Goal: Task Accomplishment & Management: Use online tool/utility

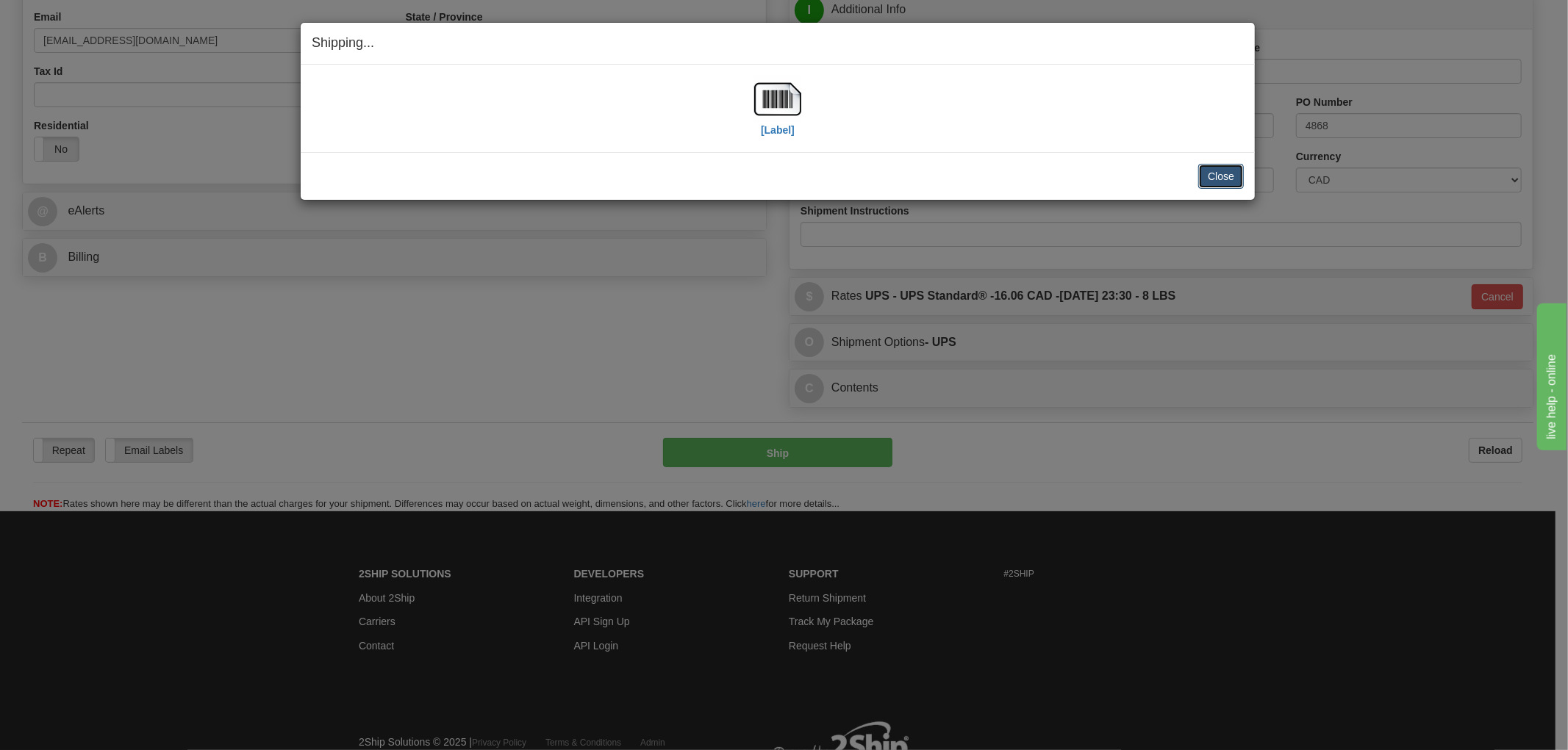
click at [1227, 179] on button "Close" at bounding box center [1221, 176] width 46 height 25
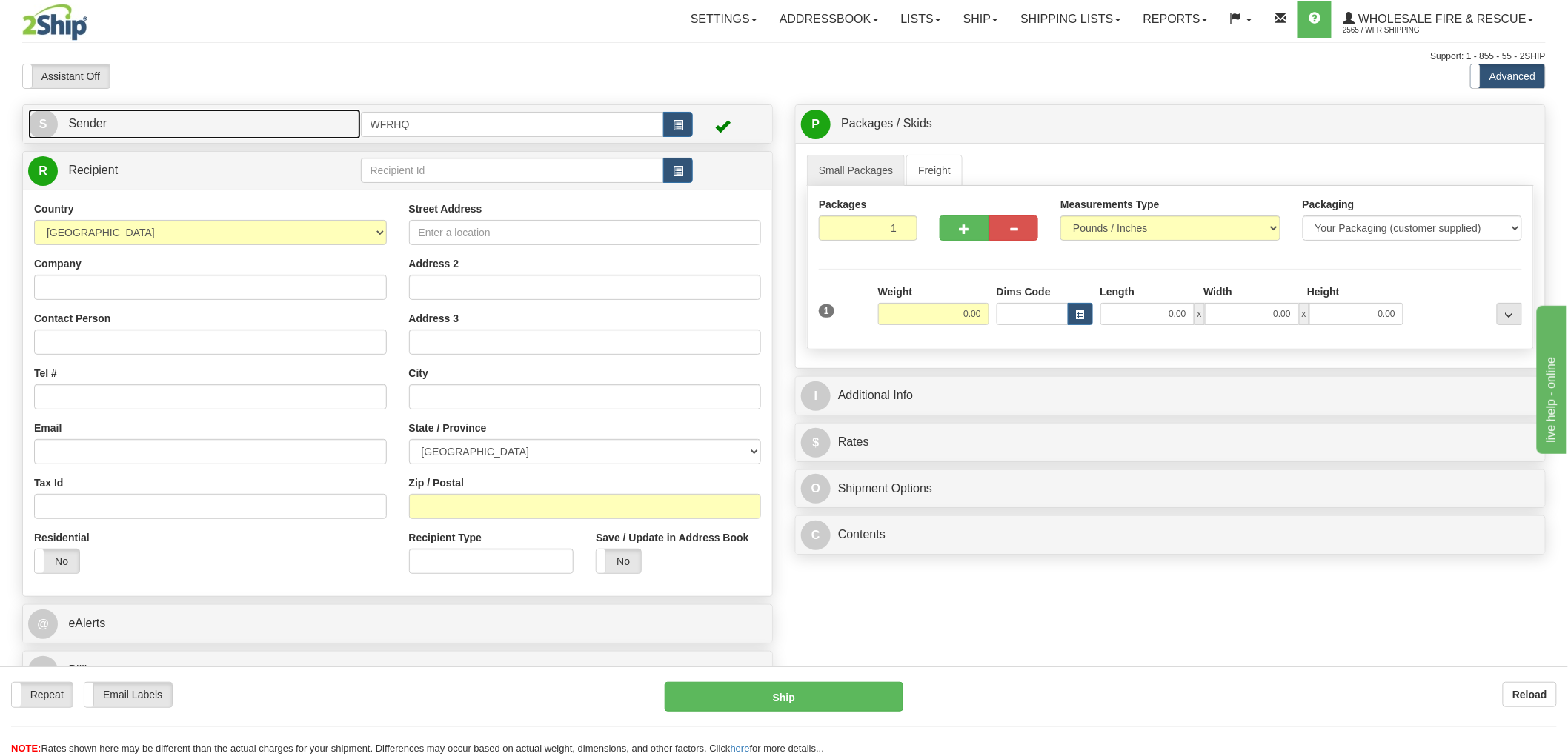
click at [290, 128] on link "S Sender" at bounding box center [194, 124] width 333 height 30
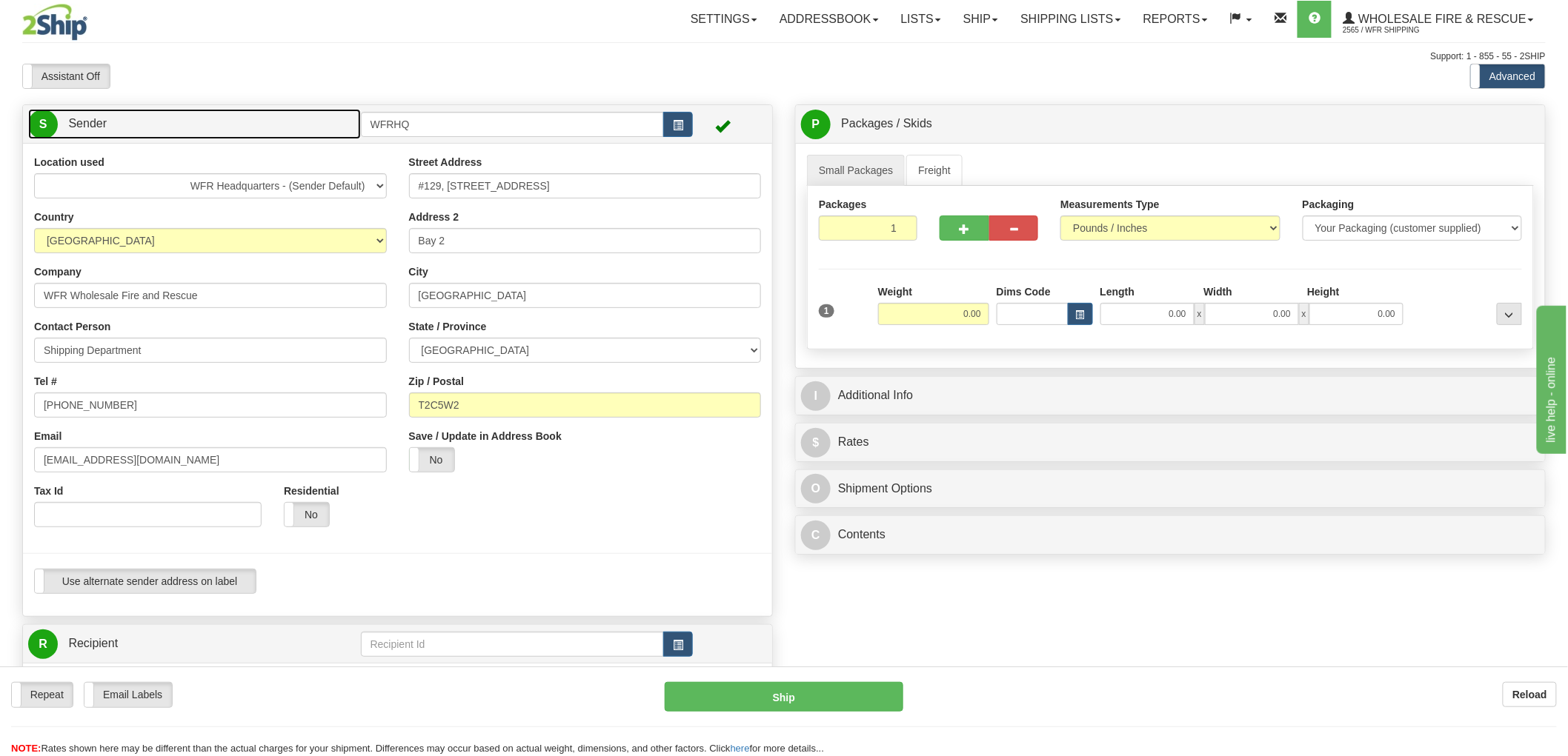
scroll to position [83, 0]
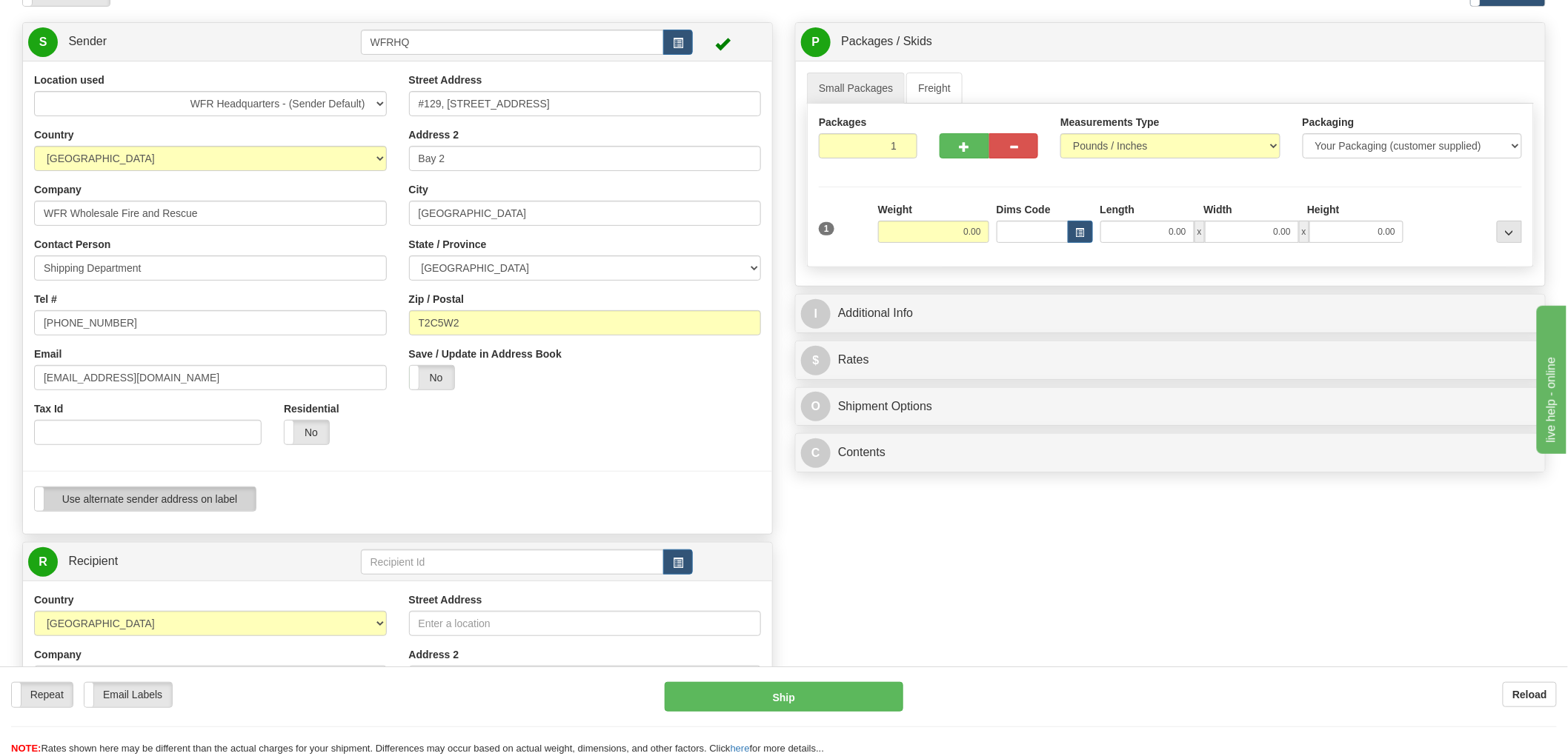
click at [152, 501] on label "Use alternate sender address on label" at bounding box center [145, 499] width 221 height 24
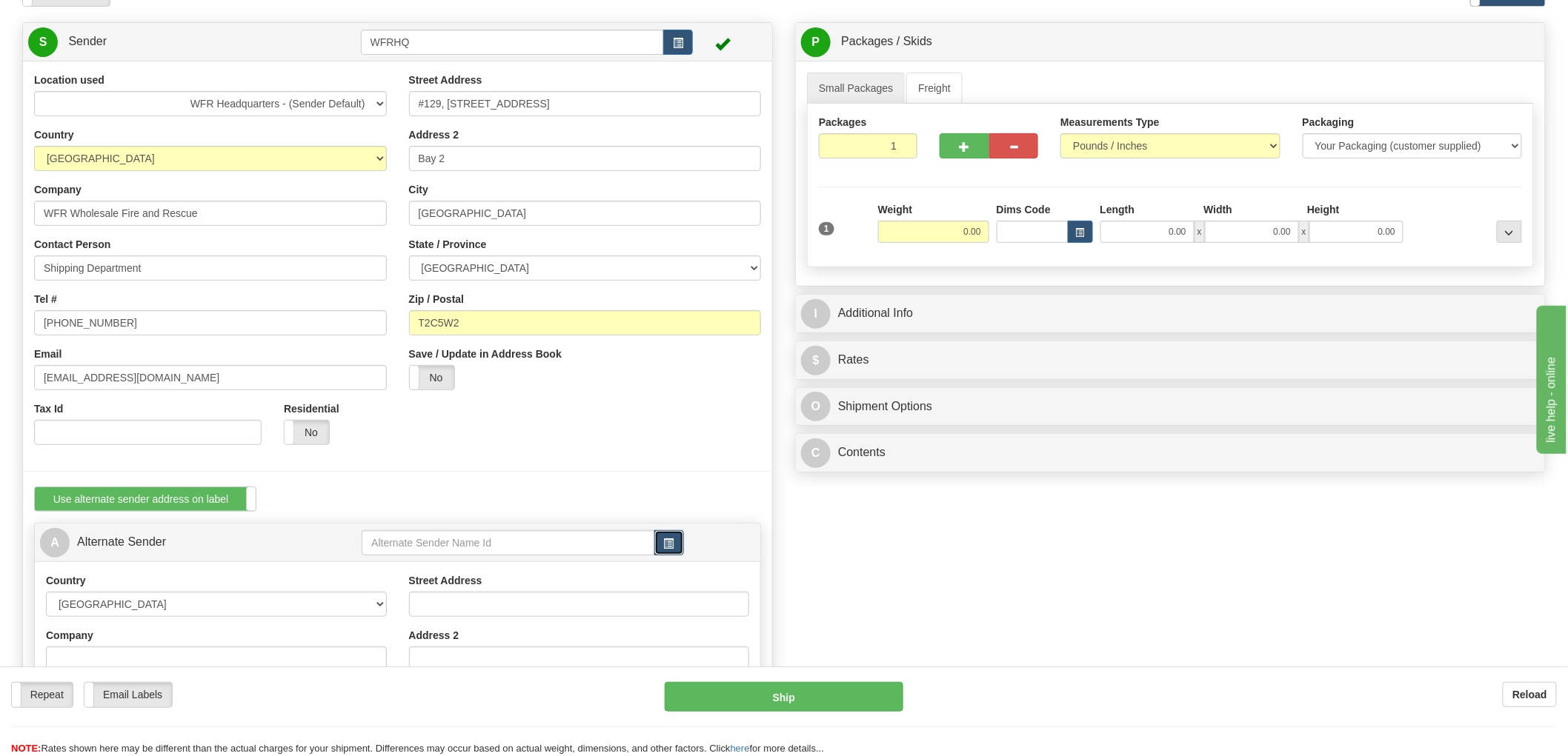
click at [673, 541] on span "button" at bounding box center [669, 544] width 11 height 10
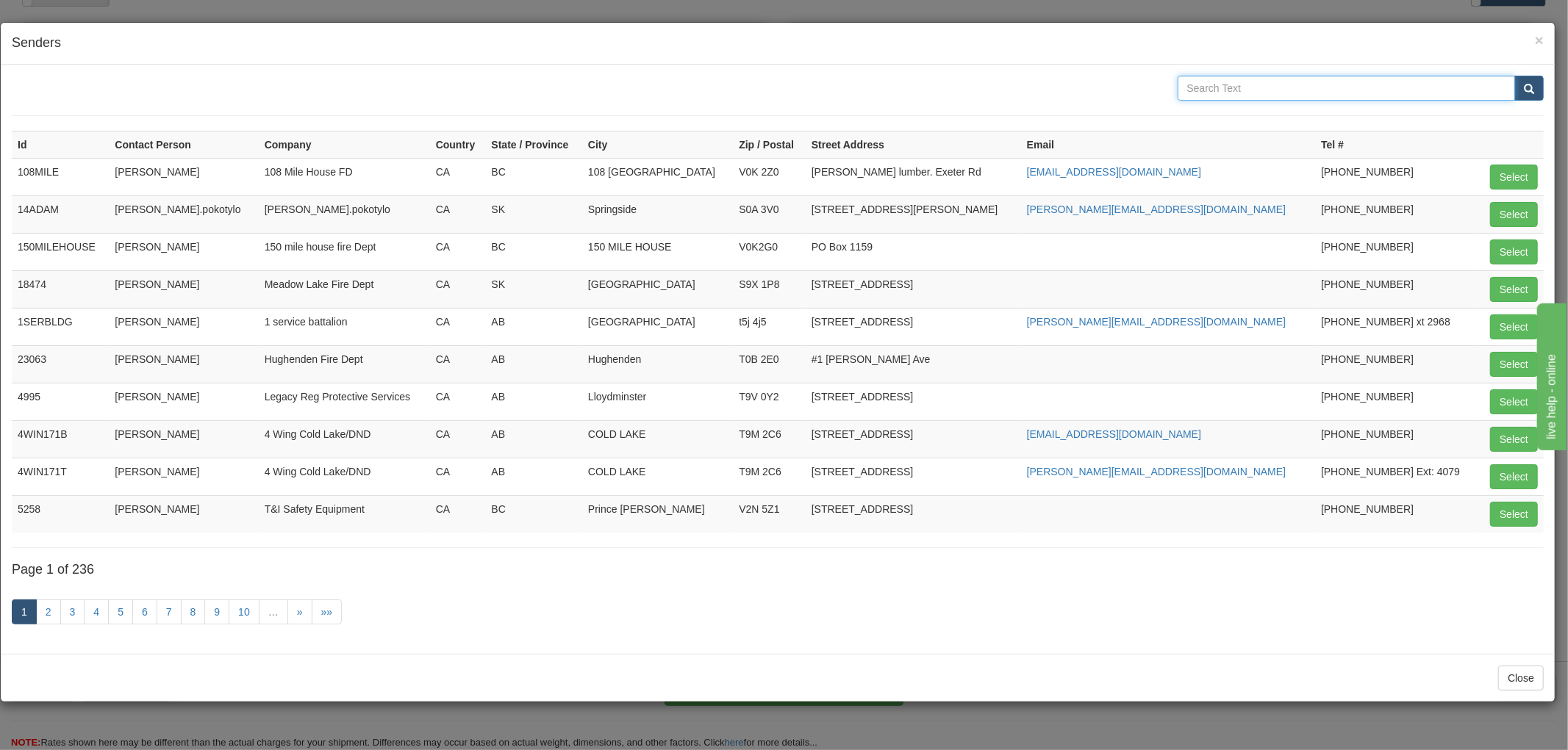
click at [1248, 91] on input "text" at bounding box center [1346, 88] width 338 height 25
type input "Pender harbour"
click at [1514, 76] on button "submit" at bounding box center [1528, 88] width 29 height 25
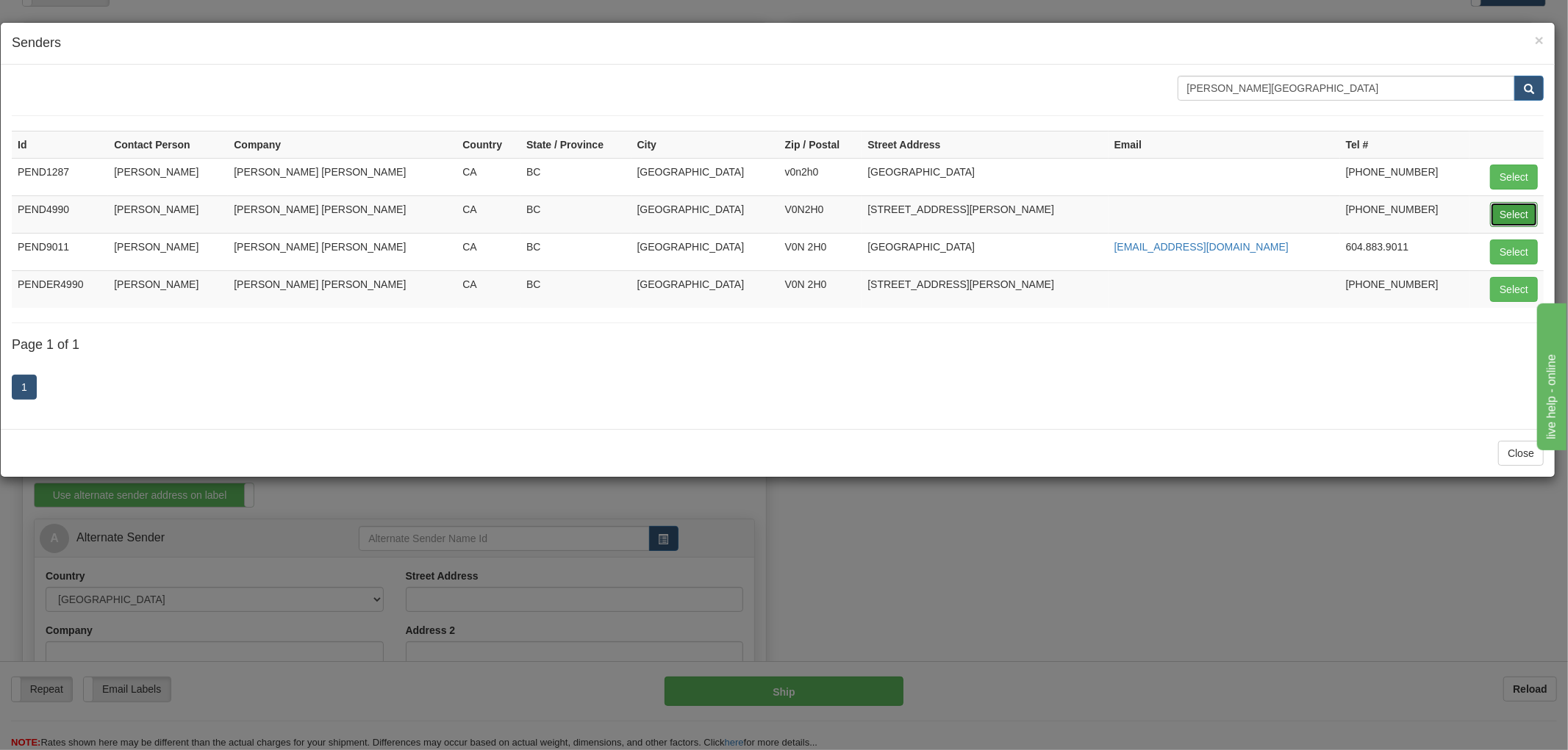
click at [1506, 210] on button "Select" at bounding box center [1513, 215] width 48 height 25
type input "PEND4990"
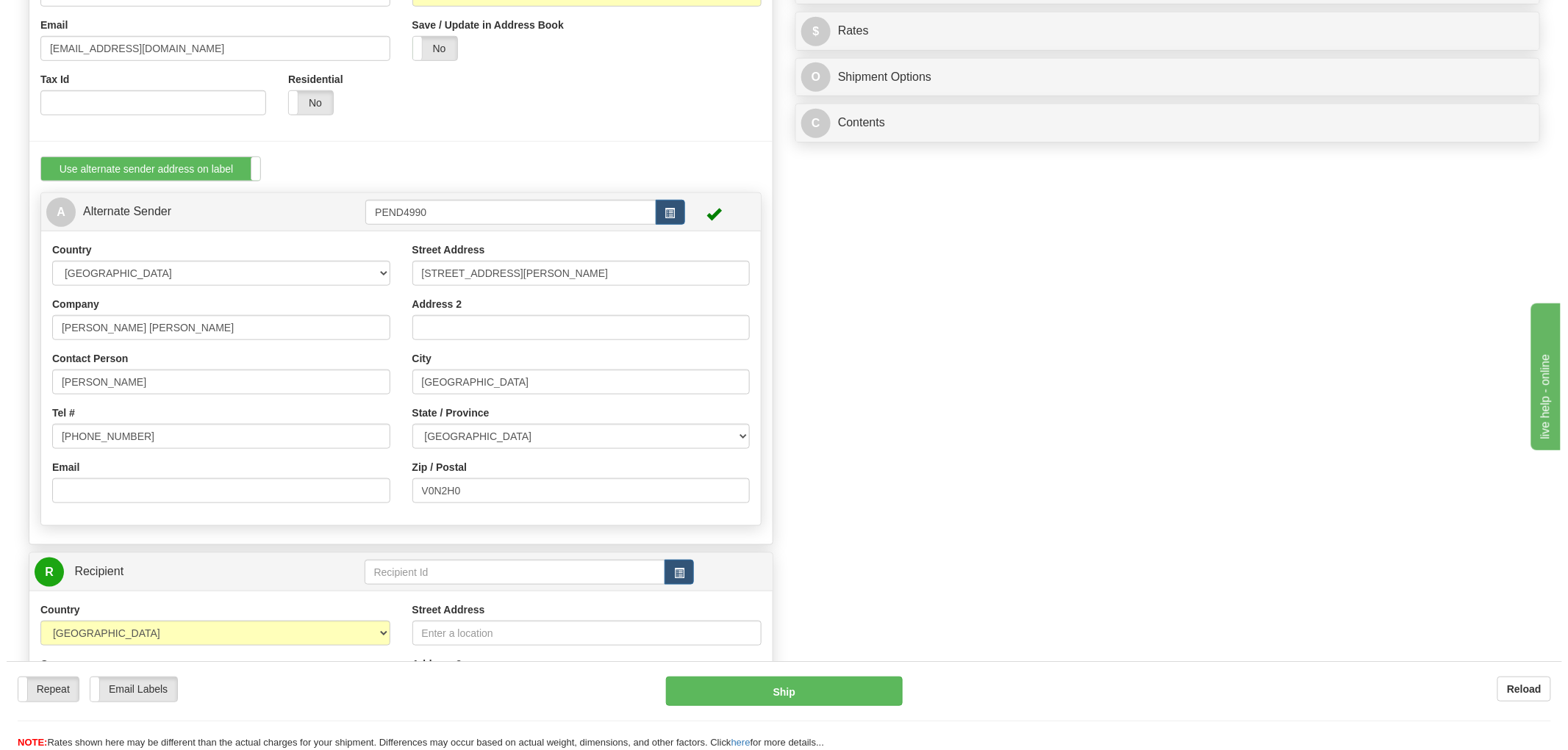
scroll to position [652, 0]
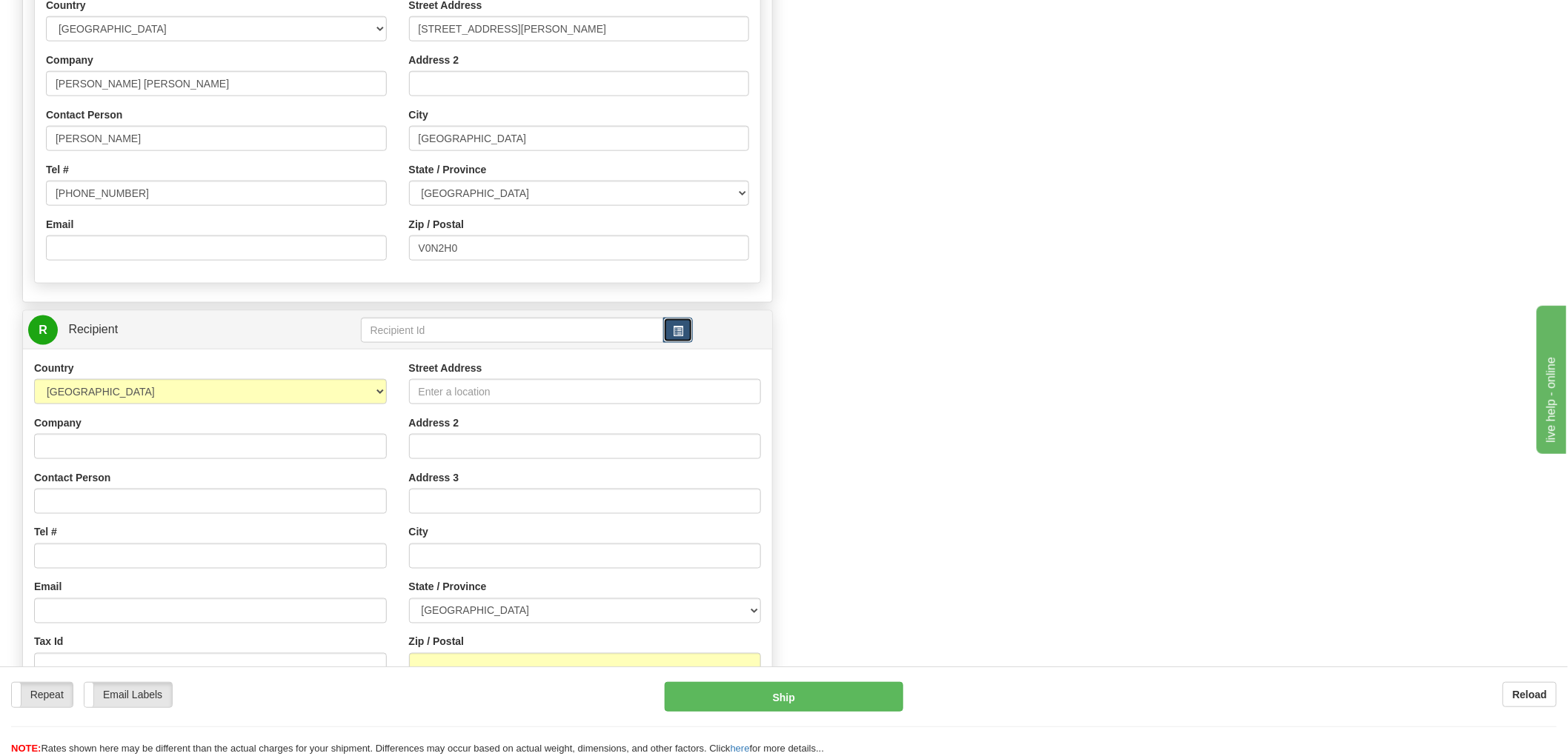
click at [677, 327] on span "button" at bounding box center [678, 331] width 11 height 10
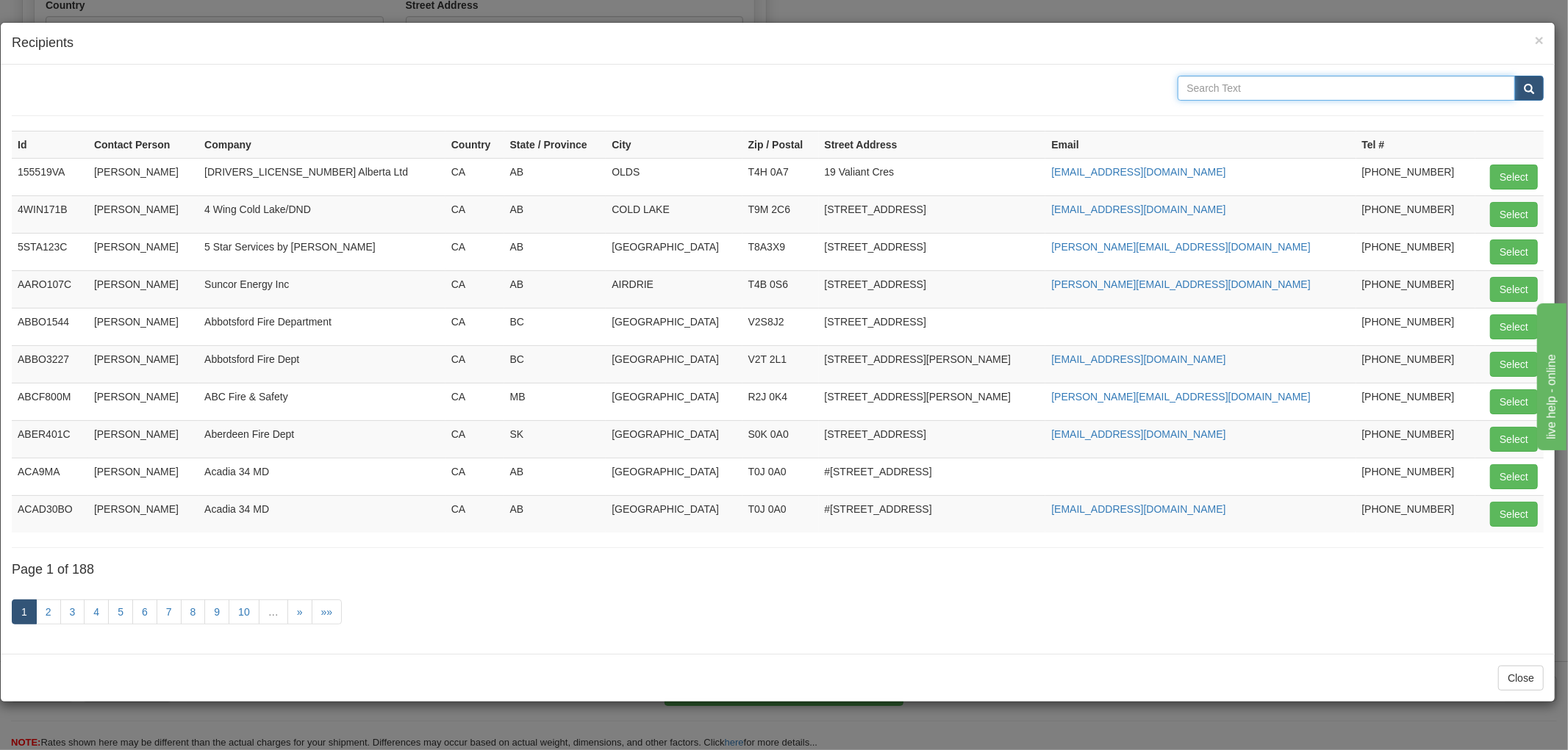
click at [1268, 84] on input "text" at bounding box center [1346, 88] width 338 height 25
type input "wfr"
click at [1514, 76] on button "submit" at bounding box center [1528, 88] width 29 height 25
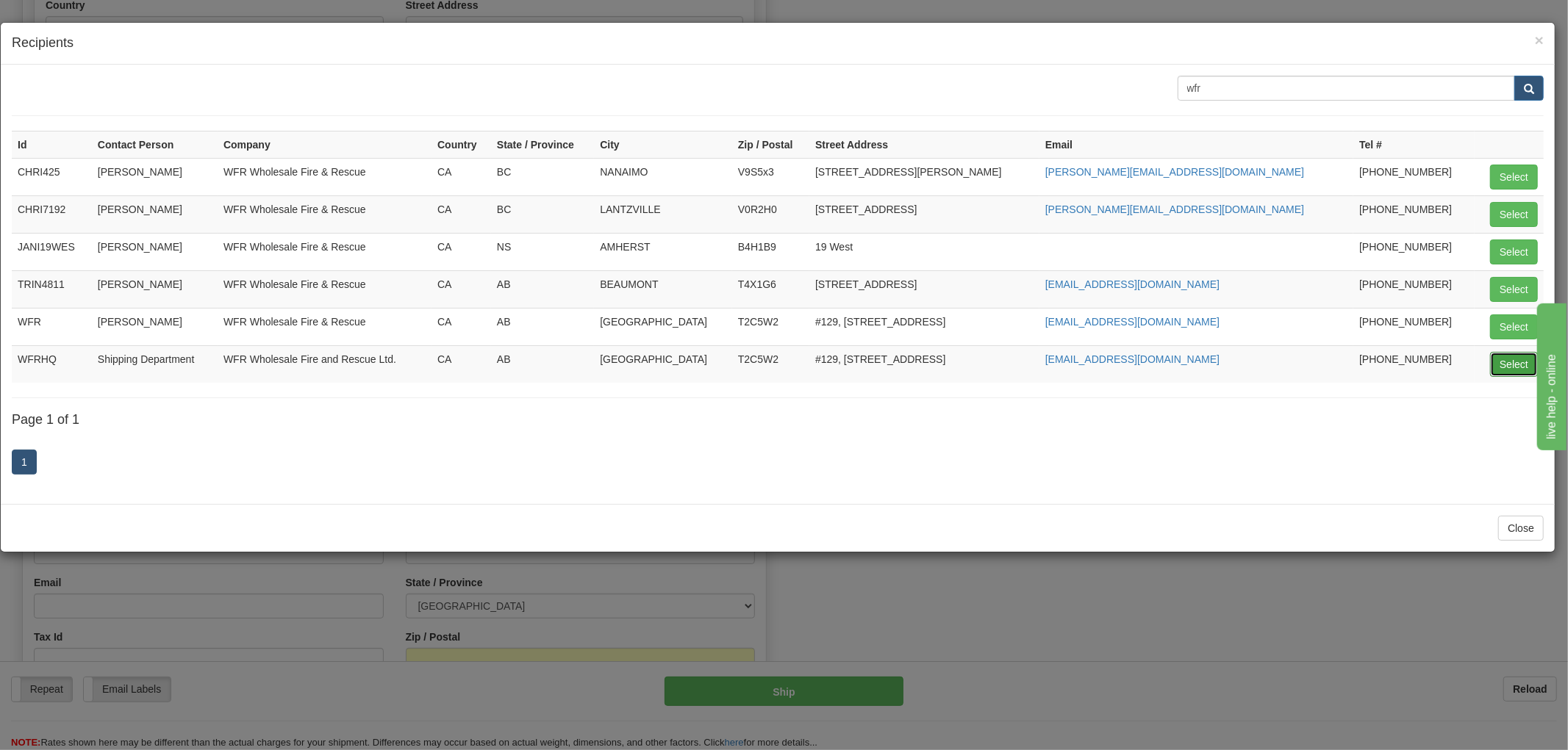
click at [1500, 369] on button "Select" at bounding box center [1513, 364] width 48 height 25
type input "WFRHQ"
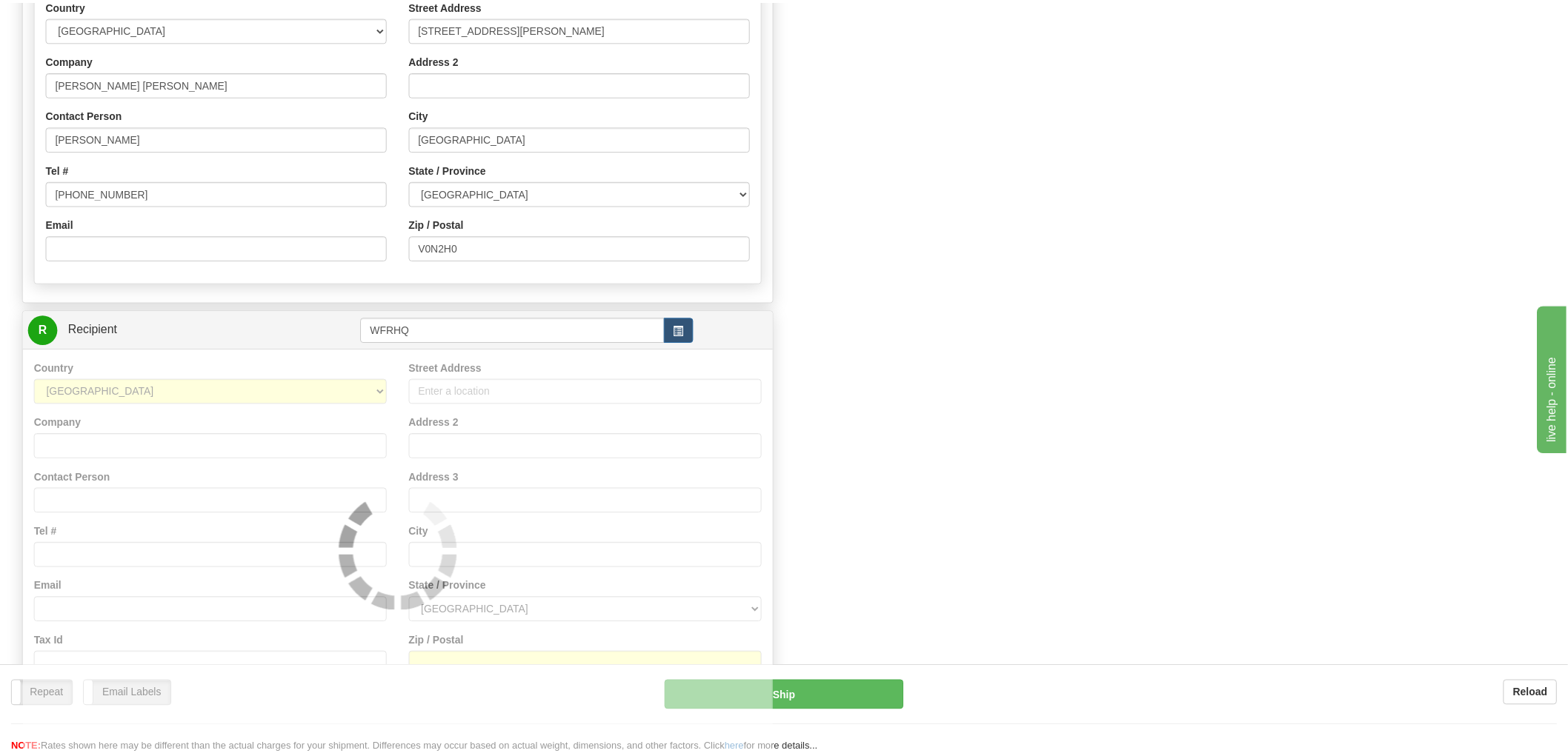
scroll to position [0, 0]
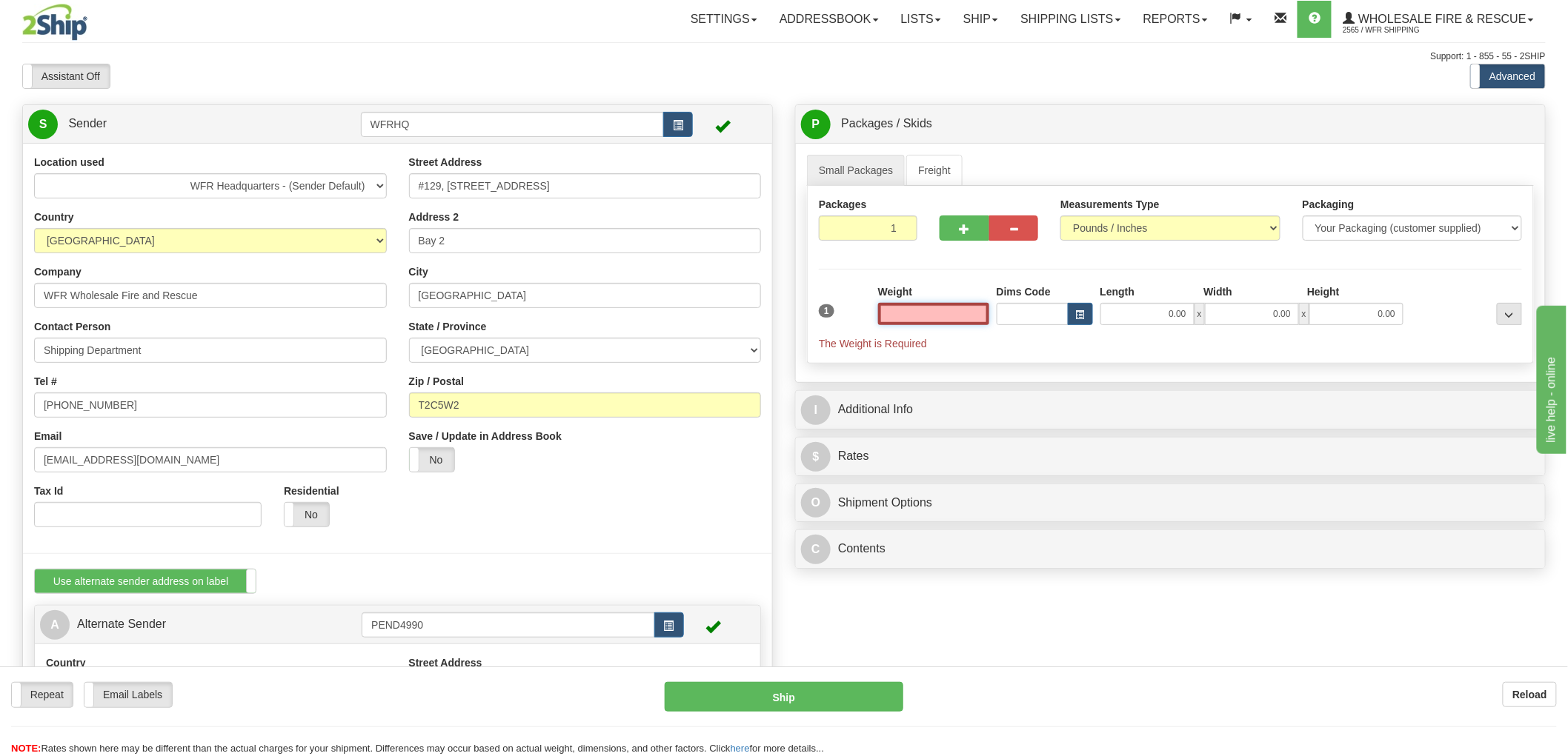
type input "CALGARY"
type input "0.00"
click at [956, 315] on input "0.00" at bounding box center [933, 313] width 111 height 22
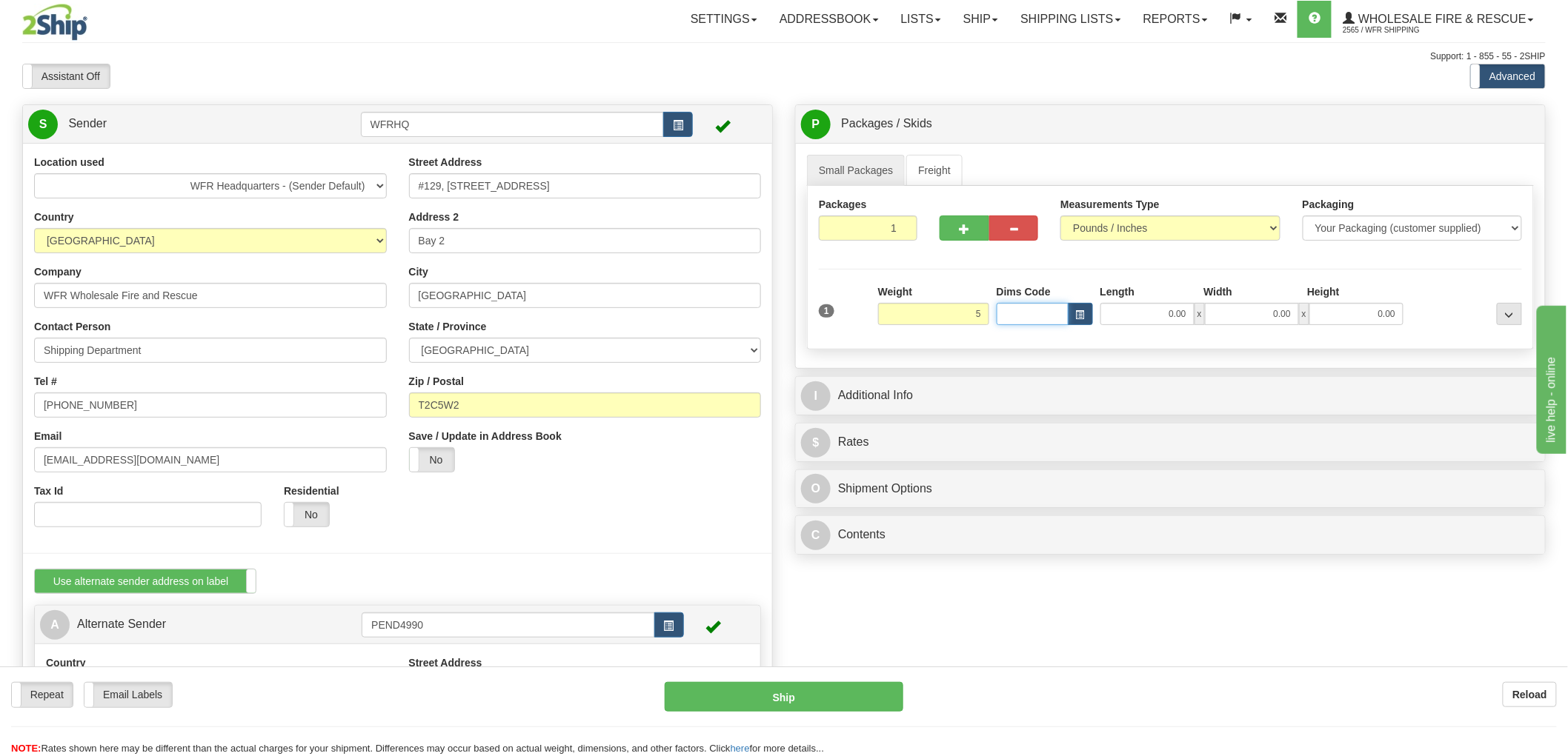
type input "5.00"
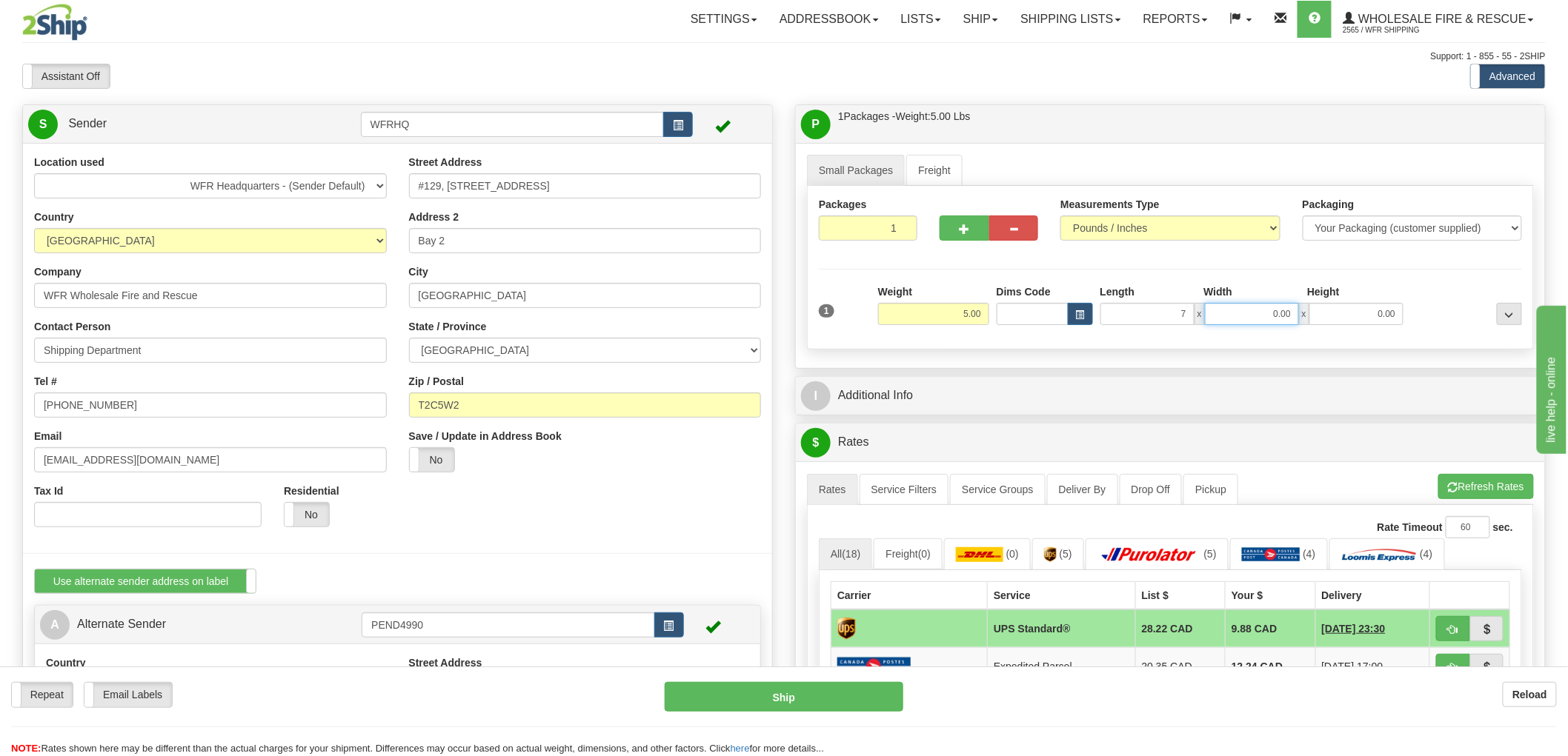
type input "7.00"
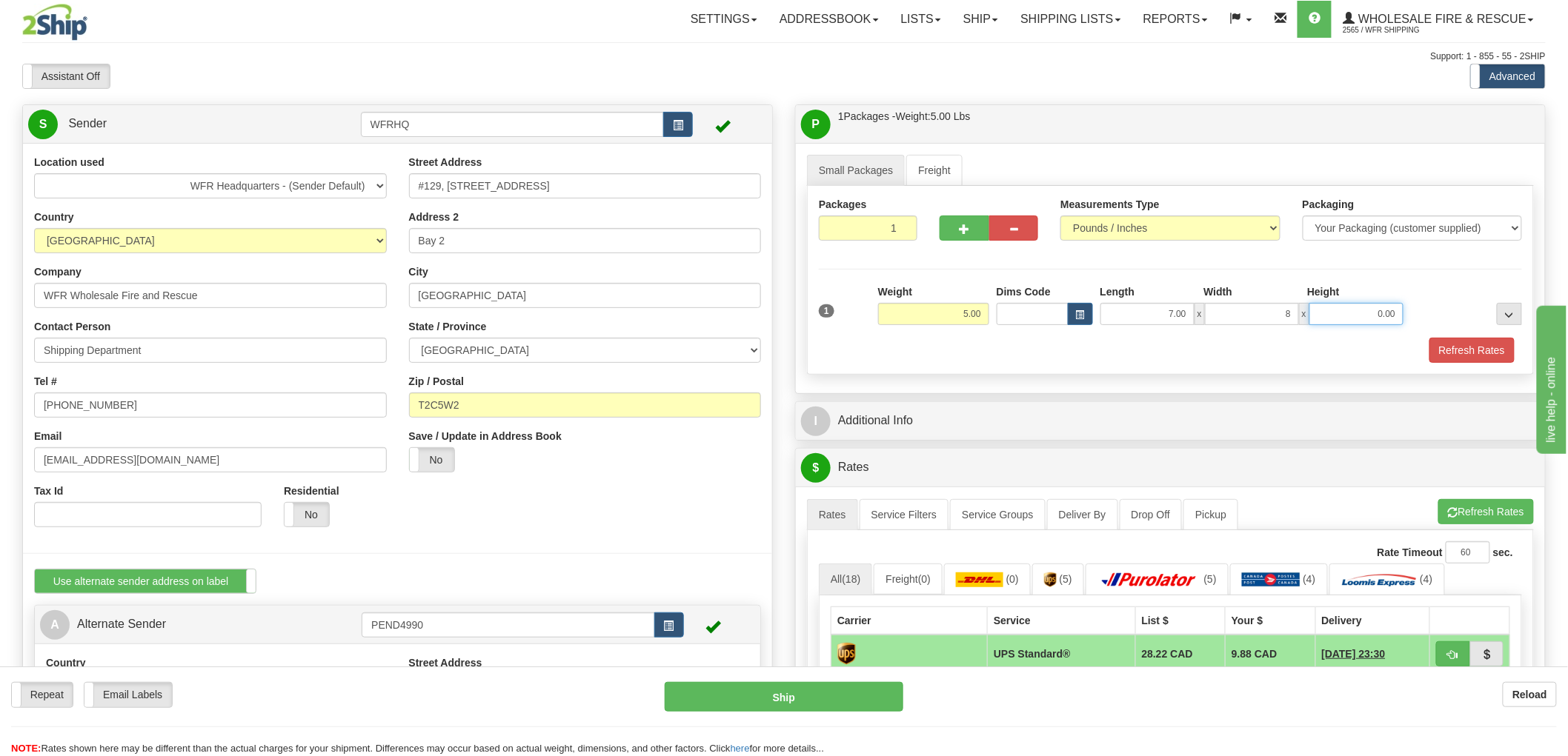
type input "8.00"
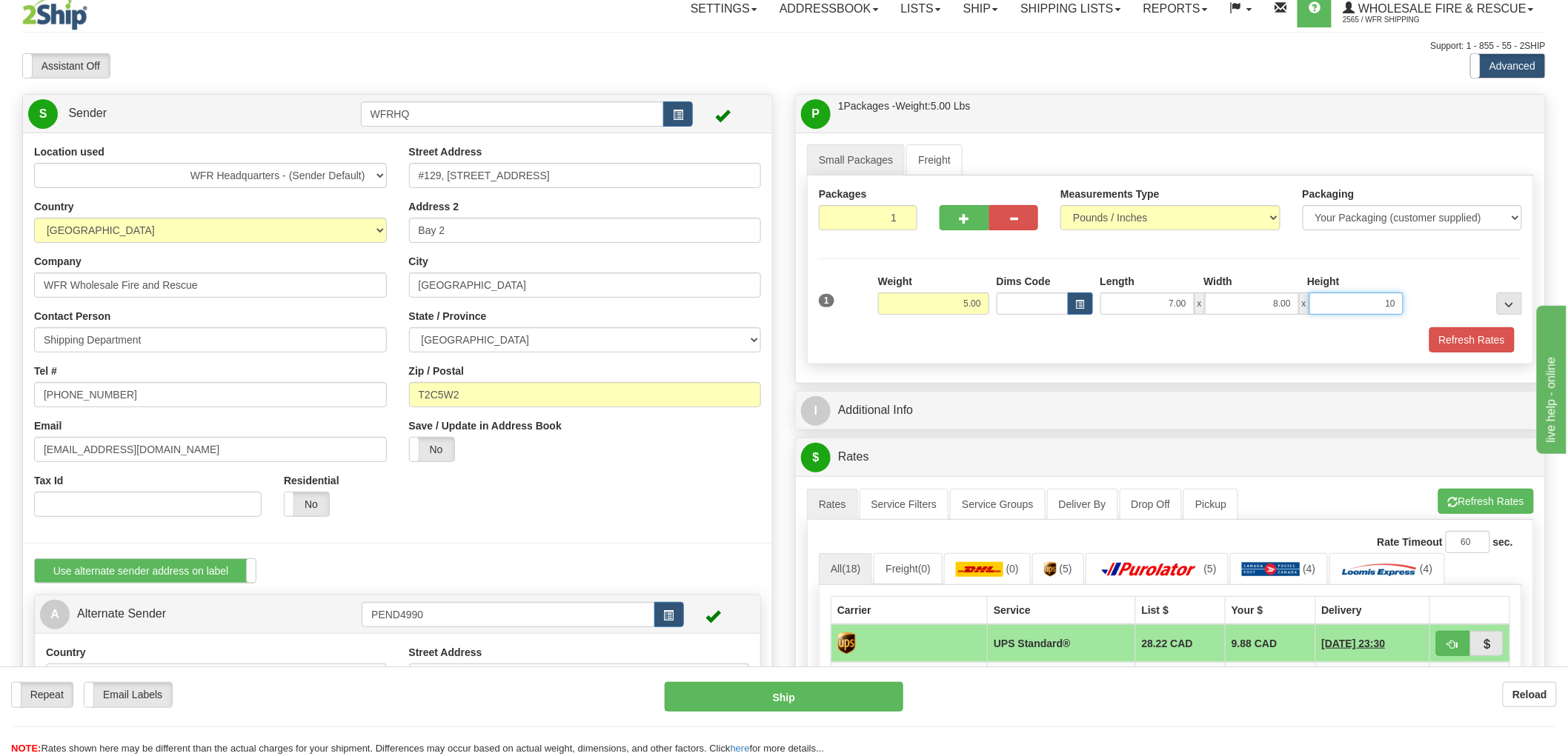
scroll to position [164, 0]
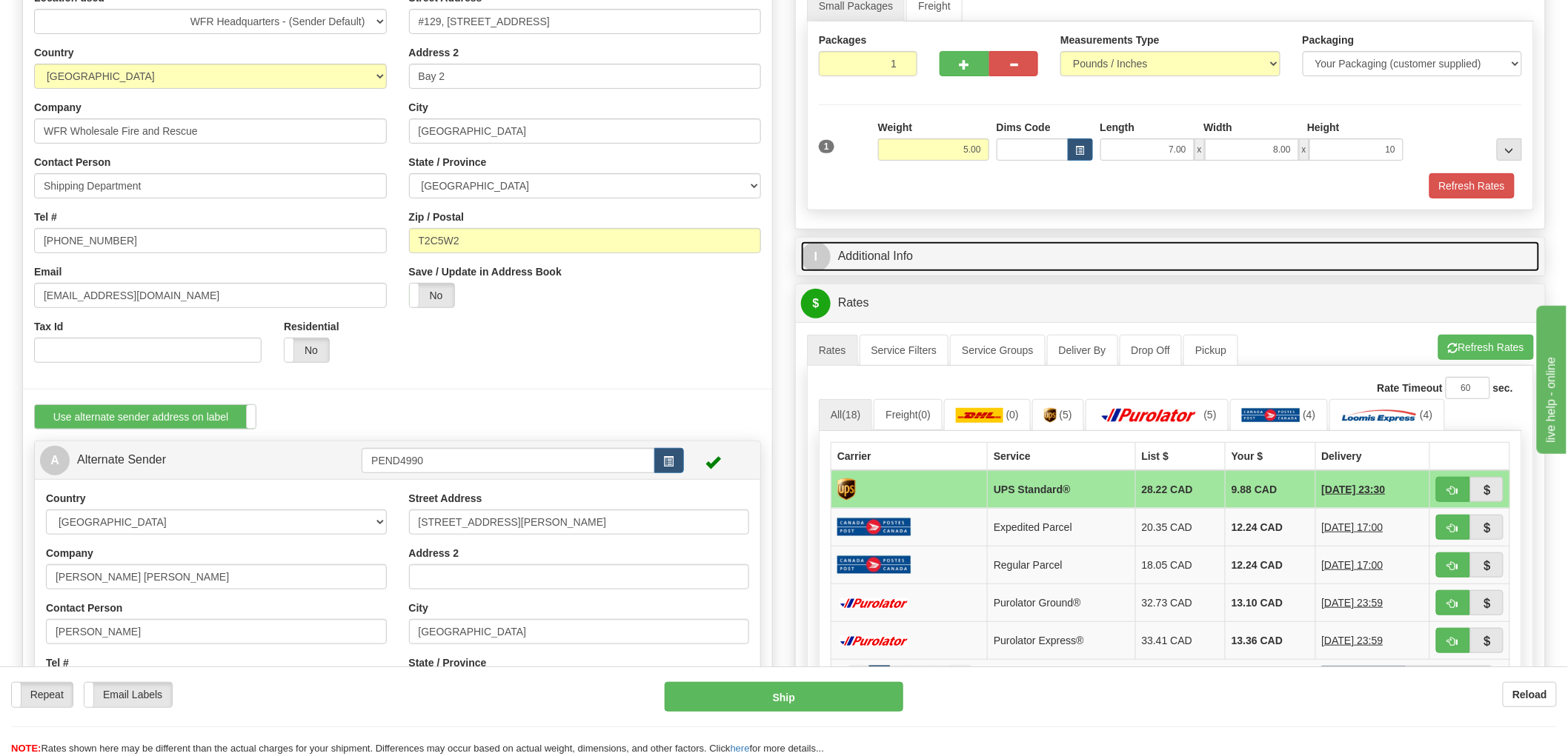
type input "10.00"
click at [899, 259] on link "I Additional Info" at bounding box center [1170, 256] width 739 height 30
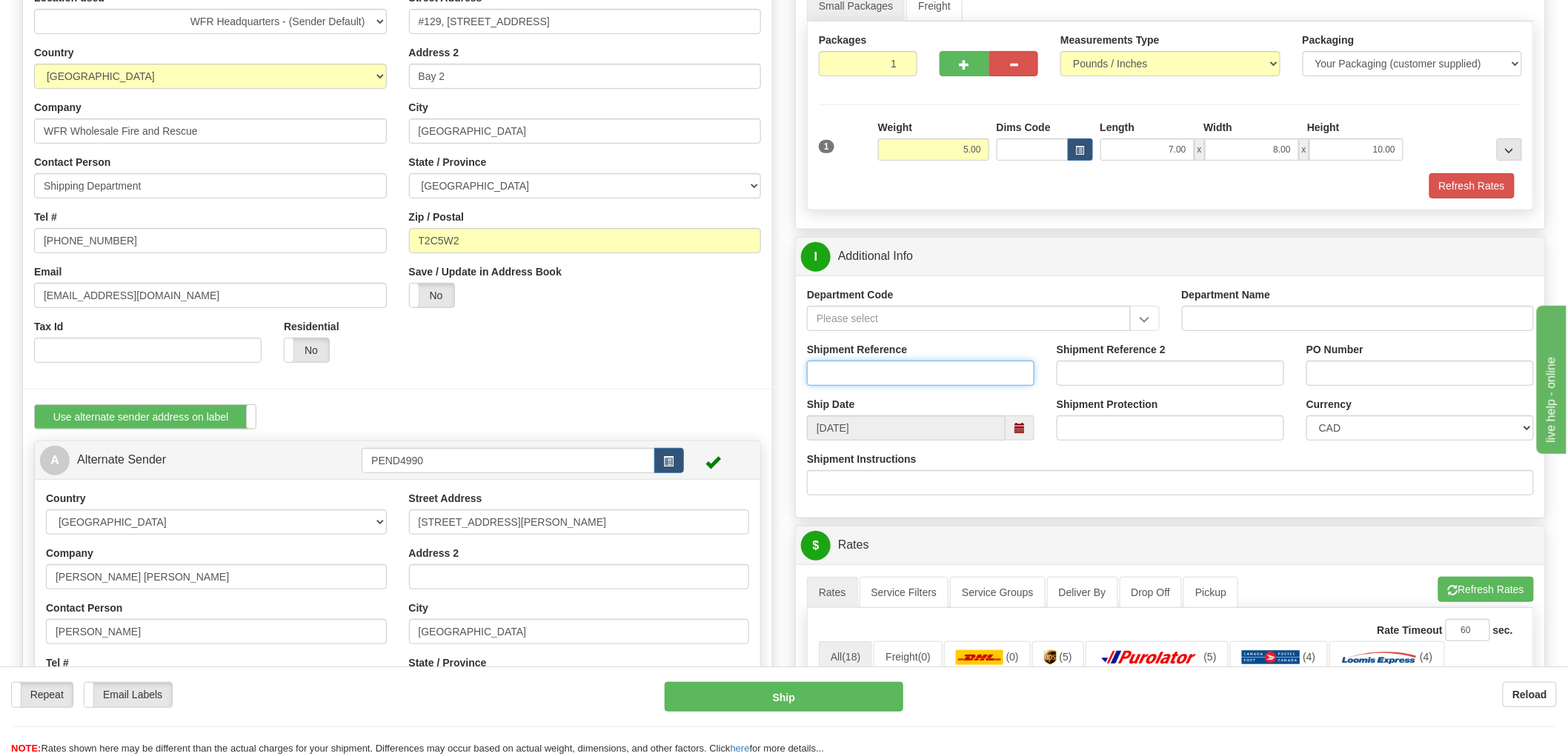
click at [941, 379] on input "Shipment Reference" at bounding box center [921, 374] width 227 height 25
type input "RMA/2025/00265"
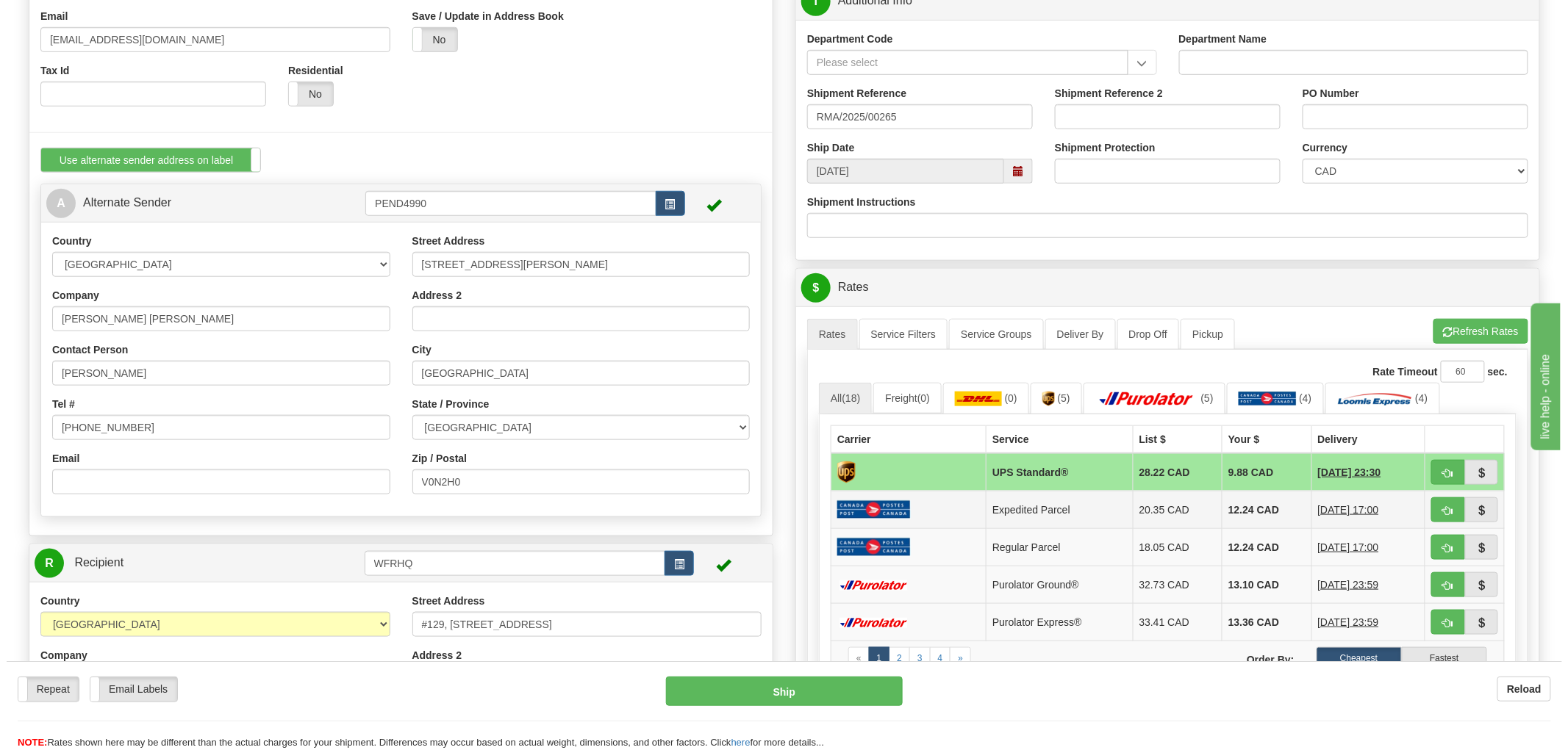
scroll to position [408, 0]
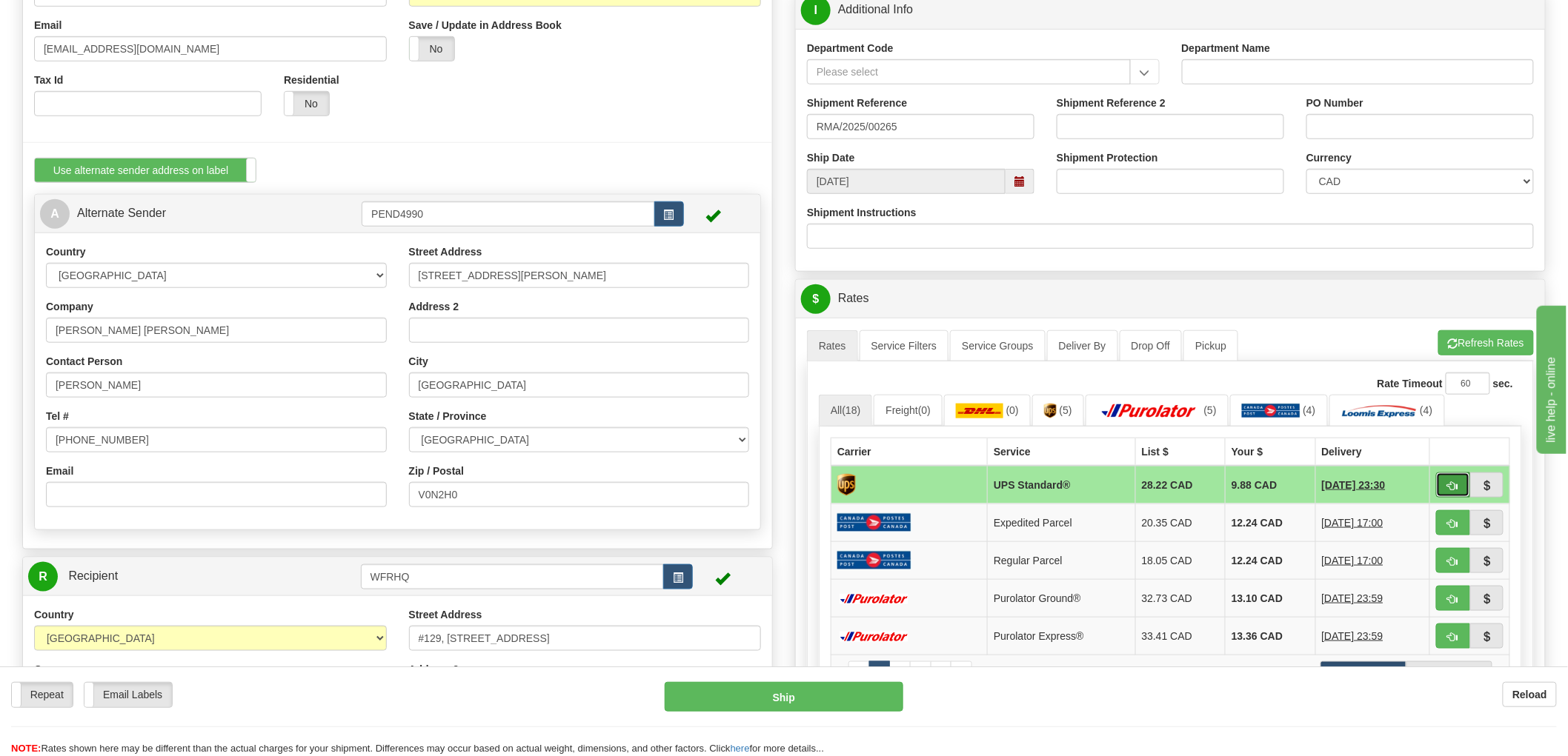
click at [1453, 490] on span "button" at bounding box center [1453, 486] width 11 height 10
type input "11"
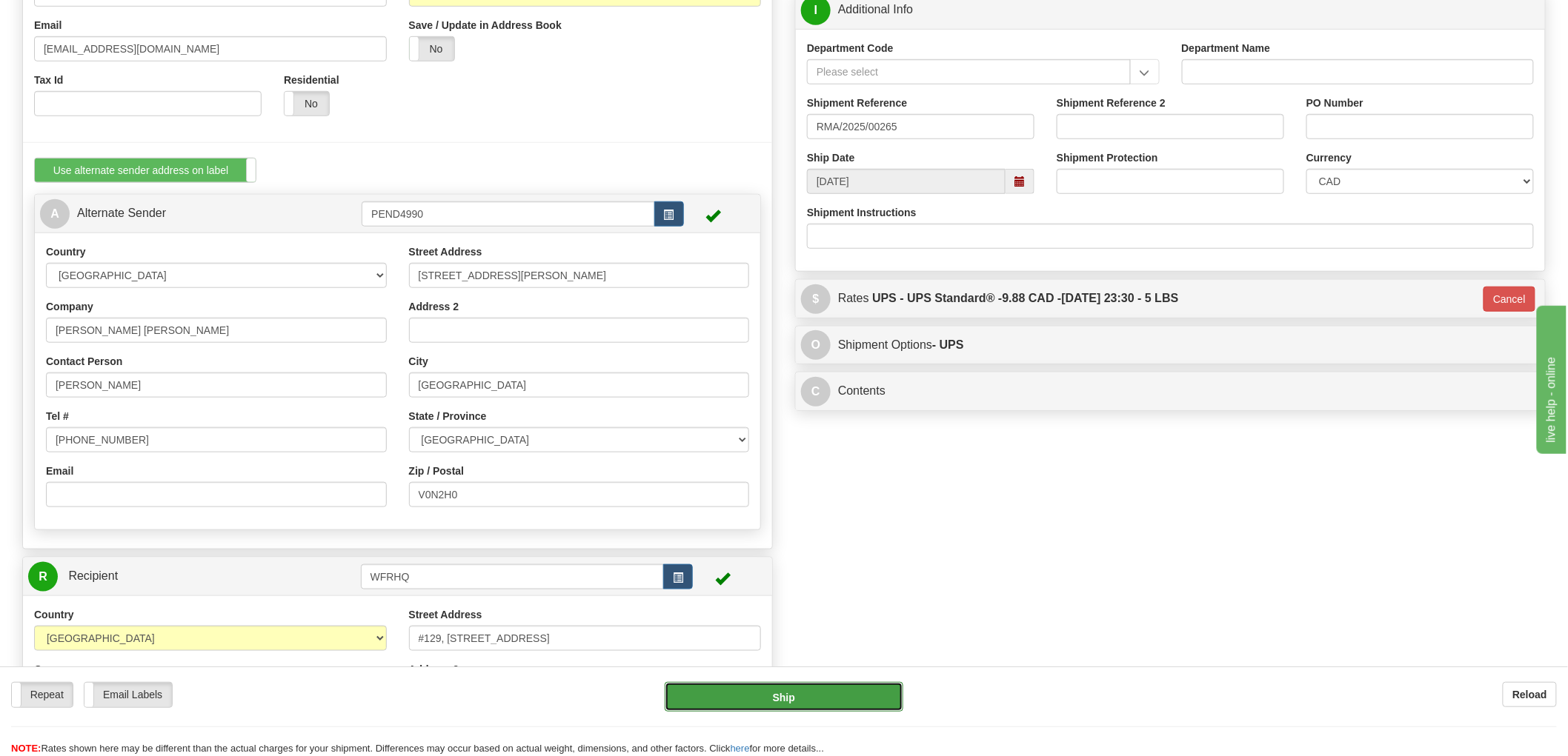
click at [826, 702] on button "Ship" at bounding box center [785, 697] width 240 height 29
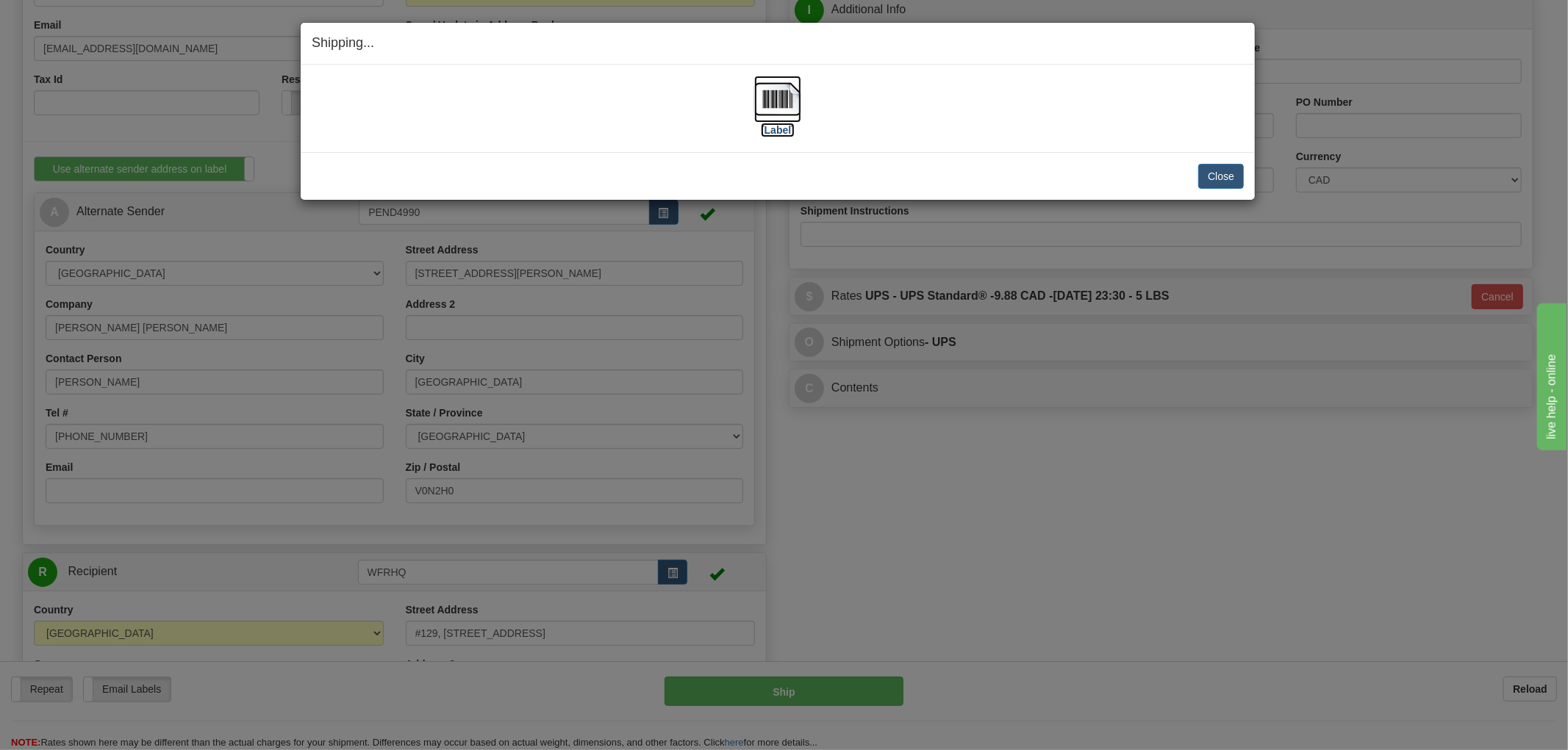
click at [791, 106] on img at bounding box center [777, 99] width 47 height 47
click at [1228, 173] on button "Close" at bounding box center [1221, 176] width 46 height 25
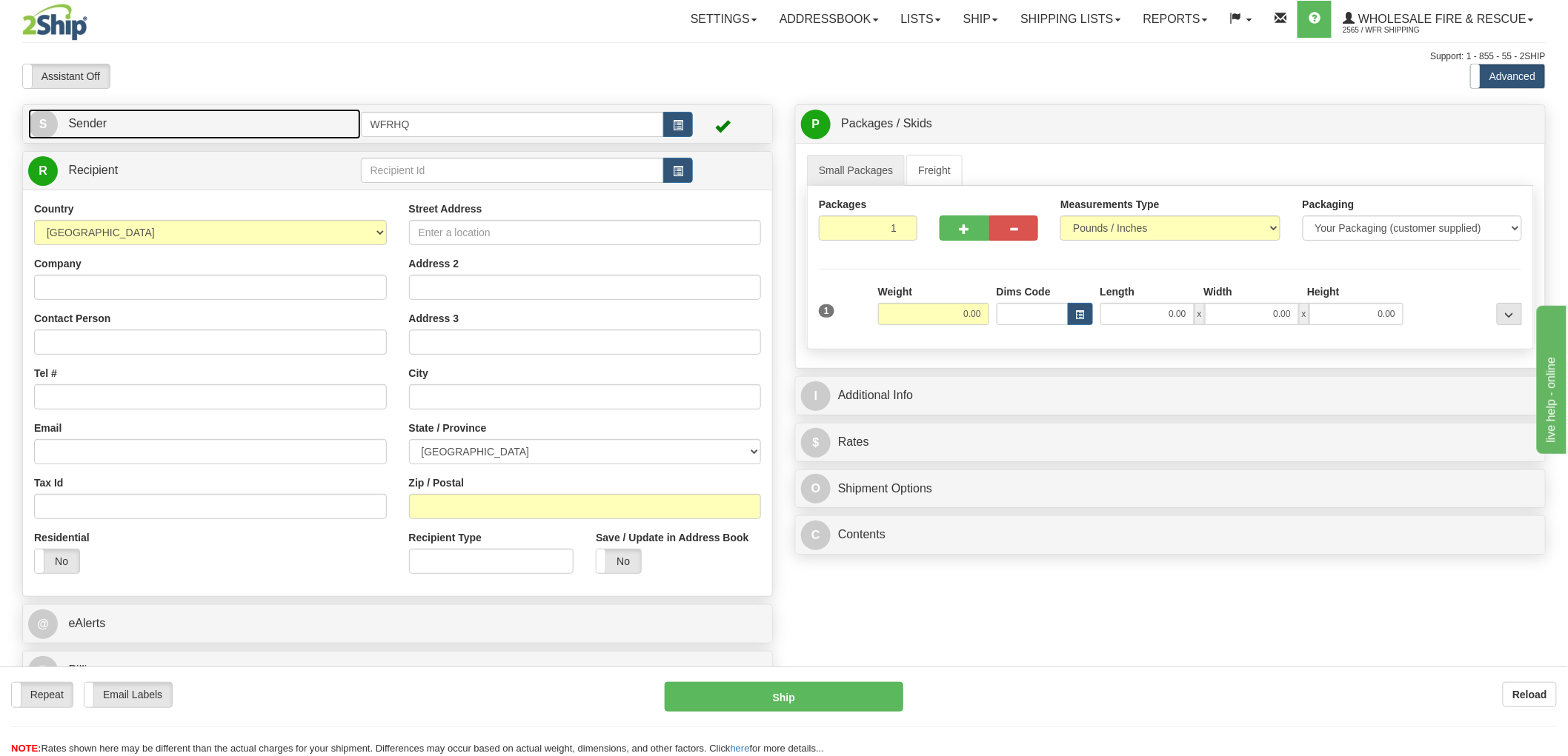
click at [245, 135] on link "S Sender" at bounding box center [194, 124] width 333 height 30
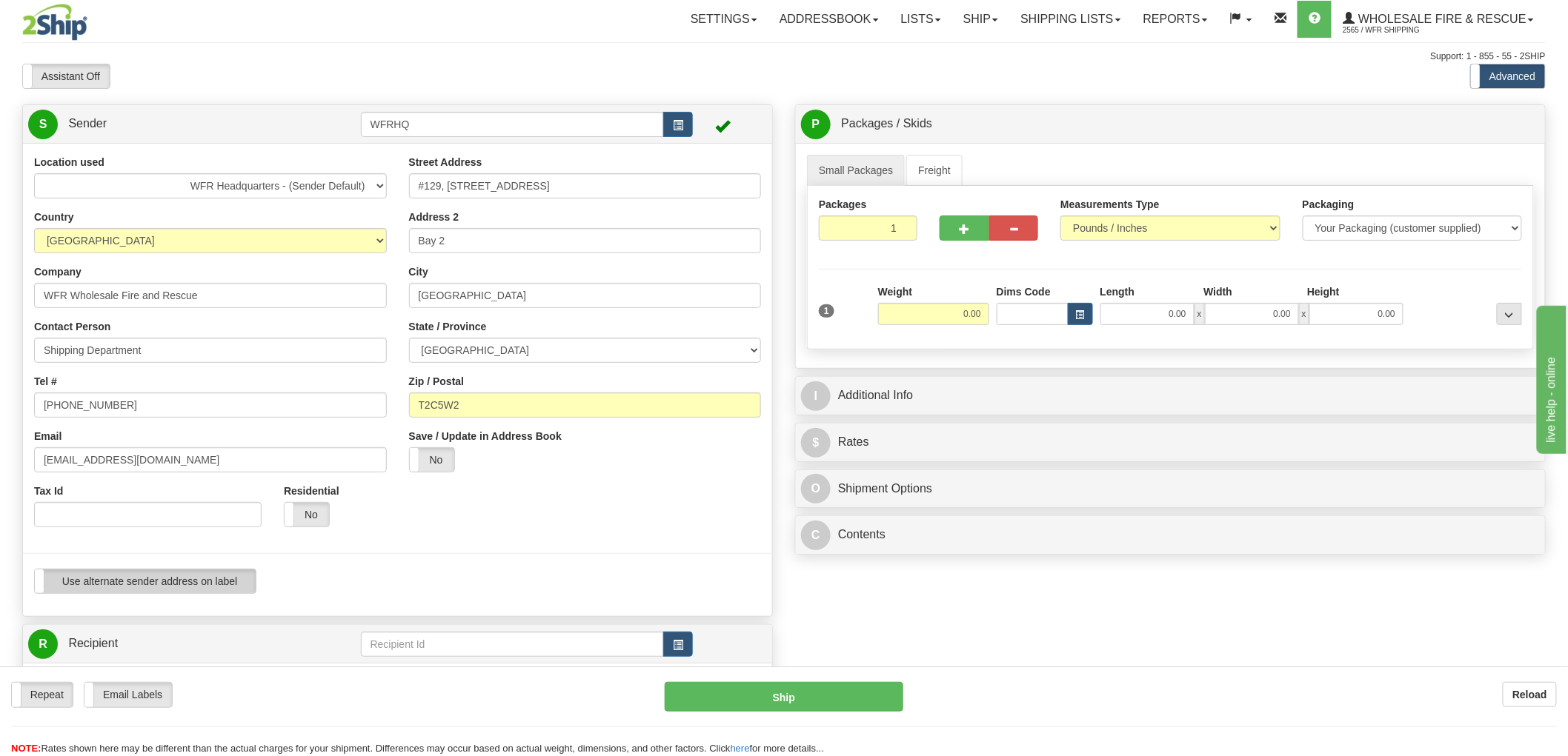
click at [215, 580] on label "Use alternate sender address on label" at bounding box center [145, 581] width 221 height 24
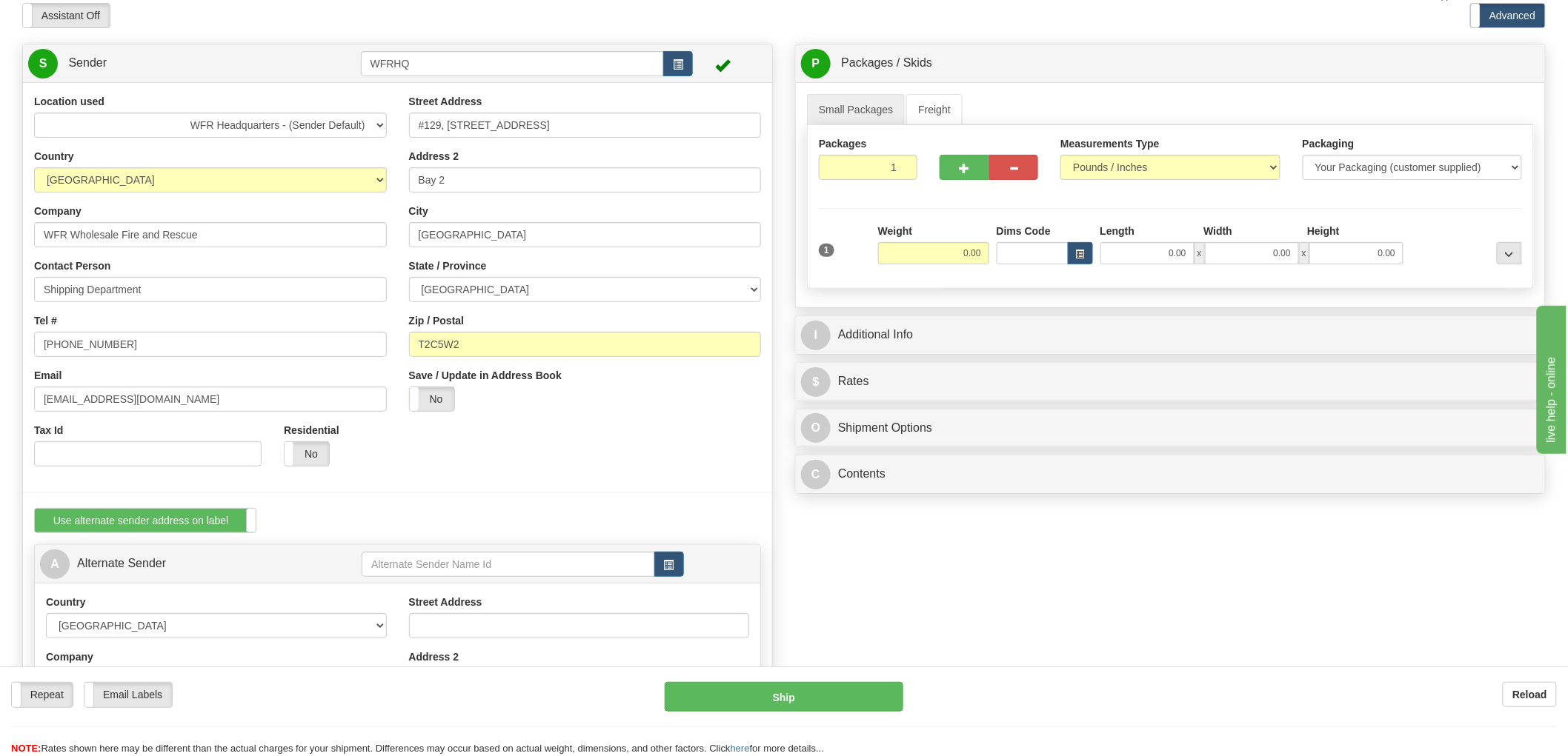
scroll to position [164, 0]
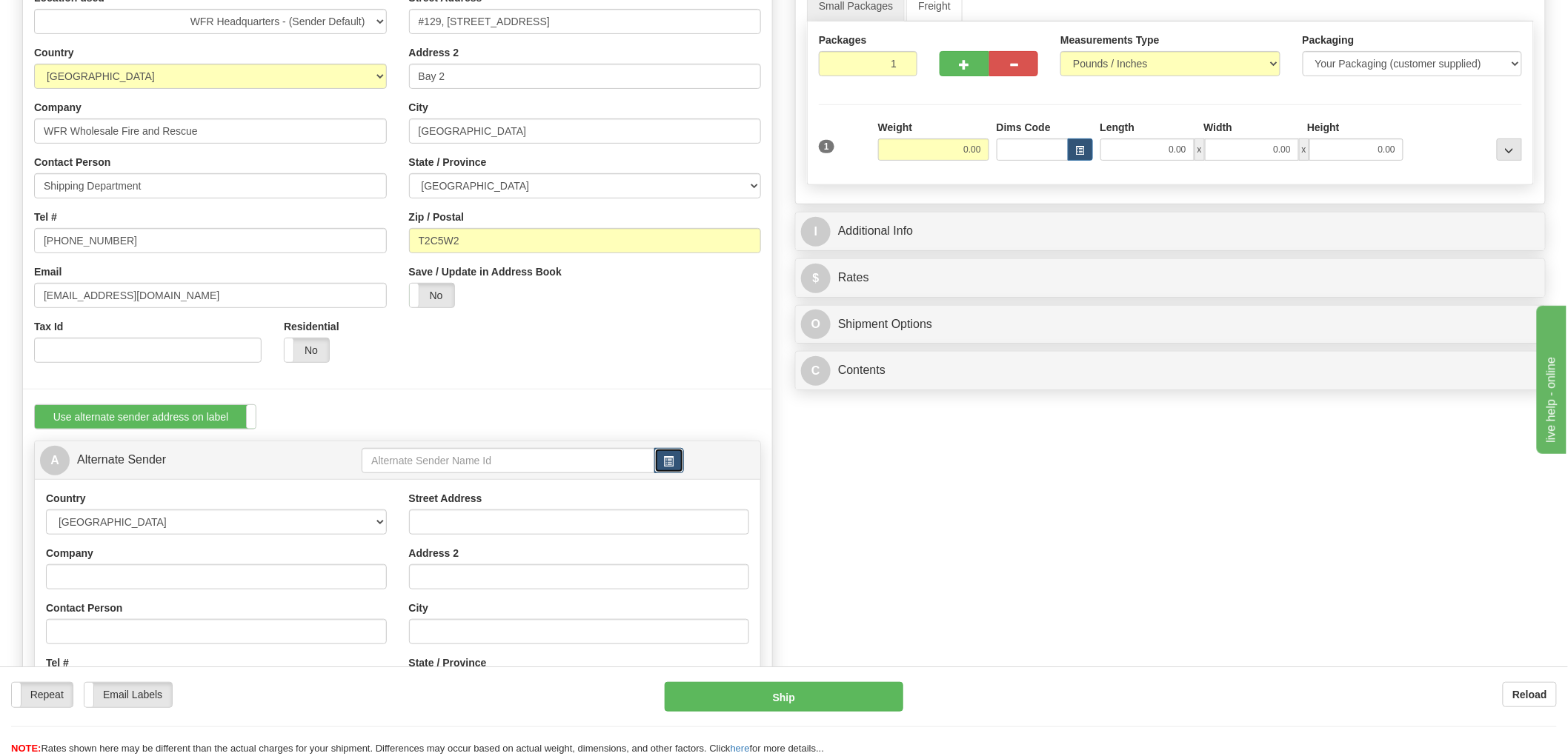
click at [664, 457] on span "button" at bounding box center [669, 461] width 11 height 10
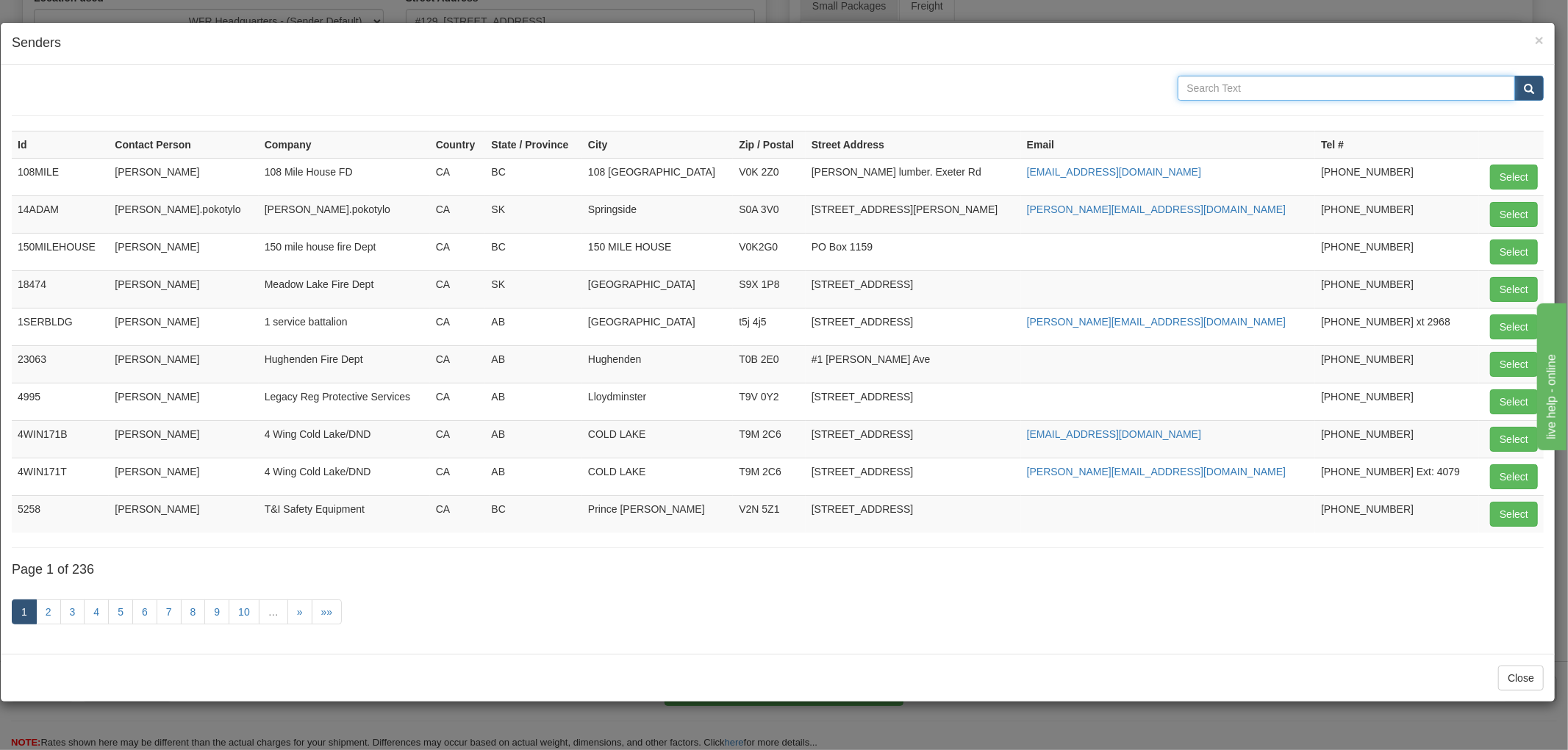
click at [1224, 82] on input "text" at bounding box center [1346, 88] width 338 height 25
type input "TFT"
click at [1514, 76] on button "submit" at bounding box center [1528, 88] width 29 height 25
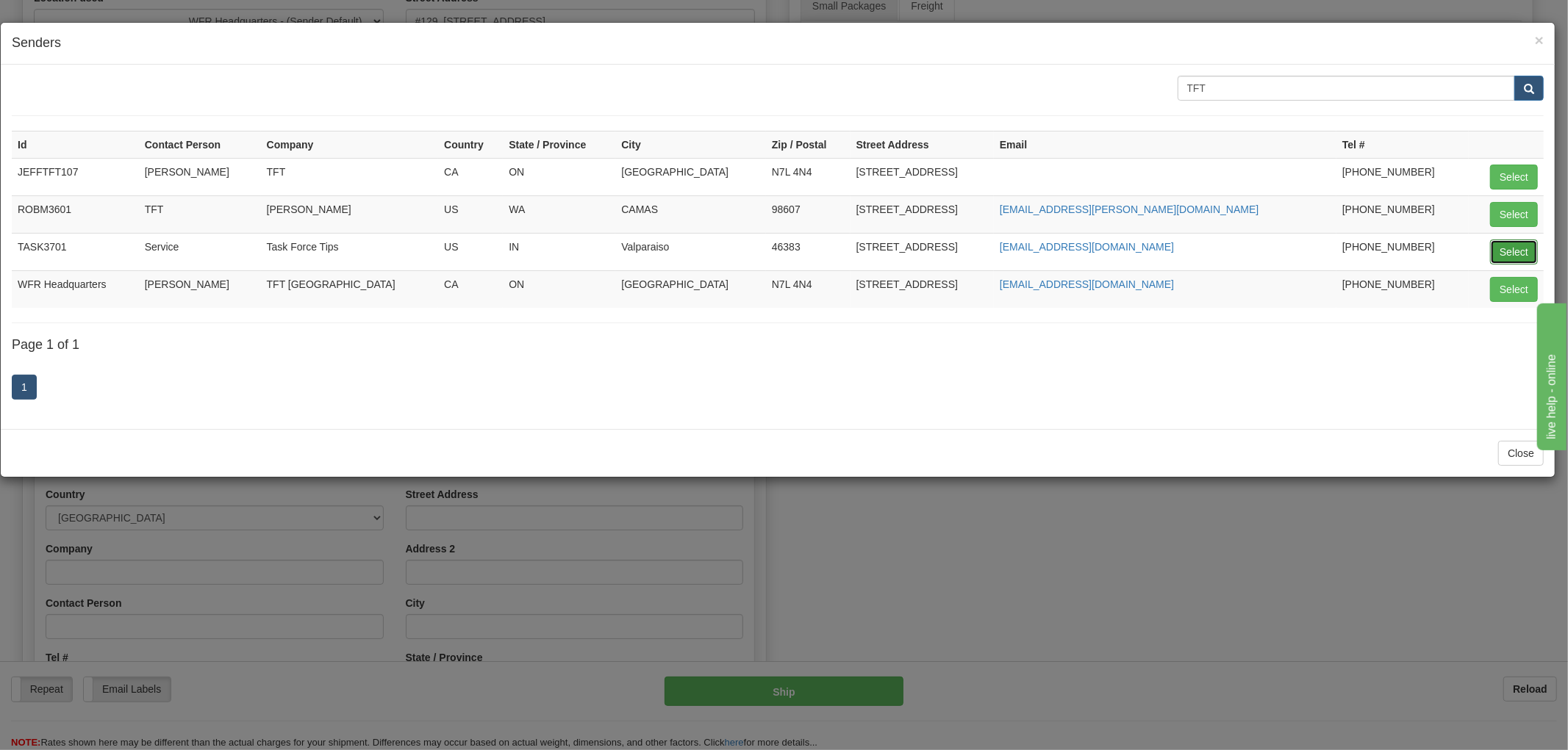
click at [1512, 253] on button "Select" at bounding box center [1513, 252] width 48 height 25
type input "TASK3701"
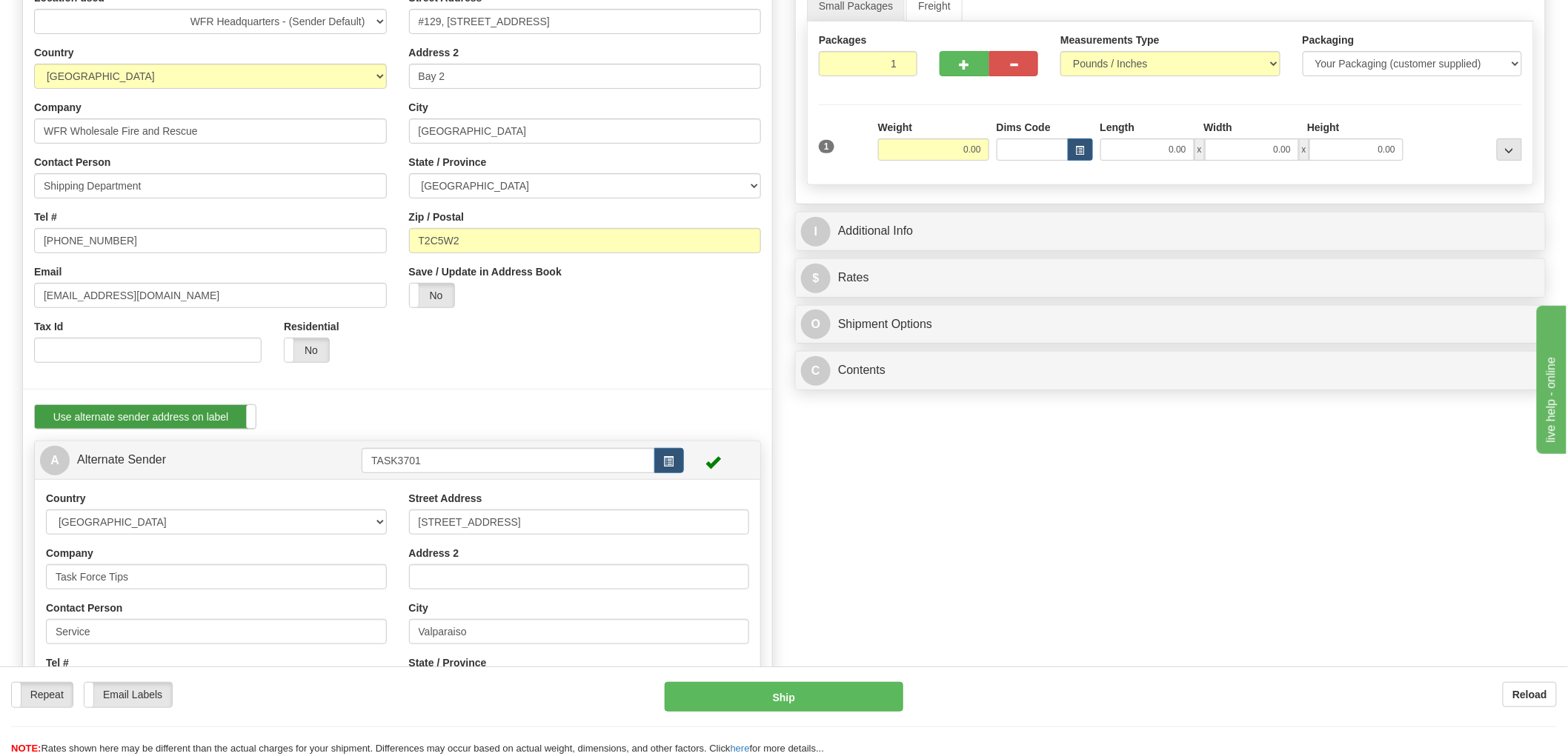
click at [188, 428] on label "Use alternate sender address on label" at bounding box center [145, 417] width 221 height 24
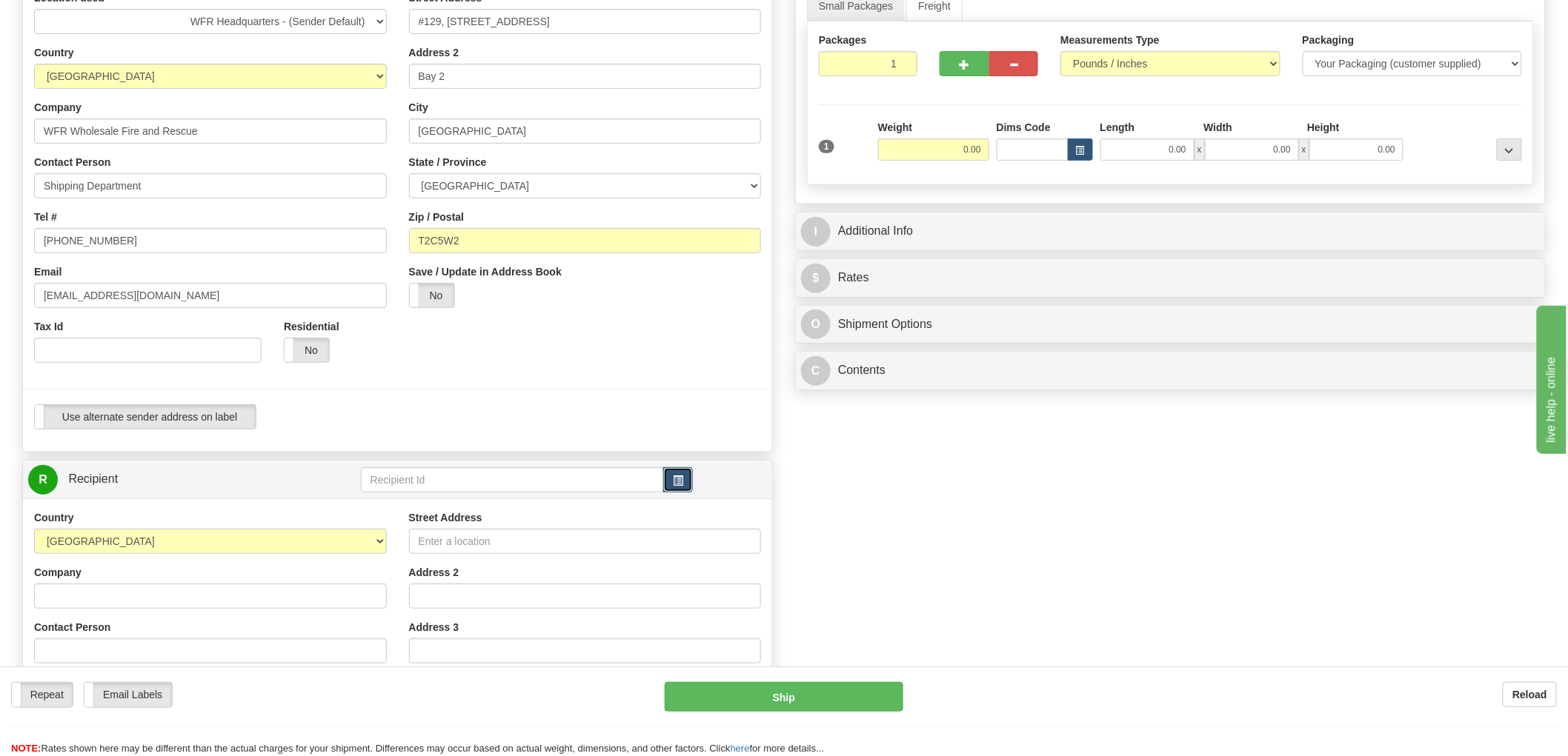
click at [683, 480] on span "button" at bounding box center [678, 481] width 11 height 10
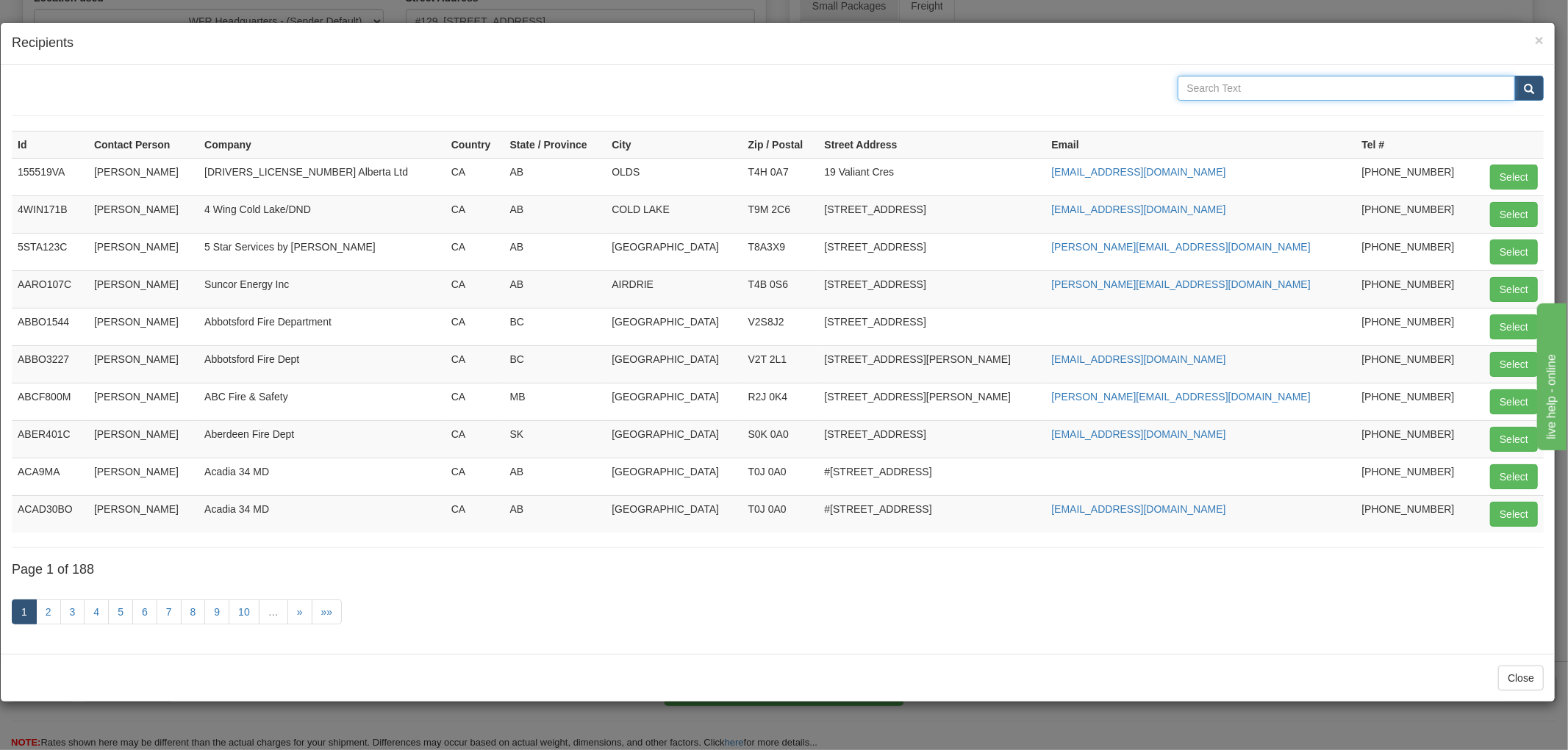
click at [1218, 88] on input "text" at bounding box center [1346, 88] width 338 height 25
type input "TFT"
click at [1514, 76] on button "submit" at bounding box center [1528, 88] width 29 height 25
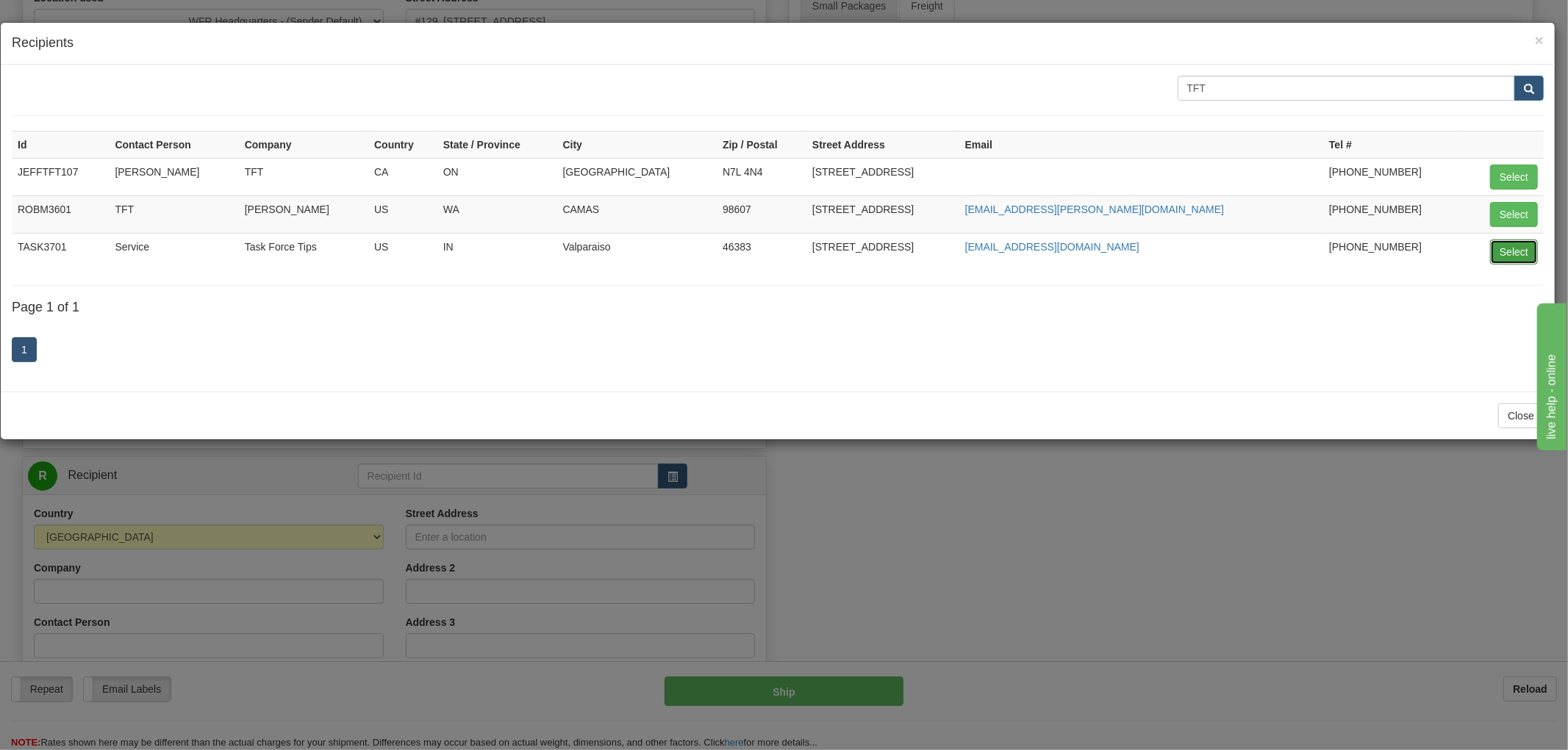
click at [1503, 257] on button "Select" at bounding box center [1513, 252] width 48 height 25
type input "TASK3701"
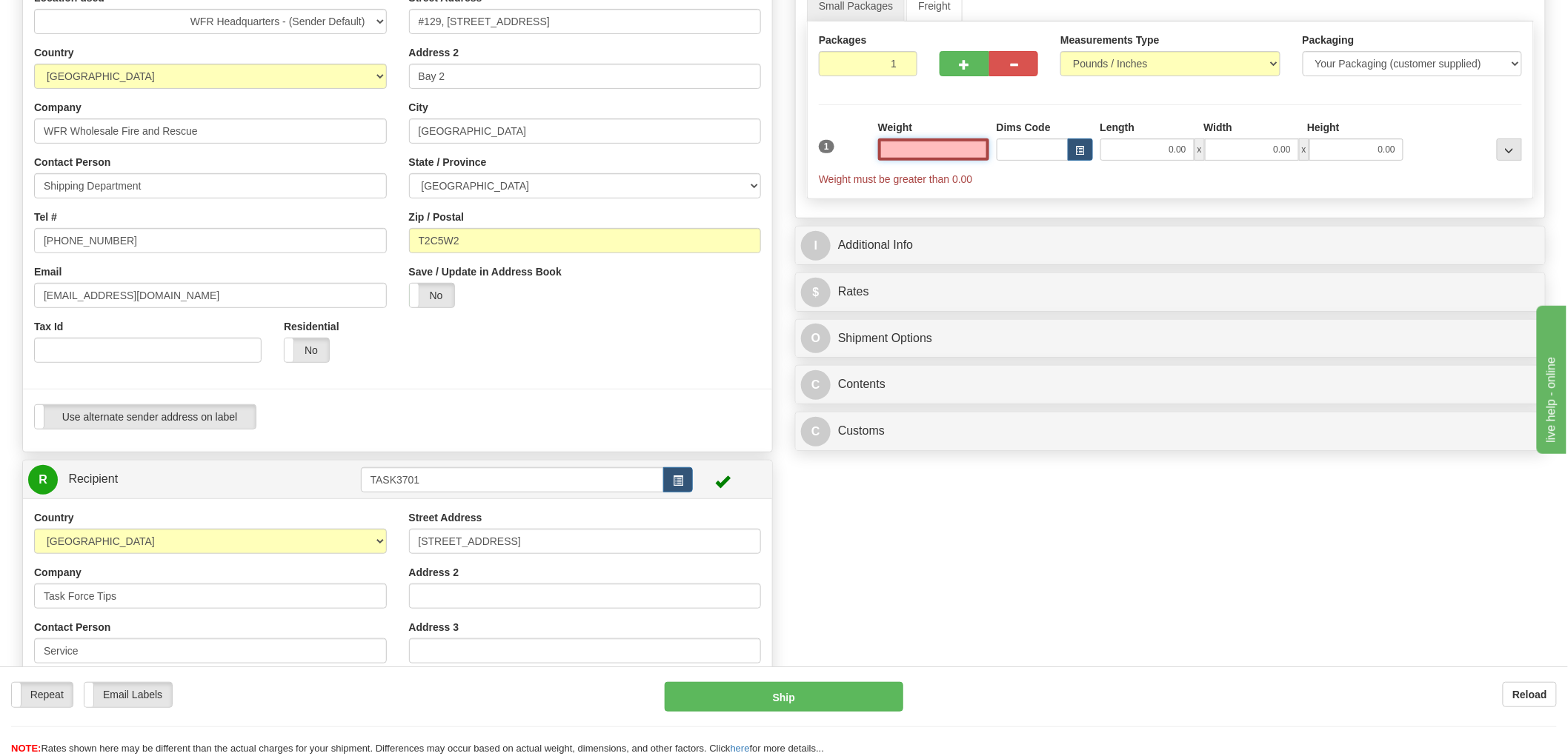
type input "VALPARAISO"
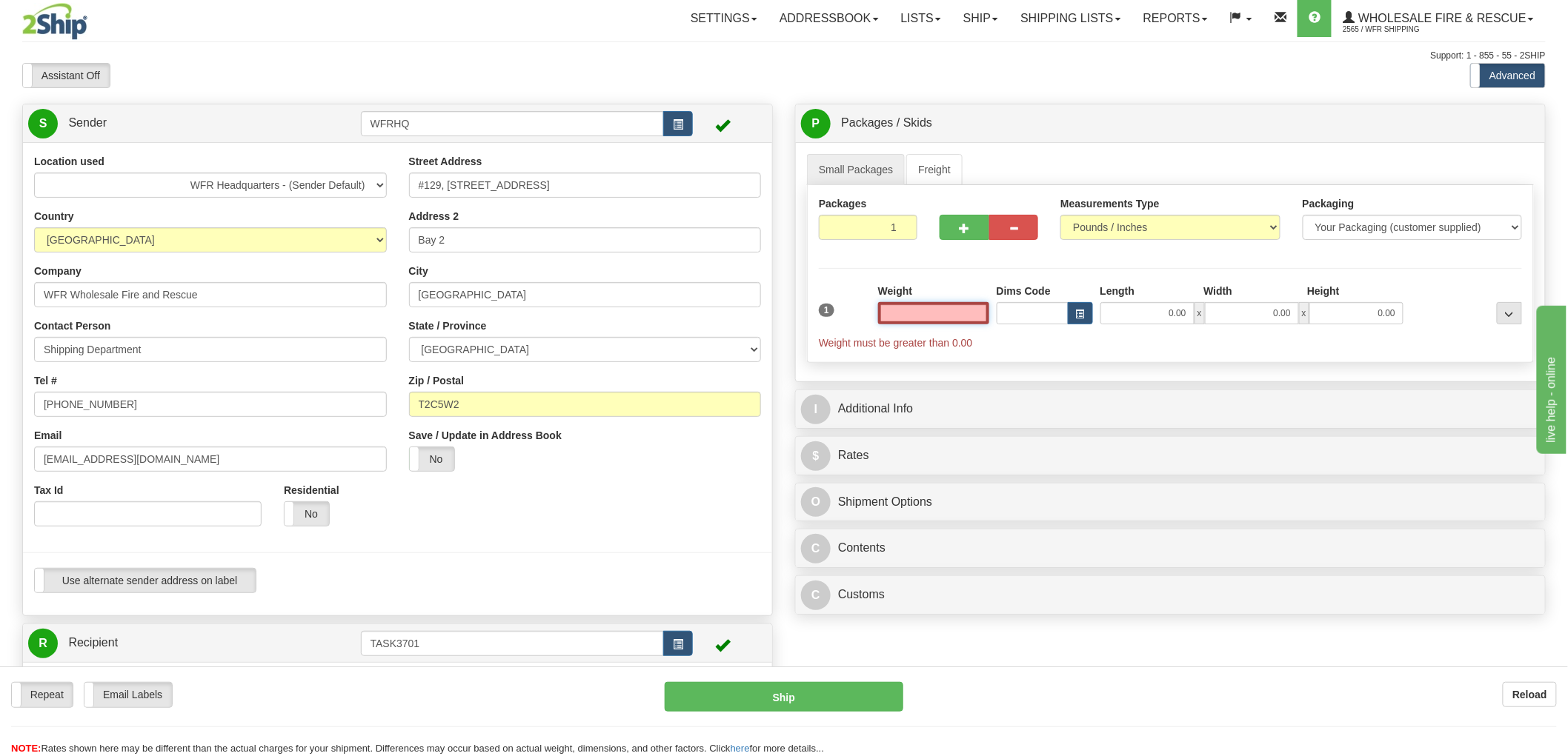
scroll to position [0, 0]
type input "0.00"
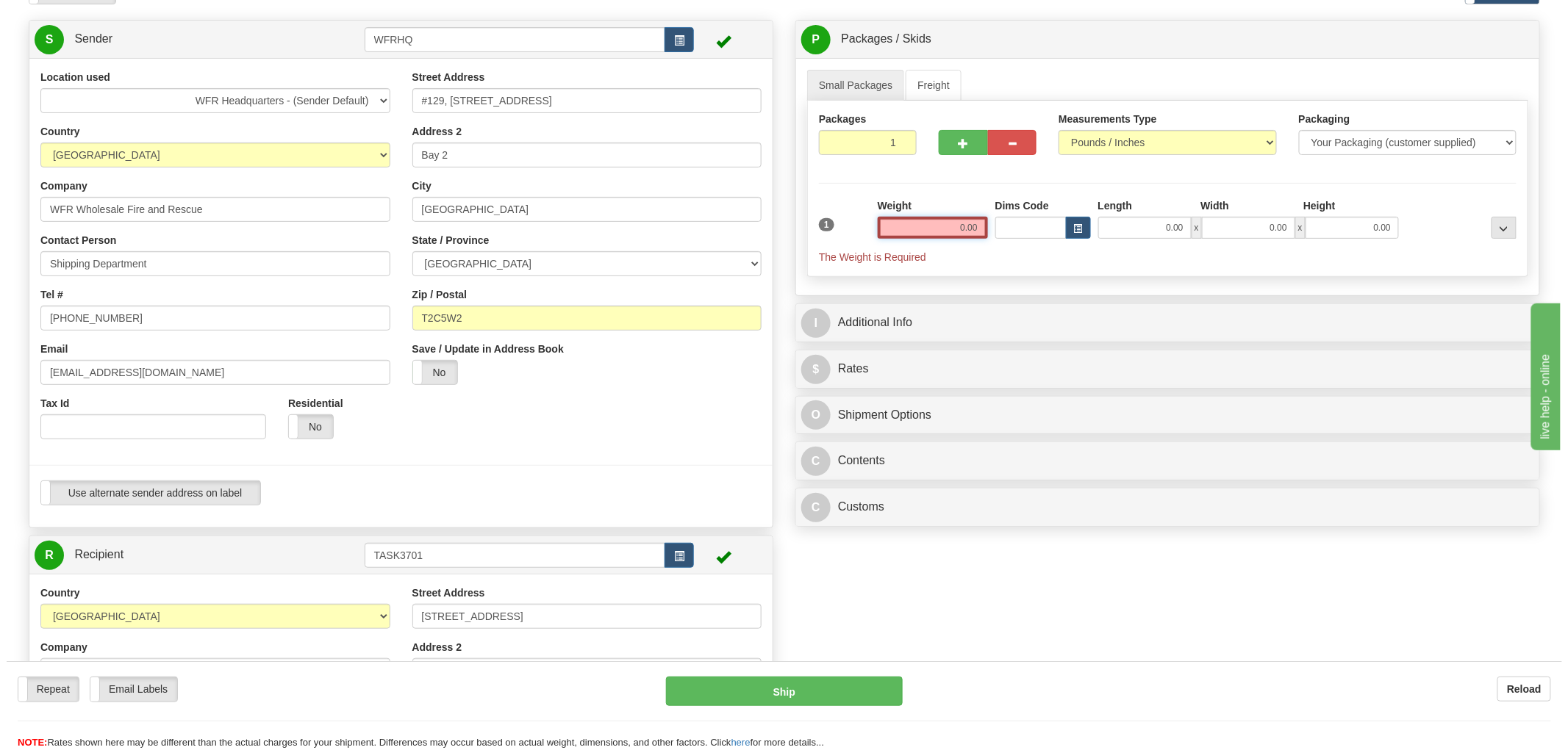
scroll to position [82, 0]
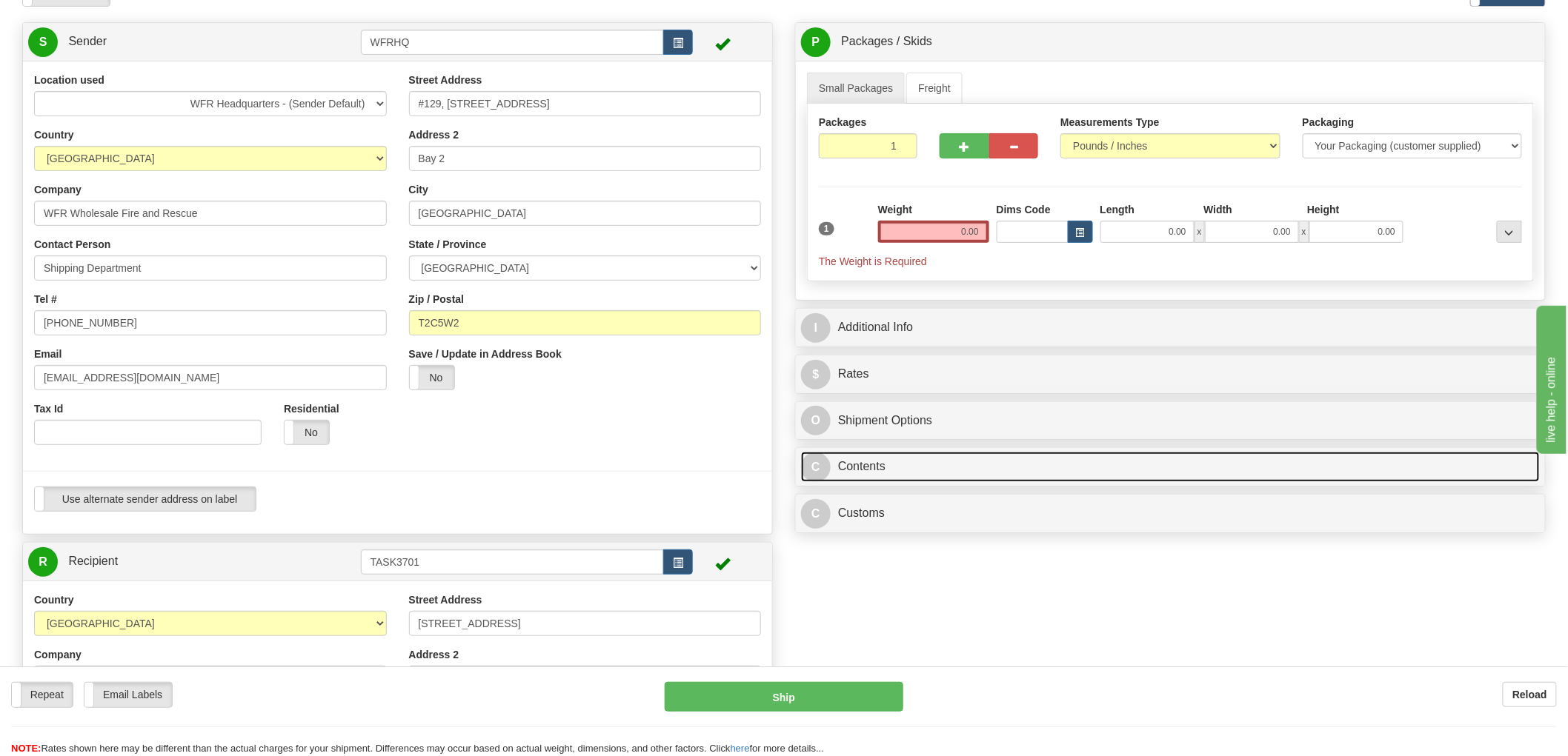
click at [812, 465] on span "C" at bounding box center [815, 467] width 29 height 29
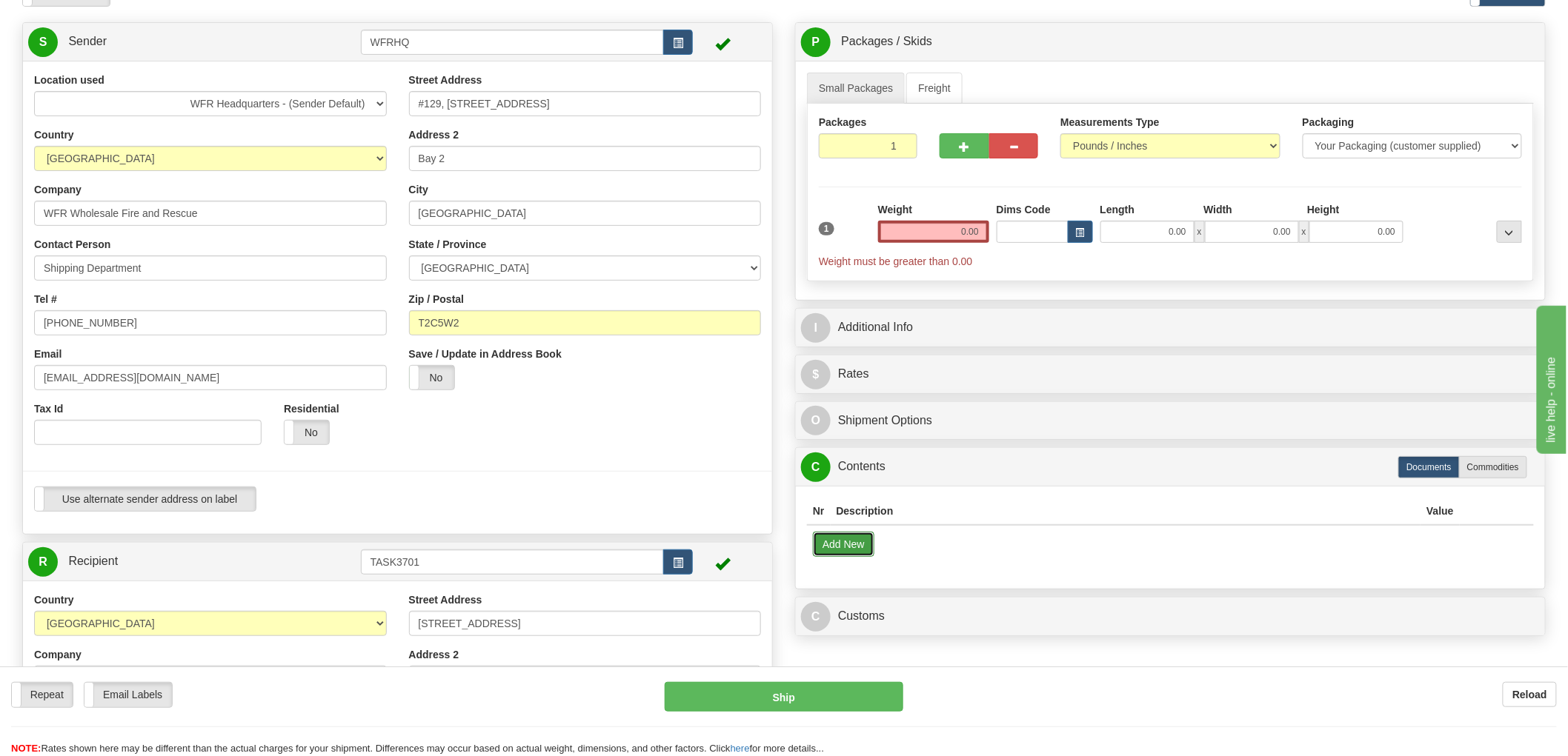
click at [843, 549] on button "Add New" at bounding box center [843, 544] width 61 height 25
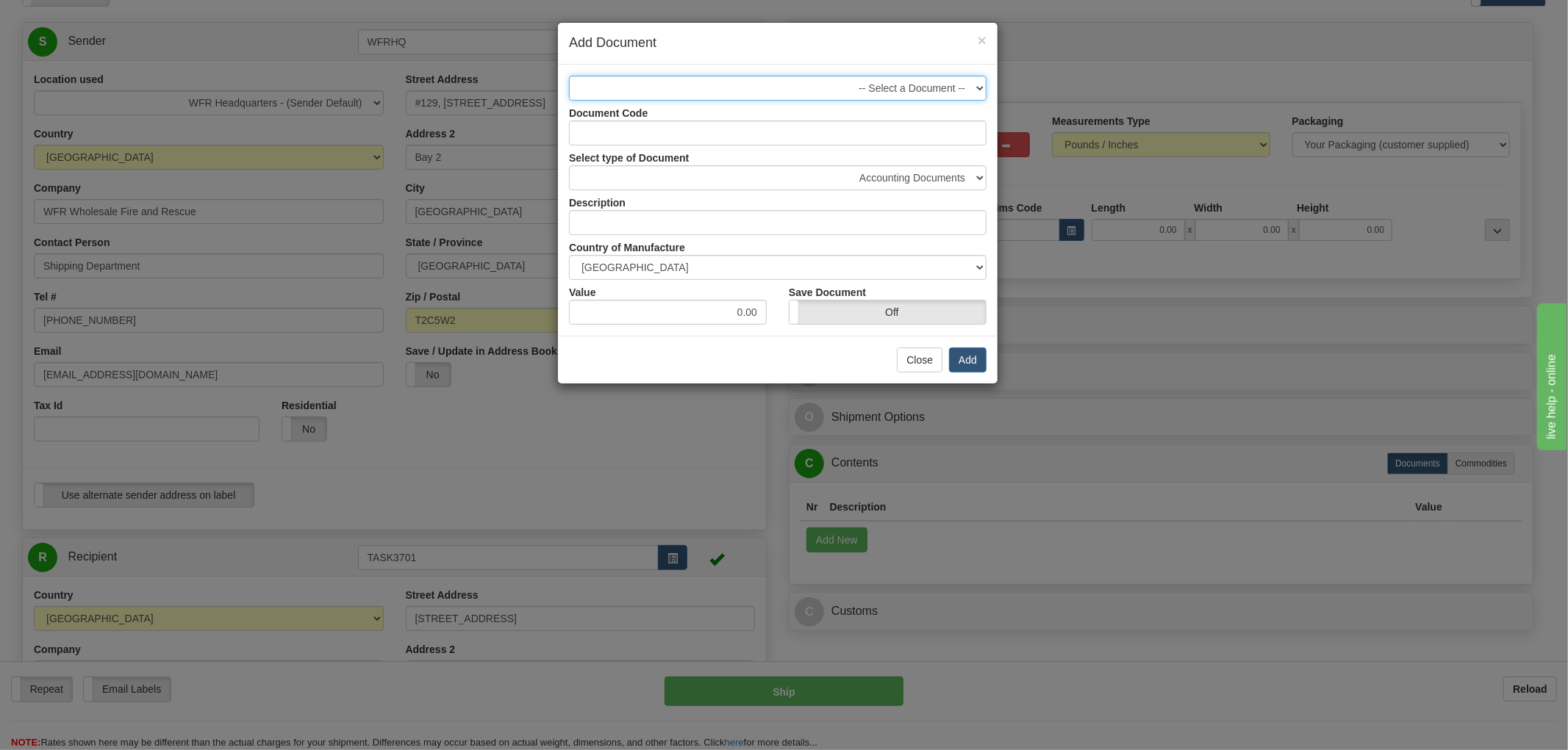
click at [956, 84] on select "-- Select a Document --" at bounding box center [777, 88] width 417 height 25
click at [897, 129] on input "Document Code" at bounding box center [777, 133] width 417 height 25
click at [905, 174] on select "Accounting Documents Analysis Reports Applications (Completed) Bank Statements …" at bounding box center [777, 178] width 417 height 25
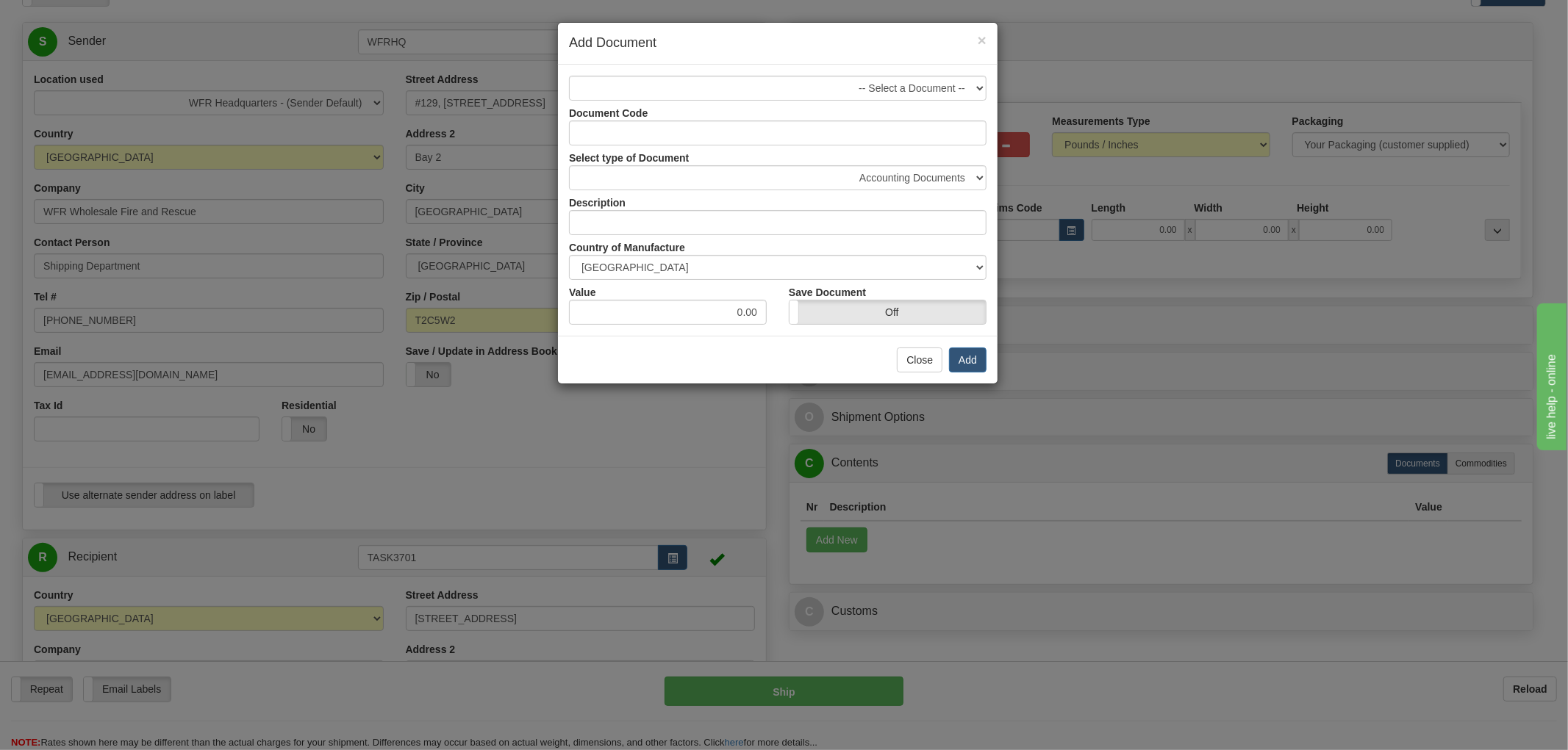
click at [1150, 383] on div "× Add Document -- Select a Document -- Document Code Select type of Document Ac…" at bounding box center [784, 375] width 1568 height 750
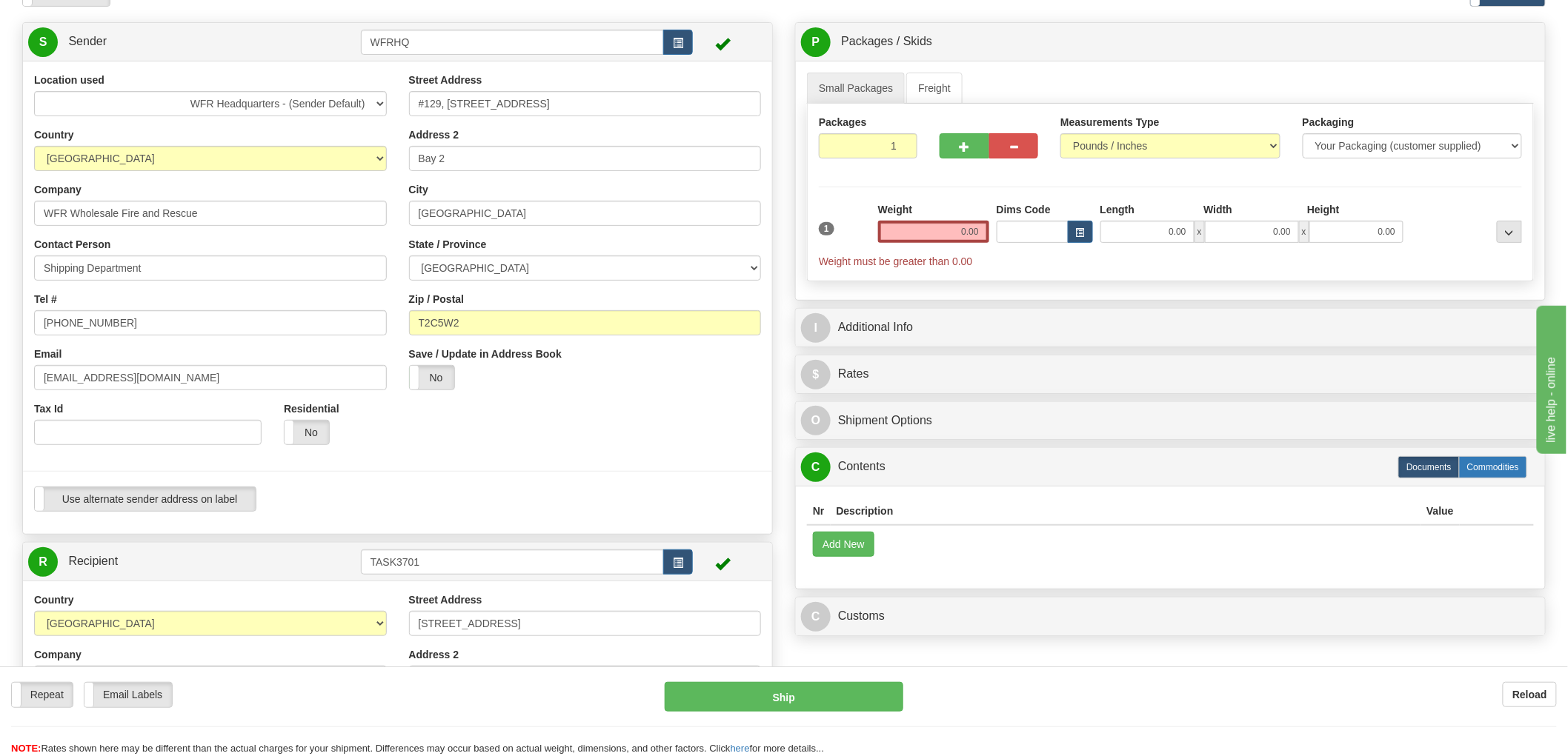
click at [1498, 465] on label "Commodities" at bounding box center [1493, 467] width 68 height 22
radio input "true"
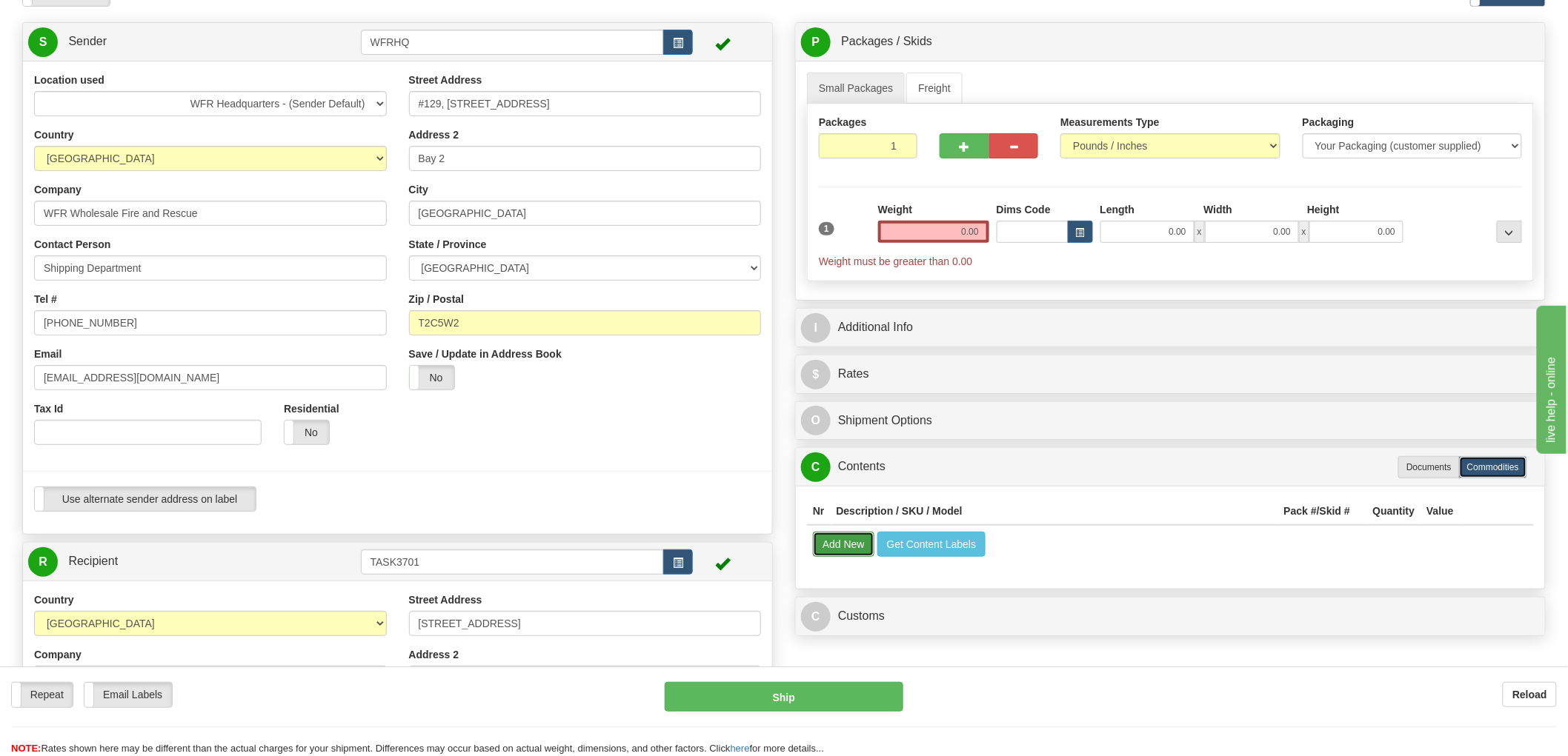
click at [851, 549] on button "Add New" at bounding box center [843, 544] width 61 height 25
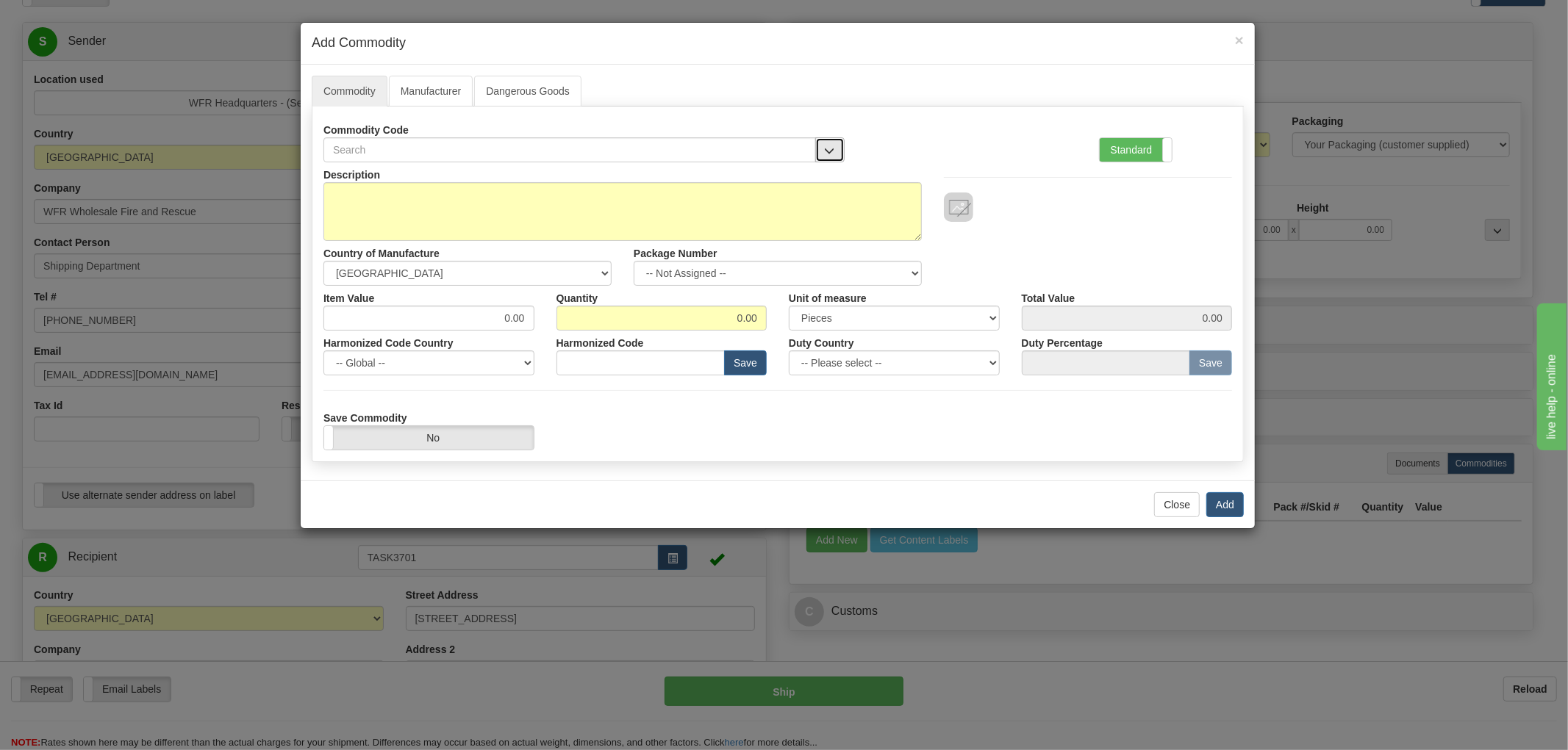
click at [829, 149] on span "button" at bounding box center [830, 151] width 11 height 10
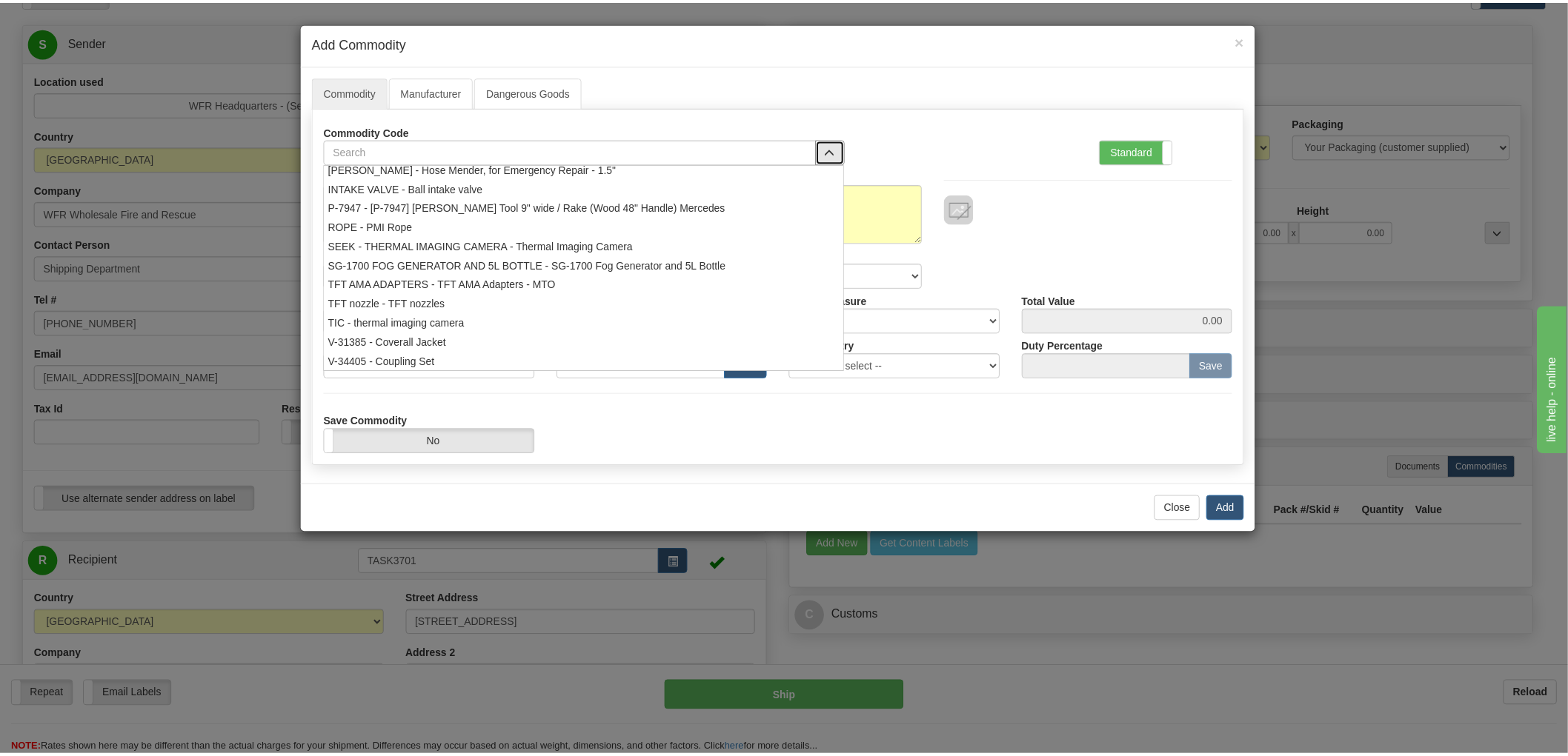
scroll to position [197, 0]
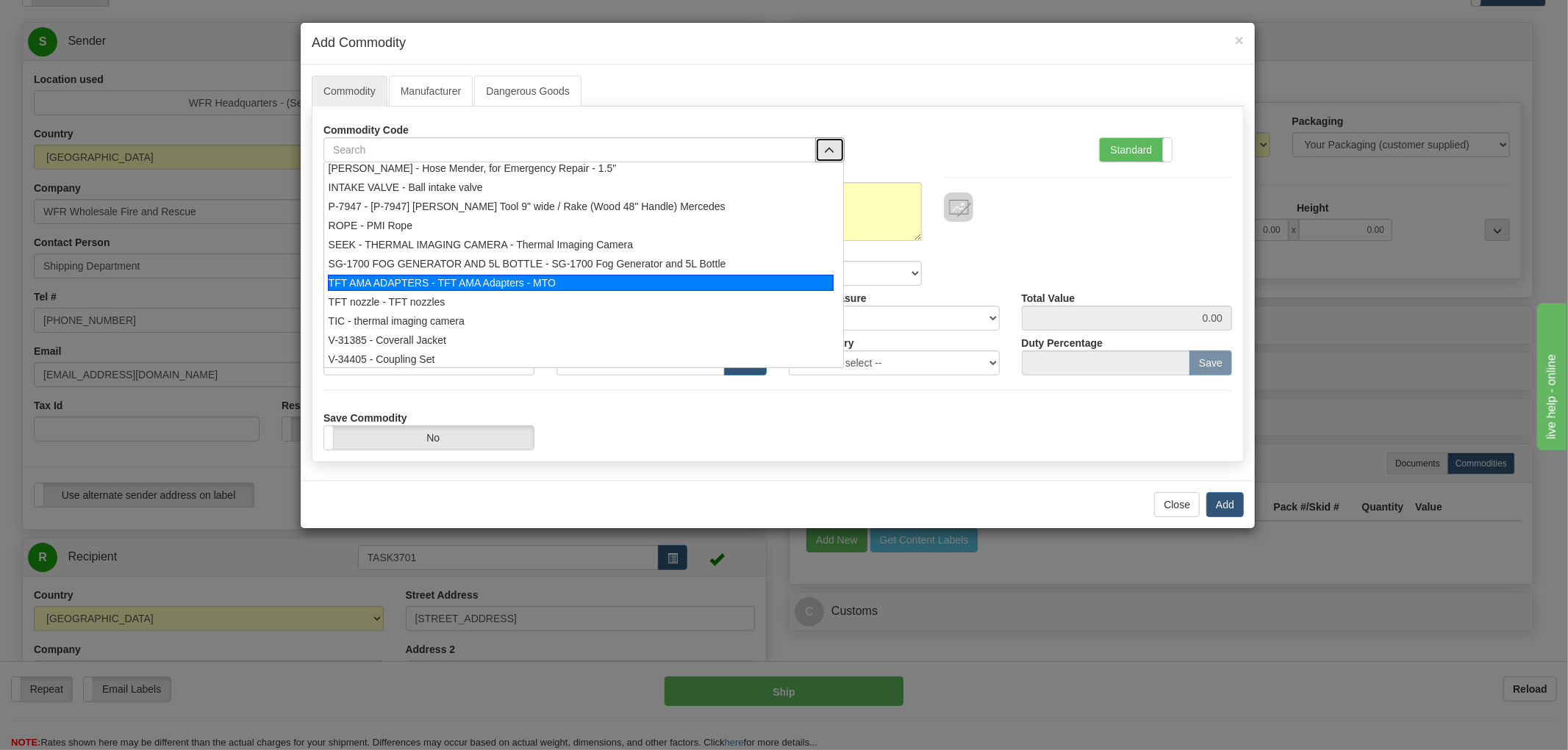
click at [576, 283] on div "TFT AMA ADAPTERS - TFT AMA Adapters - MTO" at bounding box center [580, 283] width 506 height 16
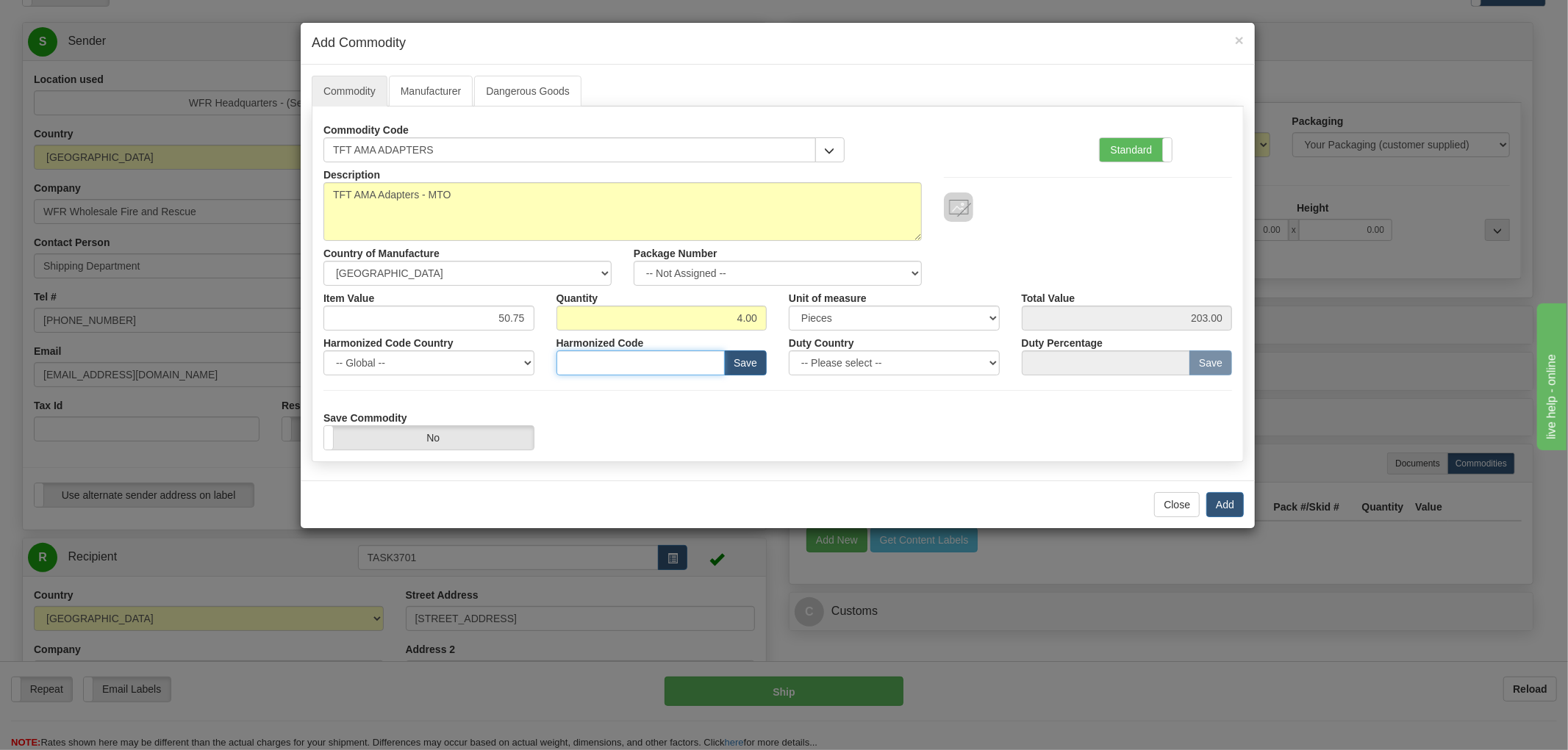
click at [621, 363] on input "text" at bounding box center [641, 363] width 169 height 25
paste input "7609.00.00.00"
type input "7609.00.00.00"
drag, startPoint x: 794, startPoint y: 318, endPoint x: 804, endPoint y: 318, distance: 10.0
click at [804, 318] on div "Item Value 50.75 Quantity 4.00 Unit of measure 3 Thousand Square Inches Adjustm…" at bounding box center [777, 308] width 931 height 45
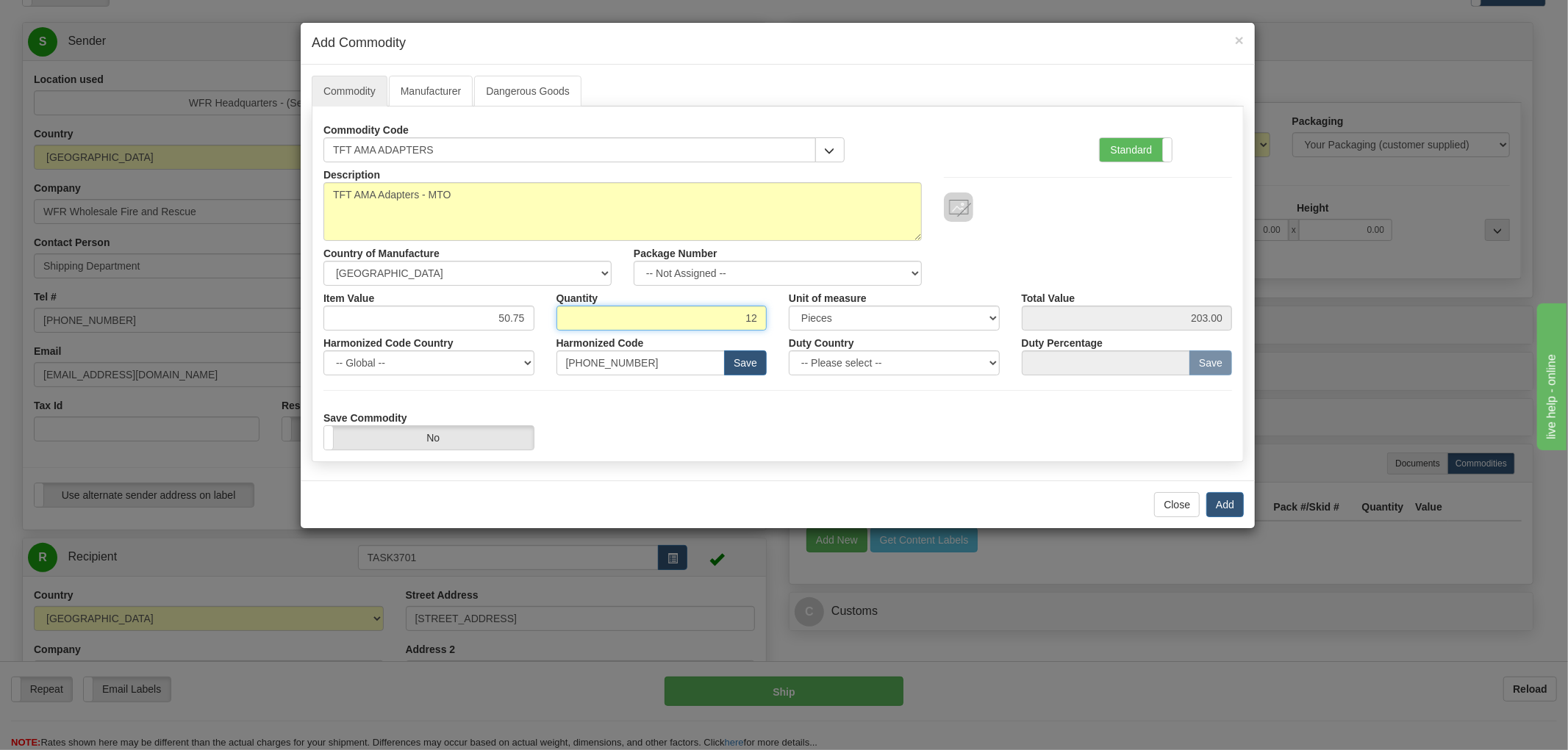
type input "12"
type input "609.00"
click at [1030, 259] on div "Description TFT AMA Adapters - MTO Country of Manufacture -- Unknown -- AFGHANI…" at bounding box center [777, 224] width 931 height 123
click at [990, 364] on select "-- Please select -- AFGHANISTAN ALAND ISLANDS ALBANIA ALGERIA AMERICAN SAMOA AN…" at bounding box center [894, 363] width 211 height 25
click at [789, 350] on select "-- Please select -- AFGHANISTAN ALAND ISLANDS ALBANIA ALGERIA AMERICAN SAMOA AN…" at bounding box center [894, 363] width 211 height 25
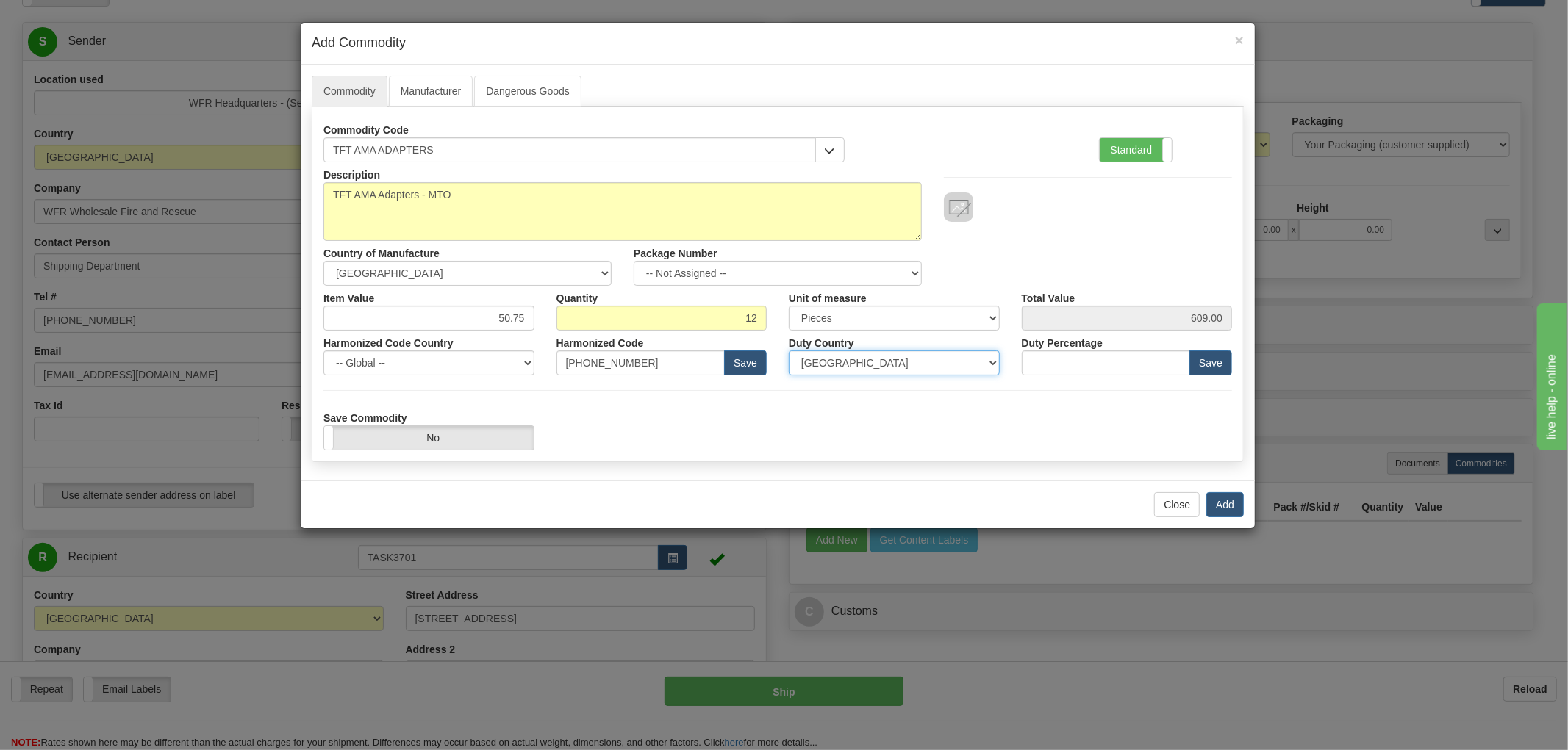
click at [957, 364] on select "-- Please select -- AFGHANISTAN ALAND ISLANDS ALBANIA ALGERIA AMERICAN SAMOA AN…" at bounding box center [894, 363] width 211 height 25
select select "US"
click at [789, 350] on select "-- Please select -- AFGHANISTAN ALAND ISLANDS ALBANIA ALGERIA AMERICAN SAMOA AN…" at bounding box center [894, 363] width 211 height 25
drag, startPoint x: 496, startPoint y: 320, endPoint x: 566, endPoint y: 317, distance: 70.1
click at [566, 317] on div "Item Value 50.75 Quantity 12 Unit of measure 3 Thousand Square Inches Adjustmen…" at bounding box center [777, 308] width 931 height 45
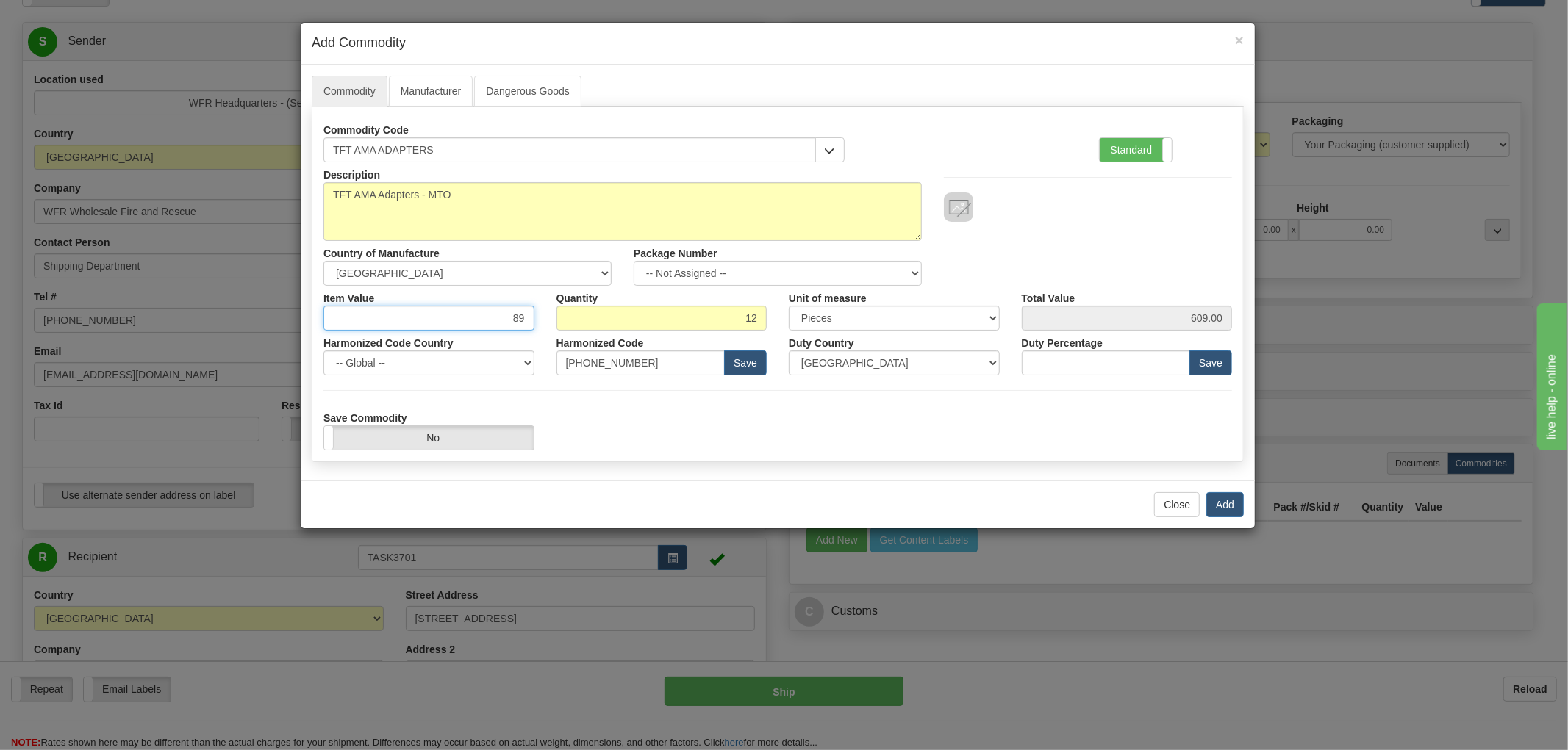
type input "89"
type input "1068.00"
click at [633, 395] on div "Description TFT AMA Adapters - MTO Country of Manufacture -- Unknown -- AFGHANI…" at bounding box center [777, 305] width 909 height 288
click at [1032, 370] on input "number" at bounding box center [1106, 363] width 169 height 25
type input "0"
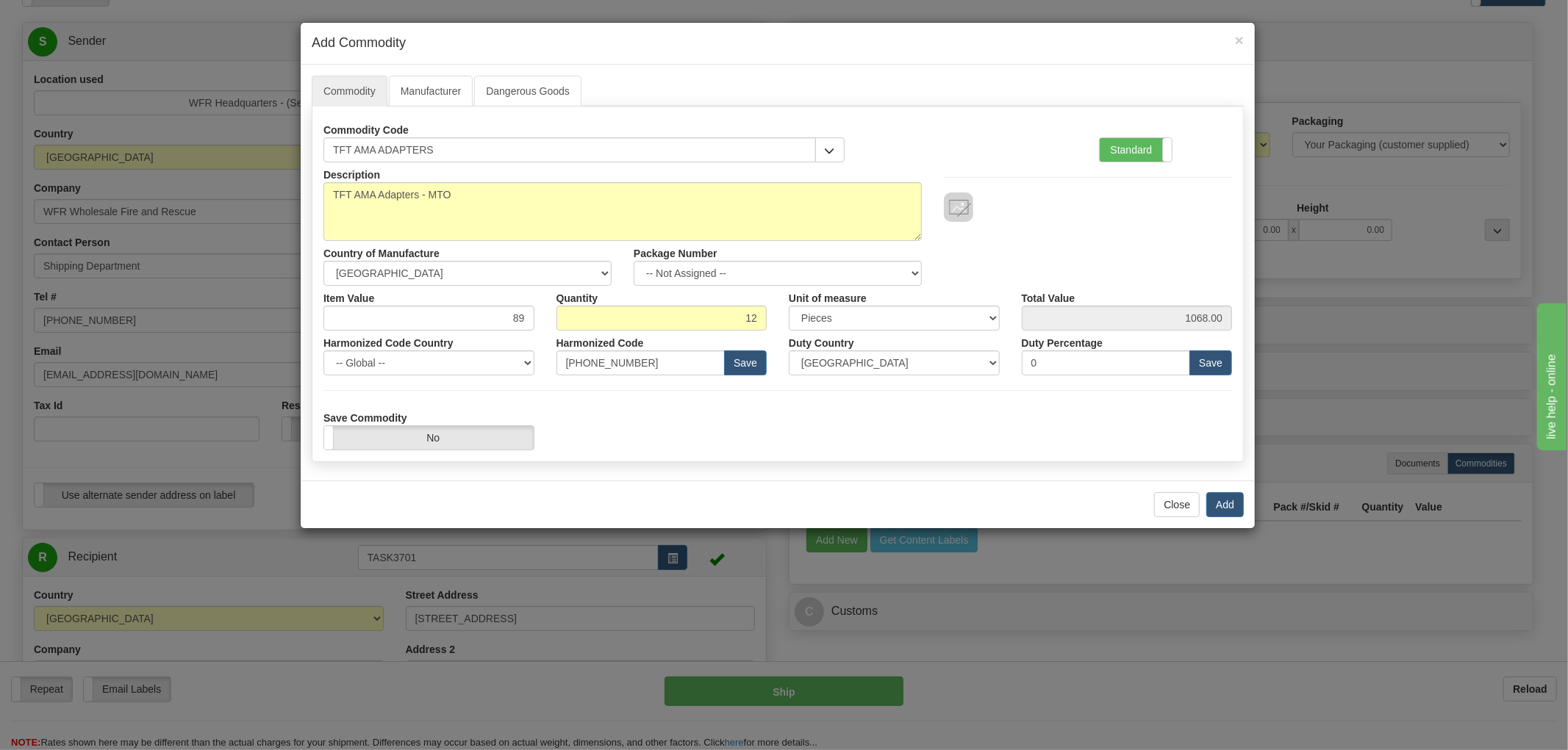
drag, startPoint x: 732, startPoint y: 415, endPoint x: 721, endPoint y: 415, distance: 11.0
click at [732, 415] on div "Save Commodity Yes No" at bounding box center [777, 428] width 931 height 45
click at [892, 272] on select "-- Not Assigned -- Item 1" at bounding box center [777, 273] width 288 height 25
select select "0"
click at [634, 261] on select "-- Not Assigned -- Item 1" at bounding box center [777, 273] width 288 height 25
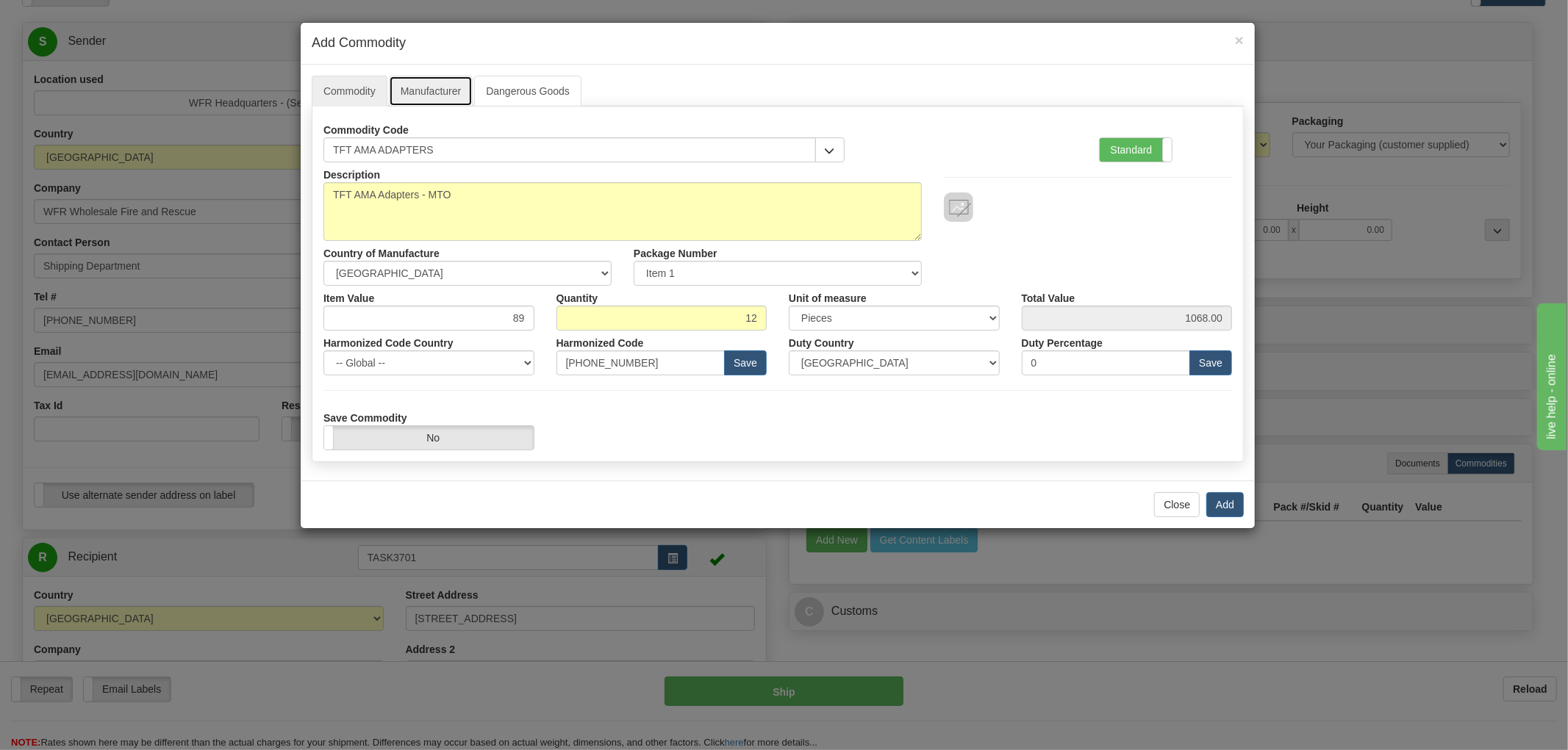
click at [426, 93] on link "Manufacturer" at bounding box center [431, 91] width 84 height 31
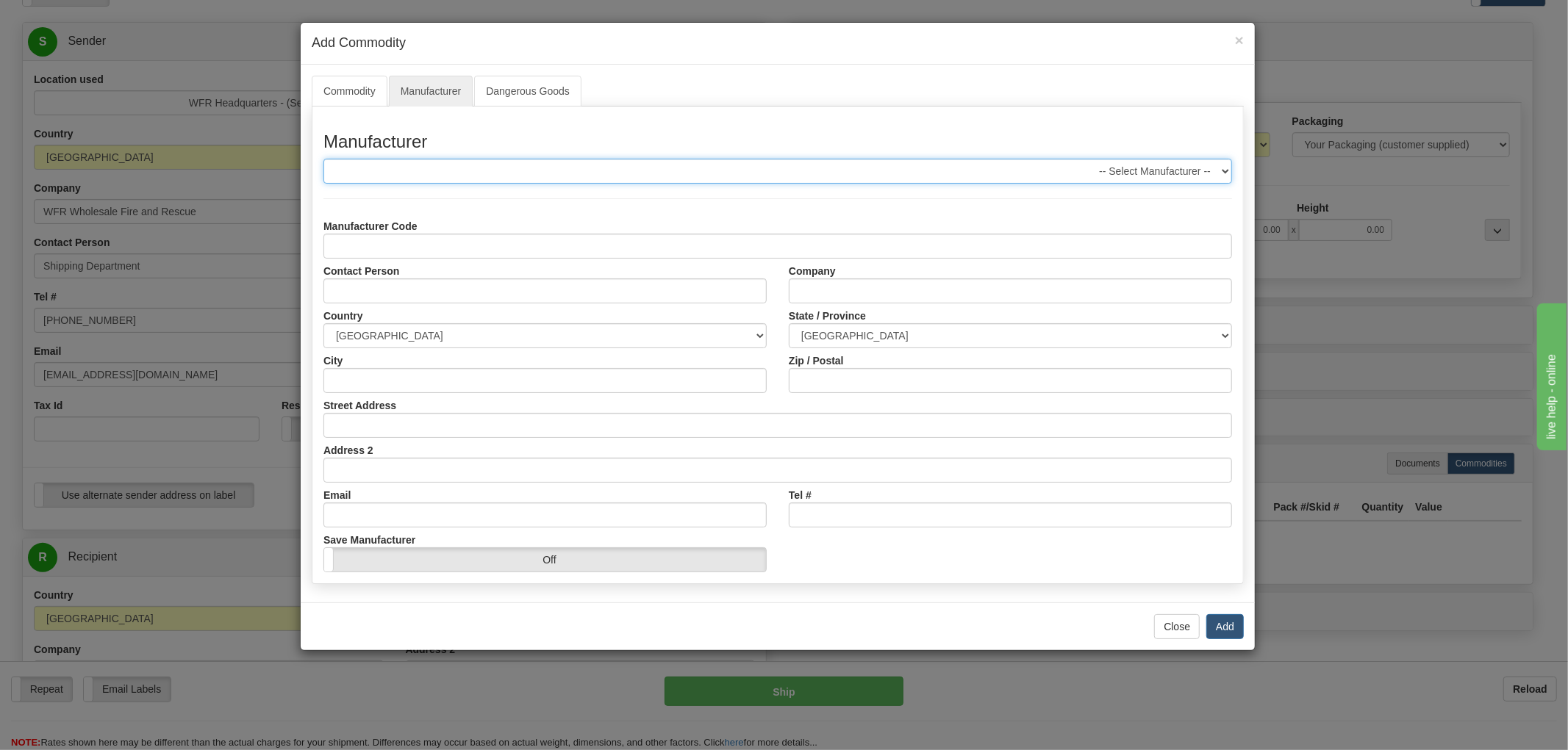
click at [443, 179] on select "-- Select Manufacturer -- FROGGYS FOG" at bounding box center [777, 171] width 909 height 25
click at [443, 177] on select "-- Select Manufacturer -- FROGGYS FOG" at bounding box center [777, 171] width 909 height 25
click at [387, 251] on input "Id" at bounding box center [777, 246] width 909 height 25
type input "TFT"
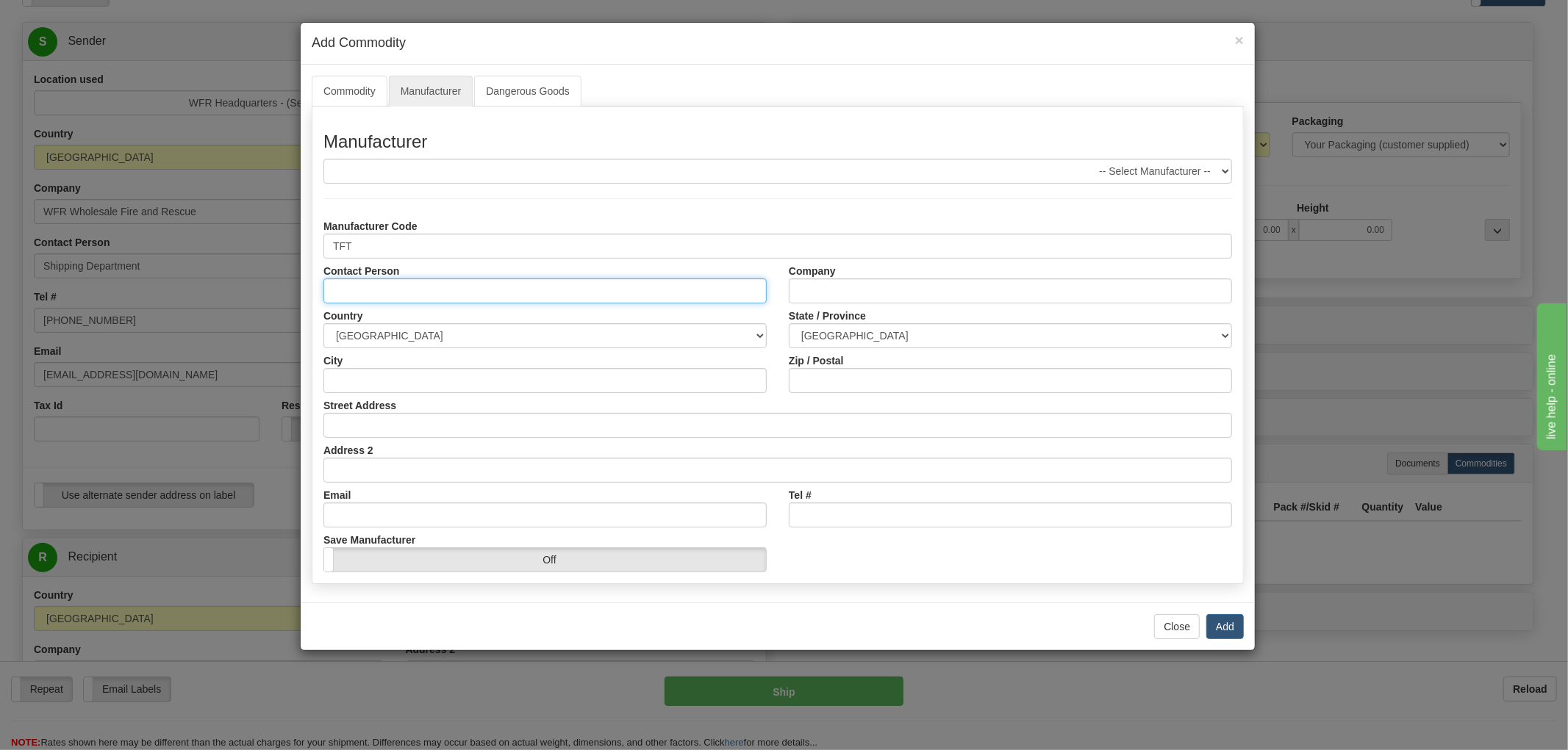
click at [357, 300] on input "Contact Person" at bounding box center [544, 290] width 443 height 25
click at [376, 340] on select "AFGHANISTAN ALAND ISLANDS ALBANIA ALGERIA AMERICAN SAMOA ANDORRA ANGOLA ANGUILL…" at bounding box center [544, 335] width 443 height 25
select select "US"
click at [323, 323] on select "AFGHANISTAN ALAND ISLANDS ALBANIA ALGERIA AMERICAN SAMOA ANDORRA ANGOLA ANGUILL…" at bounding box center [544, 335] width 443 height 25
click at [830, 290] on input "Company" at bounding box center [1010, 290] width 443 height 25
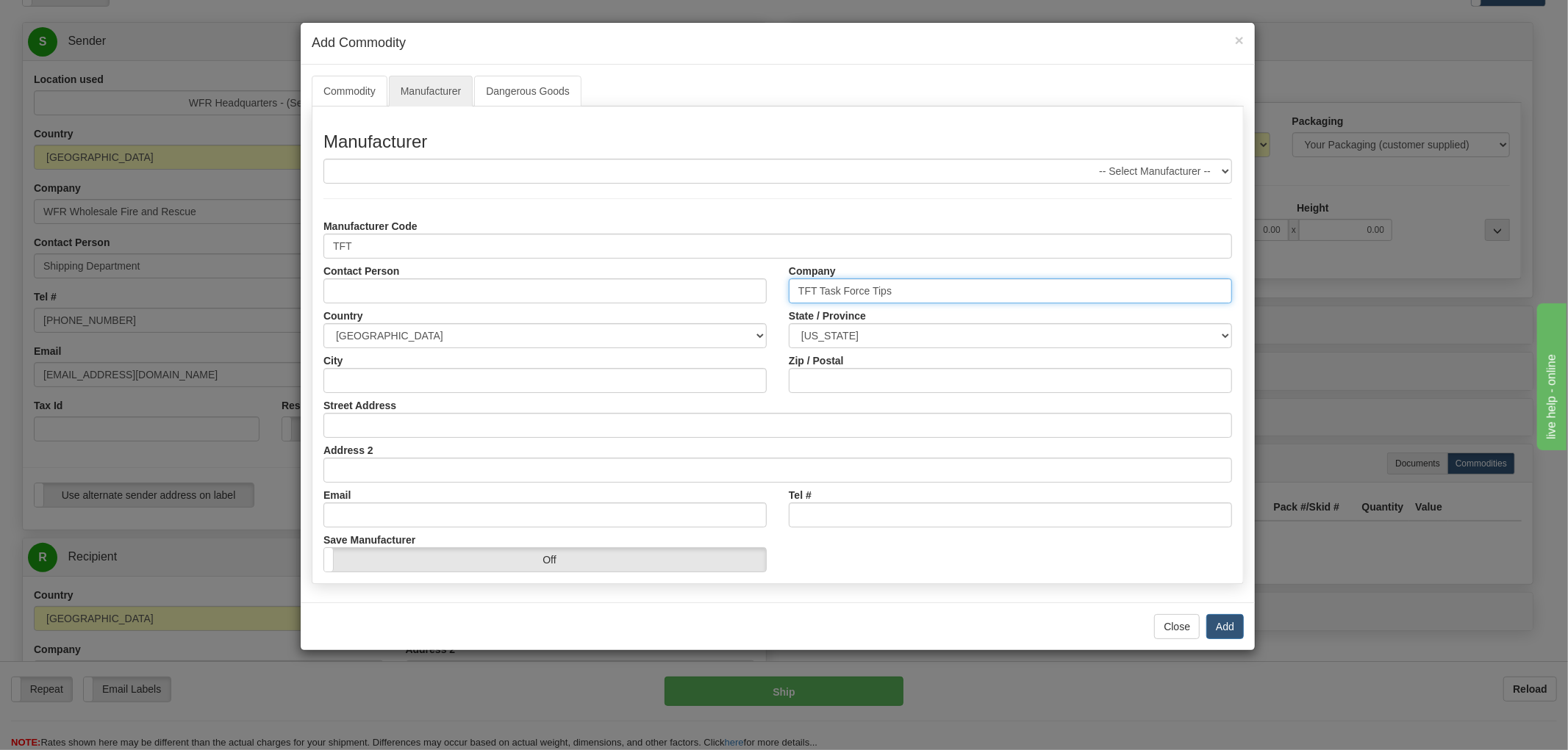
type input "TFT Task Force Tips"
click at [913, 342] on select "ALABAMA ALASKA ARIZONA ARKANSAS Armed Forces America Armed Forces Europe Armed …" at bounding box center [1010, 335] width 443 height 25
select select "IN"
click at [789, 323] on select "ALABAMA ALASKA ARIZONA ARKANSAS Armed Forces America Armed Forces Europe Armed …" at bounding box center [1010, 335] width 443 height 25
click at [399, 382] on input "City" at bounding box center [544, 380] width 443 height 25
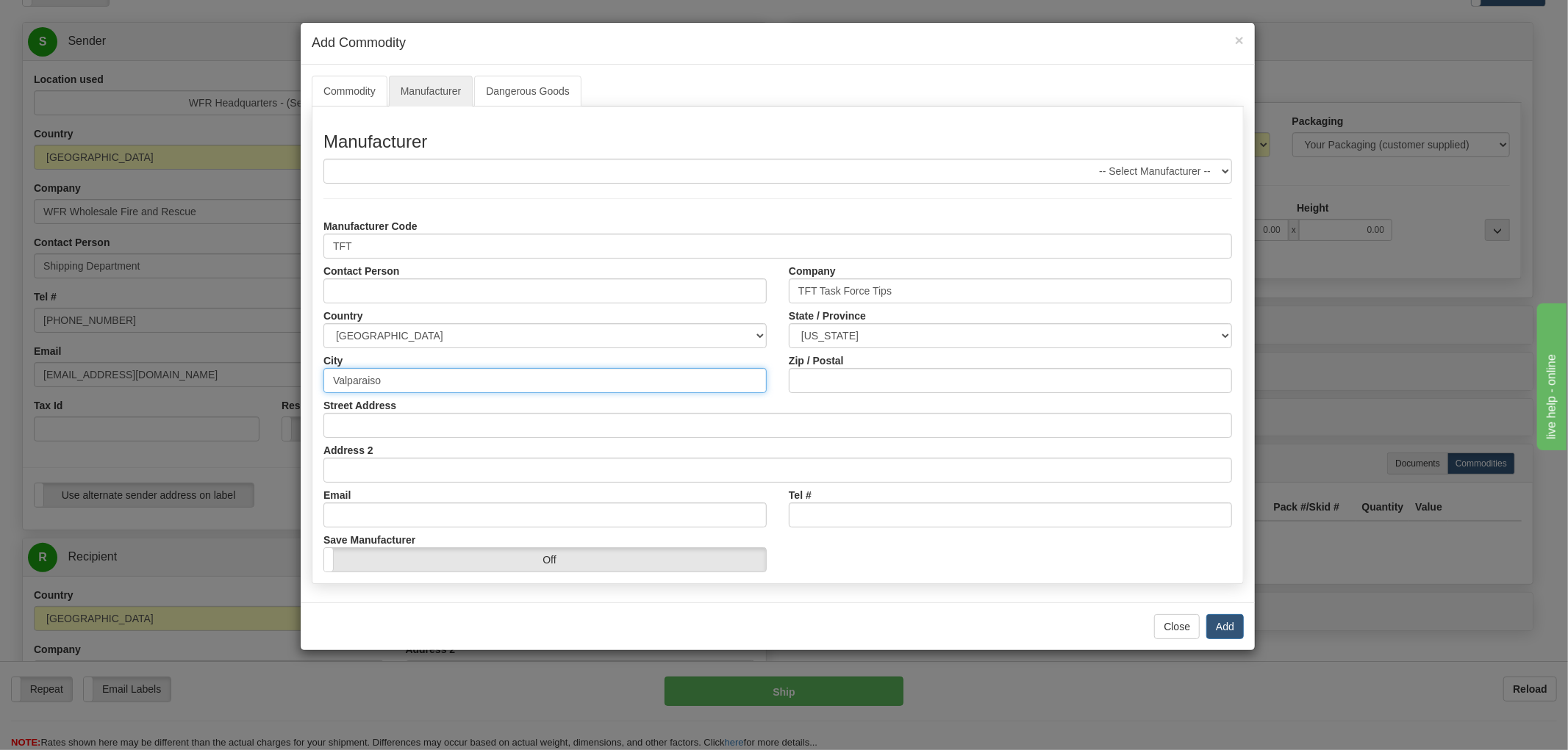
type input "Valparaiso"
click at [829, 378] on input "Zip / Postal" at bounding box center [1010, 380] width 443 height 25
type input "46383"
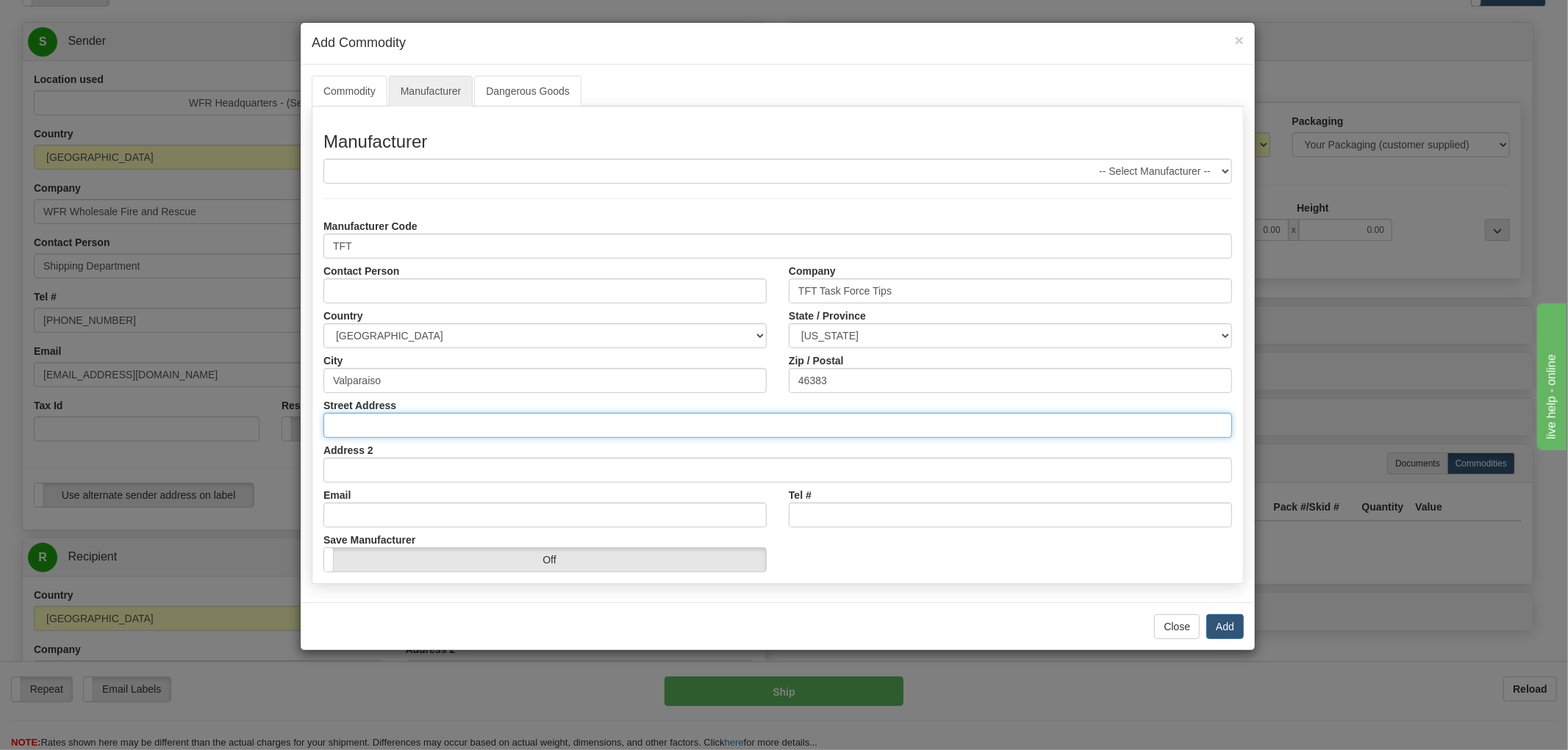
click at [426, 430] on input "Street Address" at bounding box center [777, 425] width 909 height 25
type input "3701 Innovation Way"
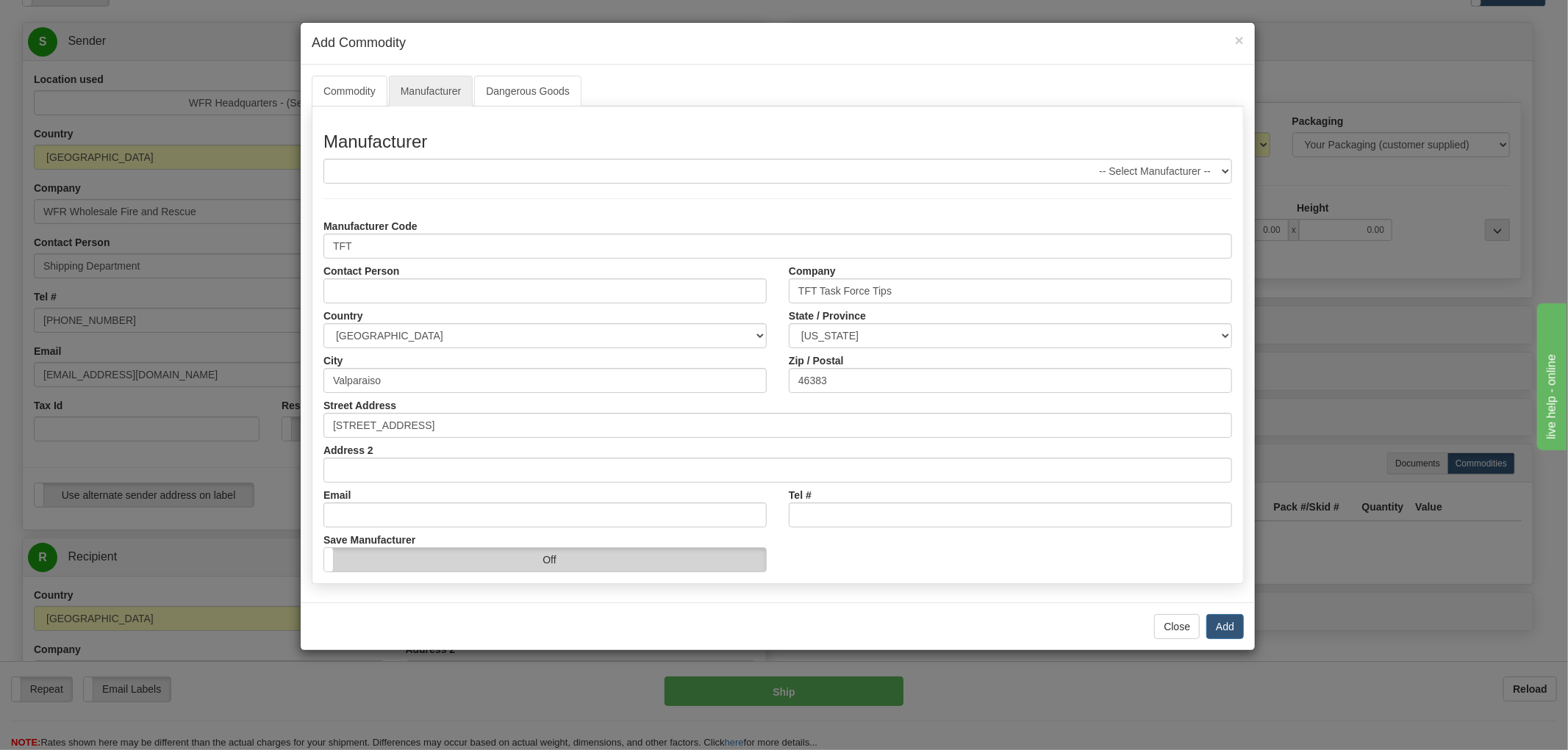
click at [636, 567] on label "Off" at bounding box center [545, 560] width 442 height 24
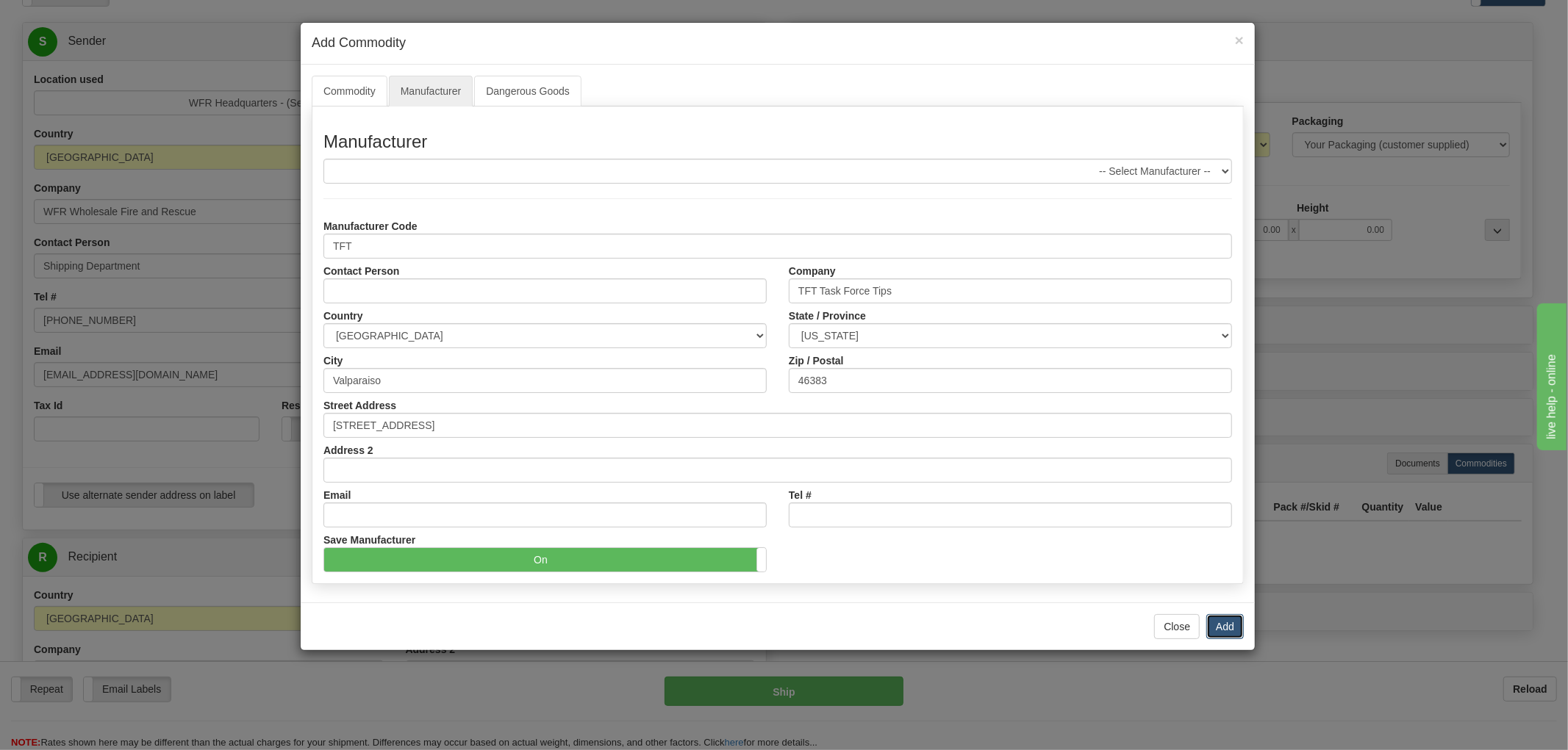
click at [1233, 629] on button "Add" at bounding box center [1225, 627] width 38 height 25
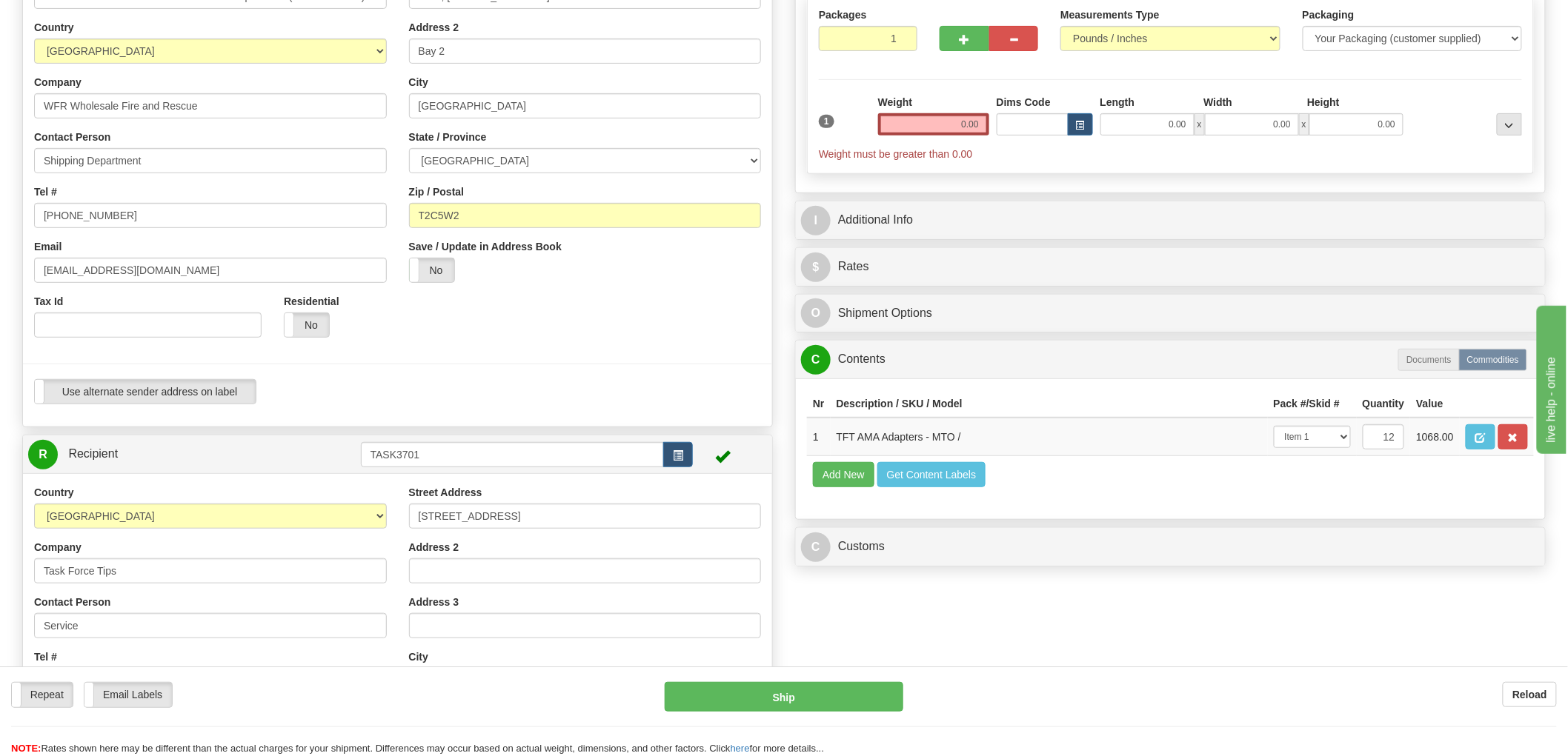
scroll to position [329, 0]
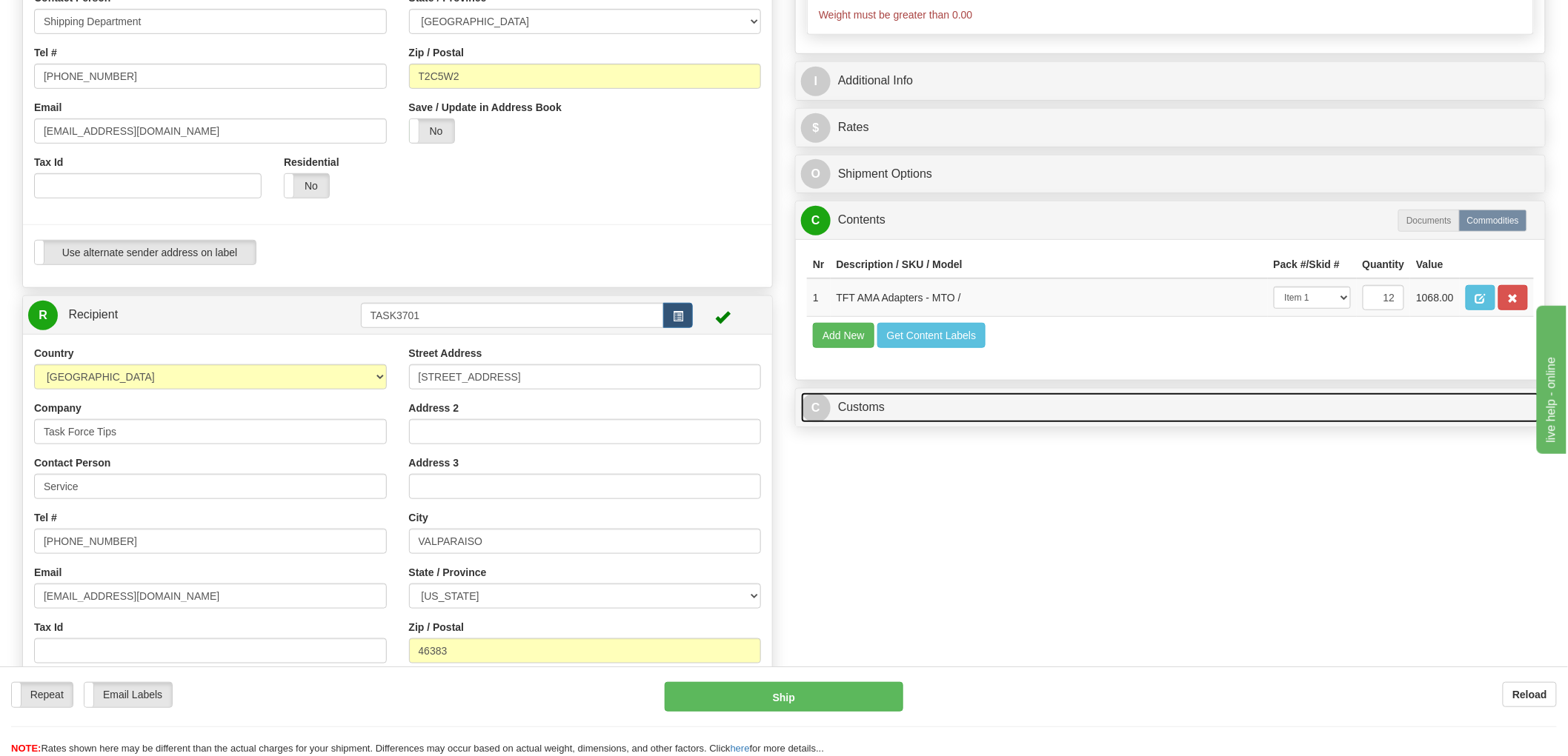
click at [875, 423] on link "C Customs" at bounding box center [1170, 407] width 739 height 30
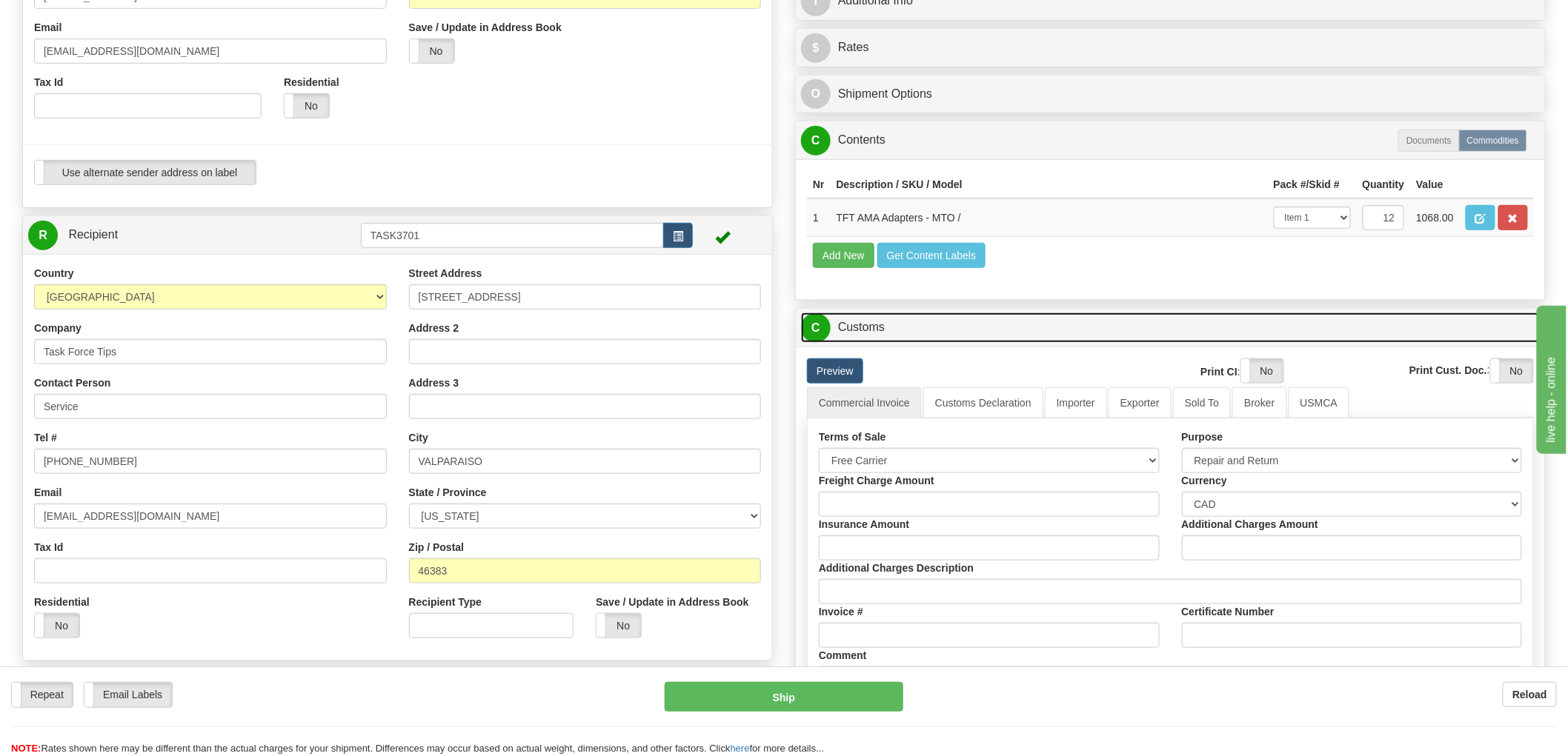
scroll to position [411, 0]
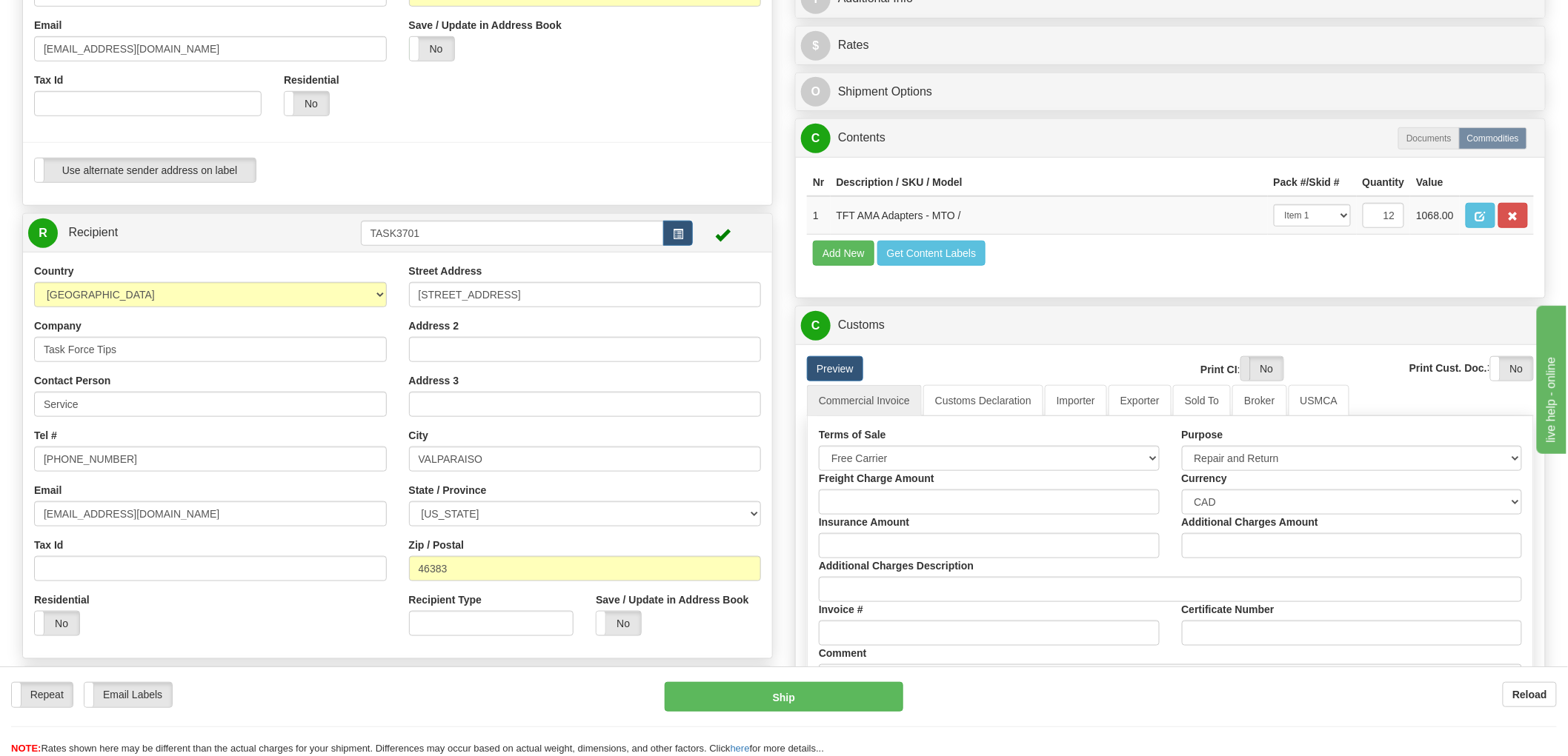
click at [1249, 381] on span at bounding box center [1241, 368] width 20 height 24
click at [1495, 381] on span at bounding box center [1492, 368] width 20 height 24
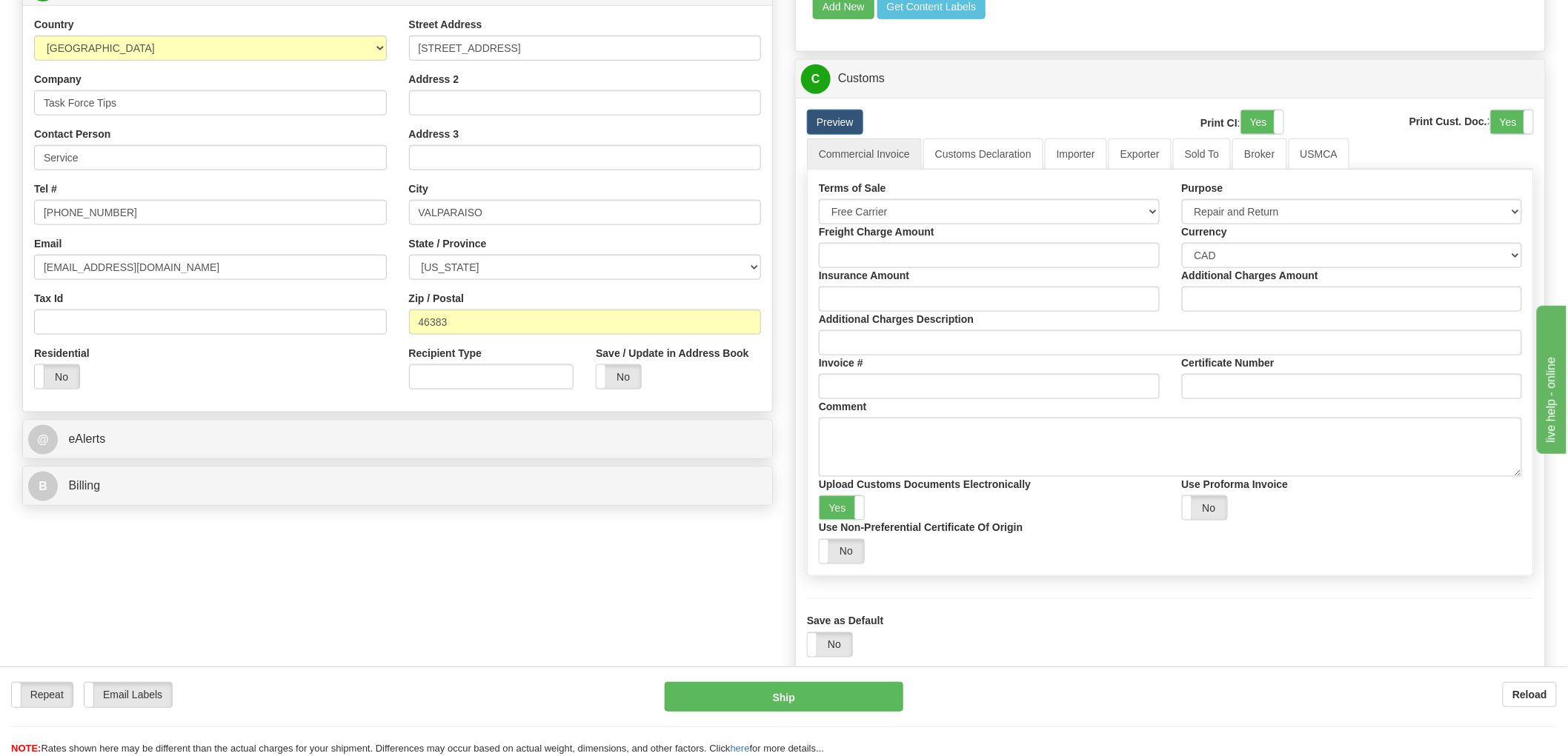
scroll to position [576, 0]
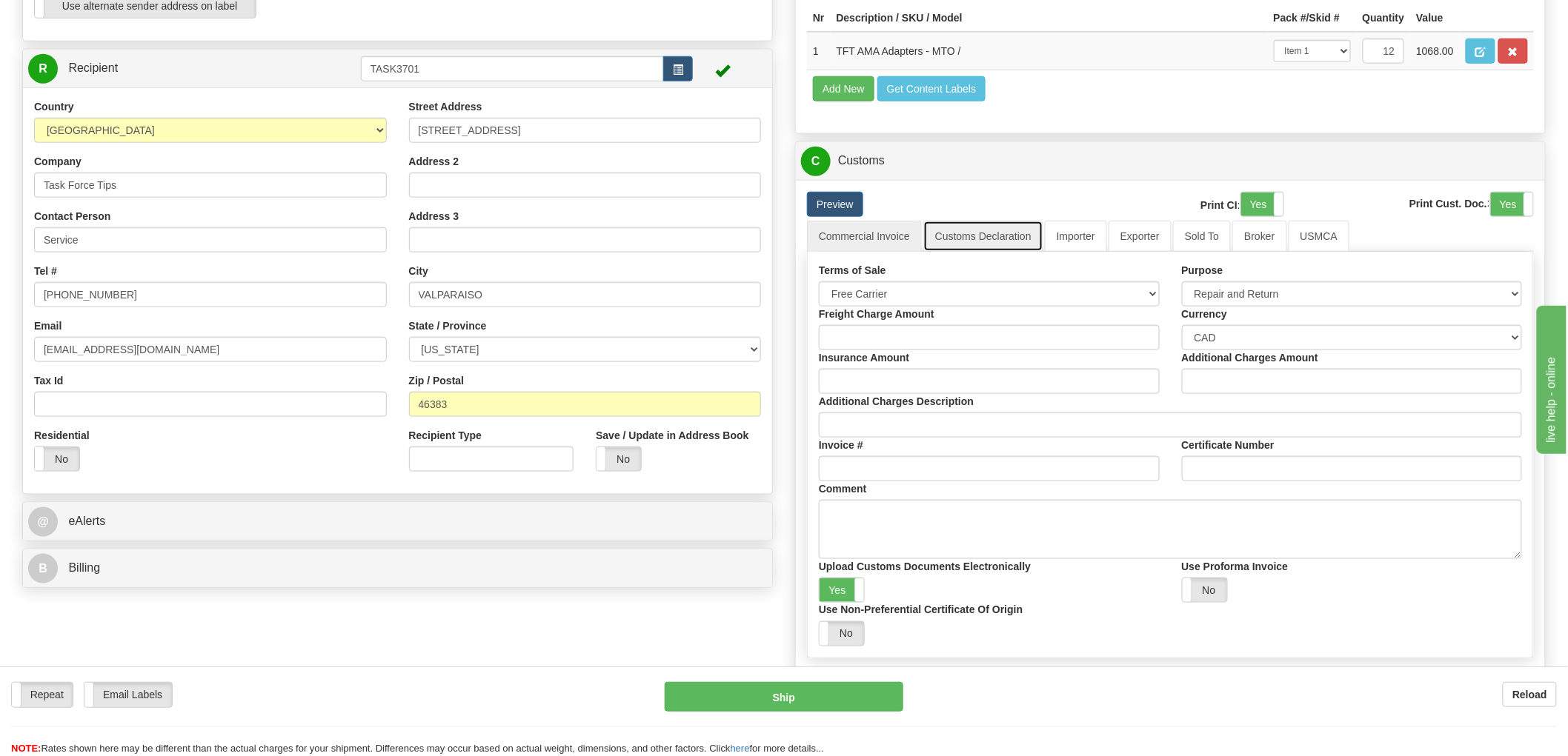
click at [1008, 252] on link "Customs Declaration" at bounding box center [983, 236] width 120 height 31
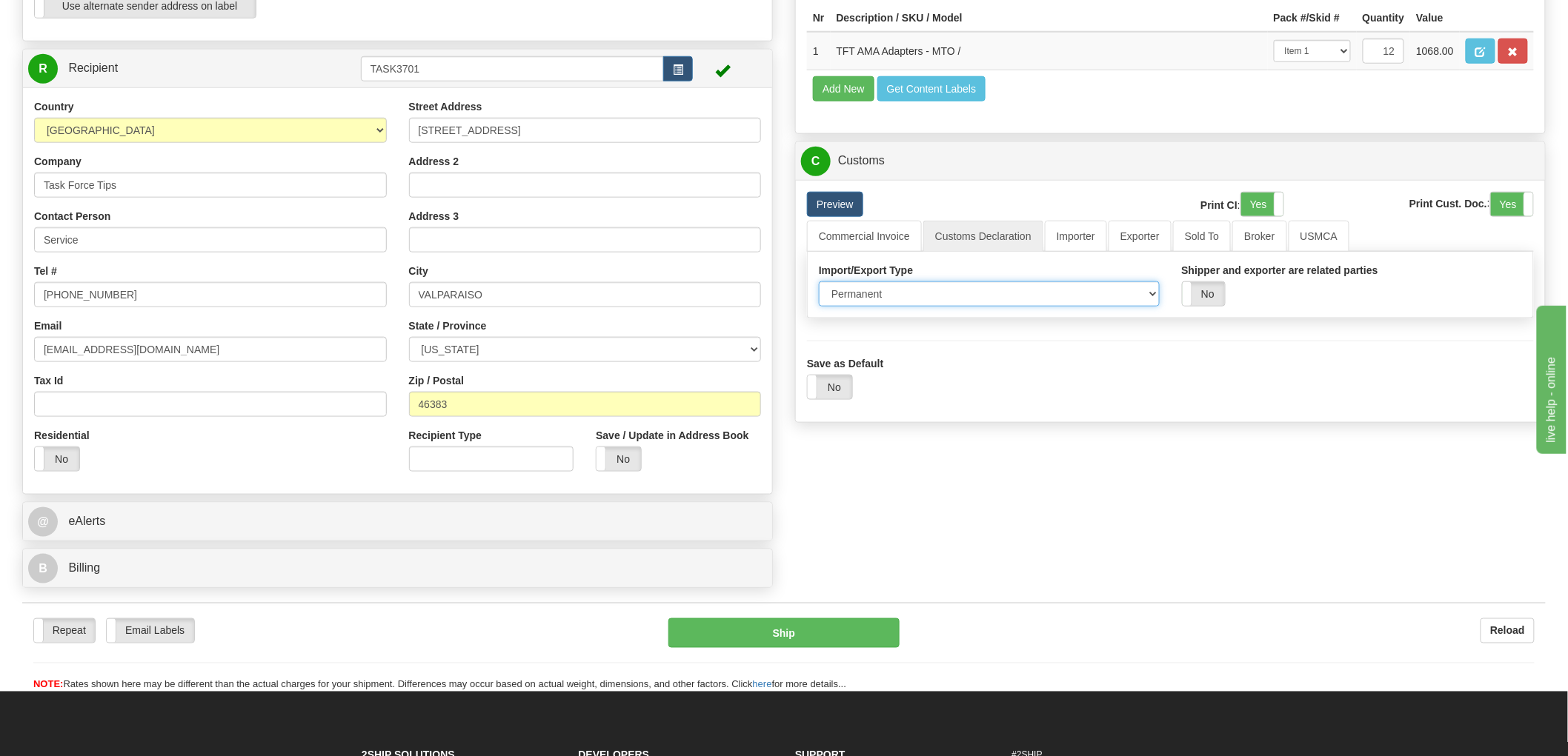
click at [1155, 307] on select "Permanent Temporary Repair Return" at bounding box center [989, 294] width 341 height 25
select select "3"
click at [819, 307] on select "Permanent Temporary Repair Return" at bounding box center [989, 294] width 341 height 25
click at [1091, 252] on link "Importer" at bounding box center [1076, 236] width 62 height 31
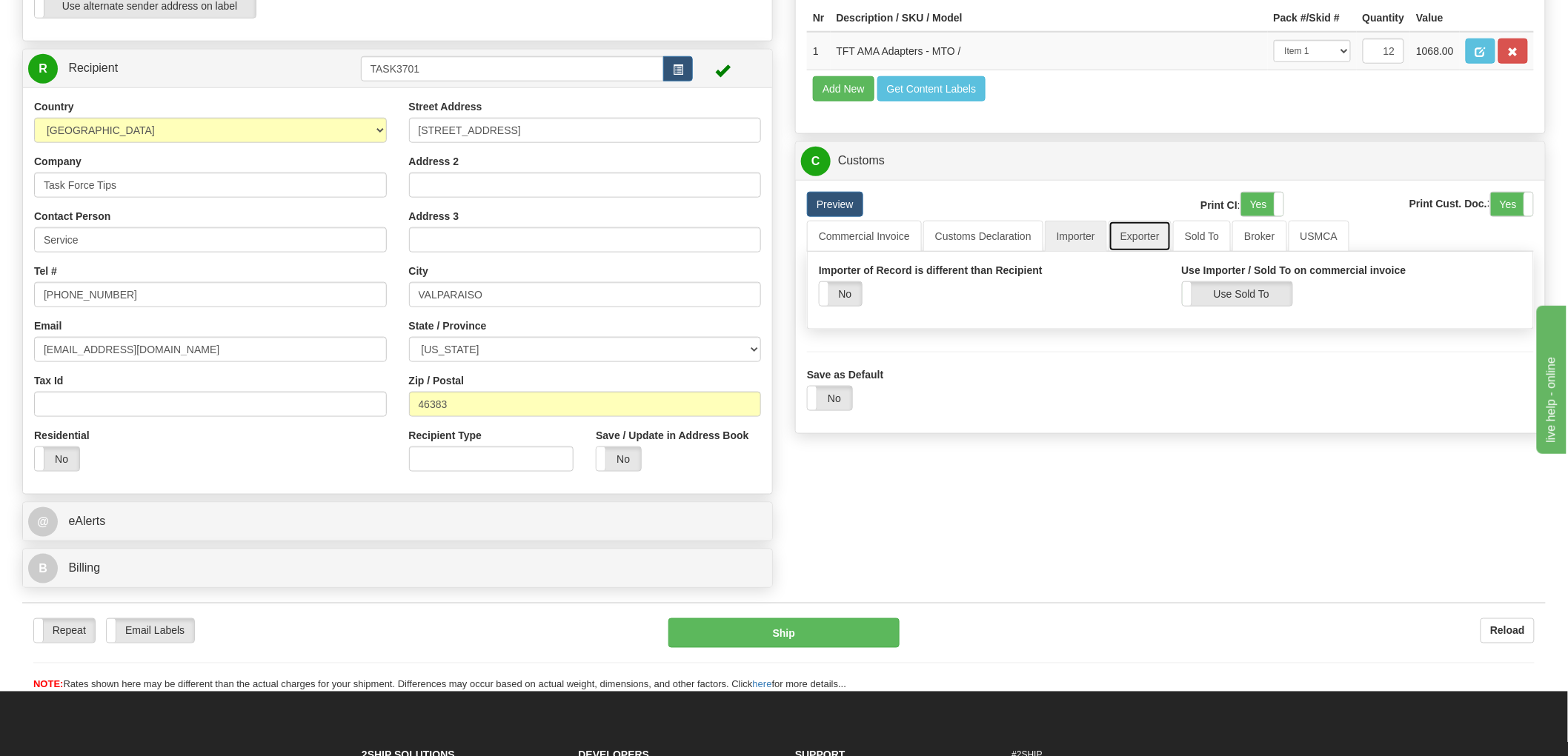
click at [1142, 252] on link "Exporter" at bounding box center [1140, 236] width 63 height 31
click at [1203, 252] on link "Sold To" at bounding box center [1201, 236] width 58 height 31
click at [1236, 252] on link "Broker" at bounding box center [1259, 236] width 54 height 31
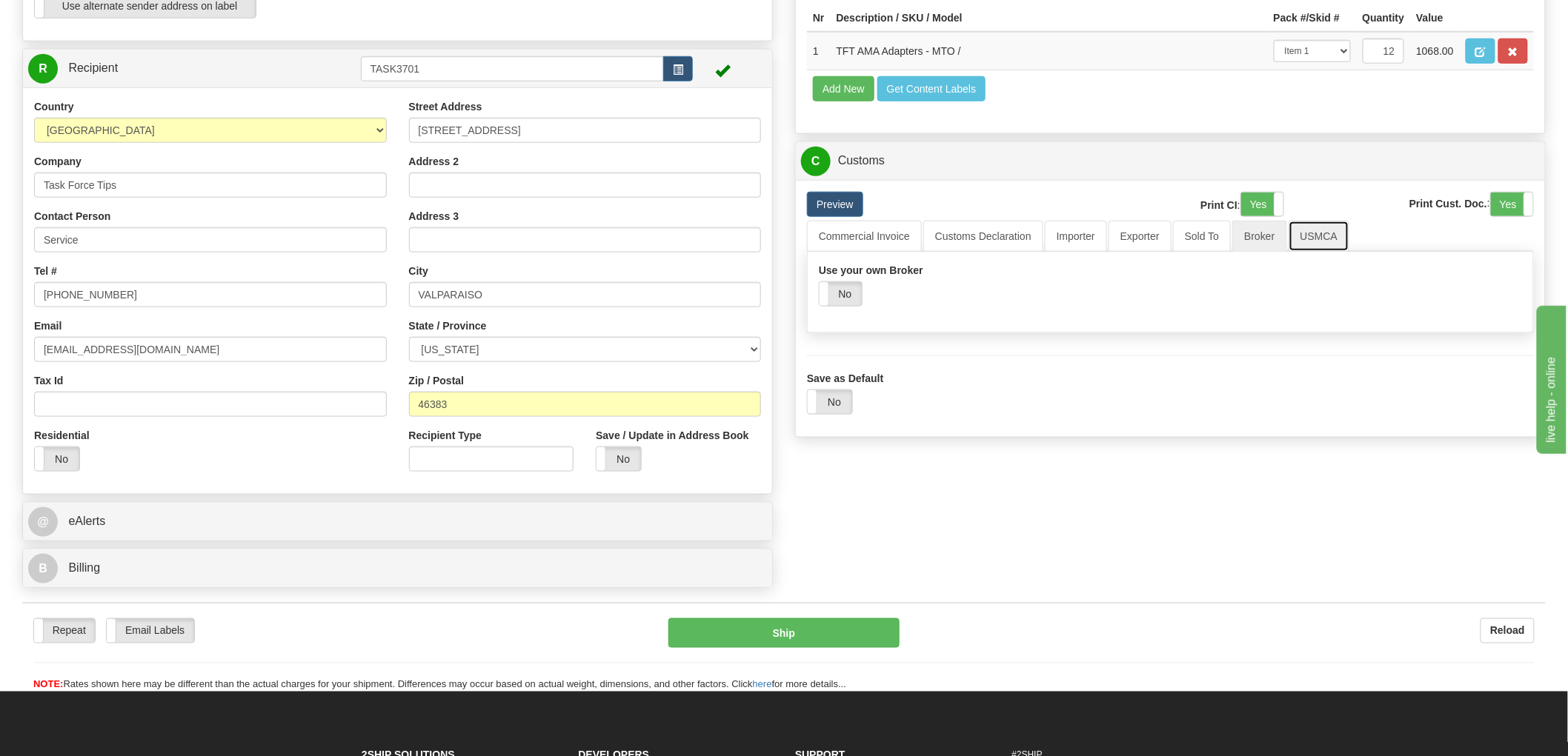
click at [1329, 252] on link "USMCA" at bounding box center [1319, 236] width 61 height 31
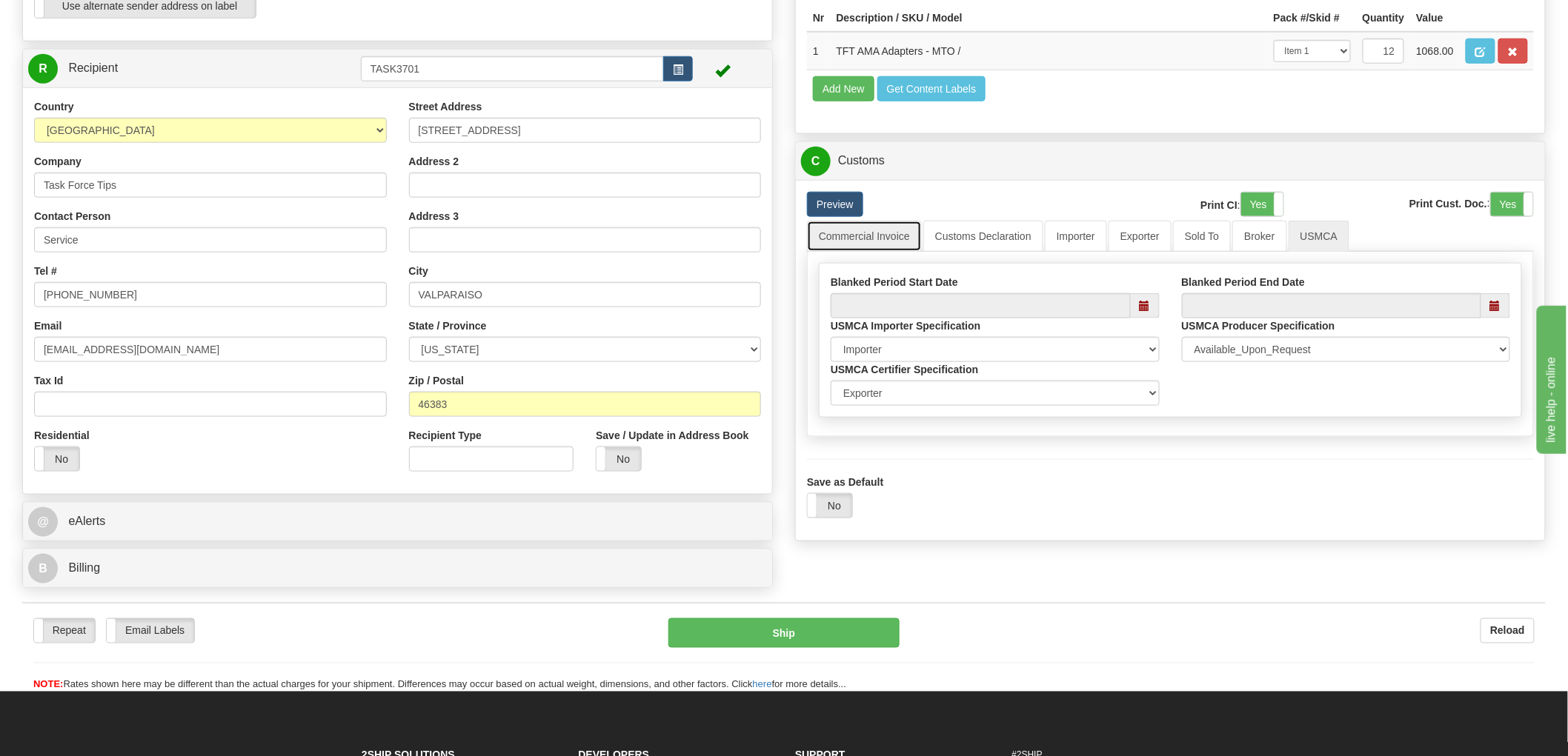
click at [885, 252] on link "Commercial Invoice" at bounding box center [864, 236] width 115 height 31
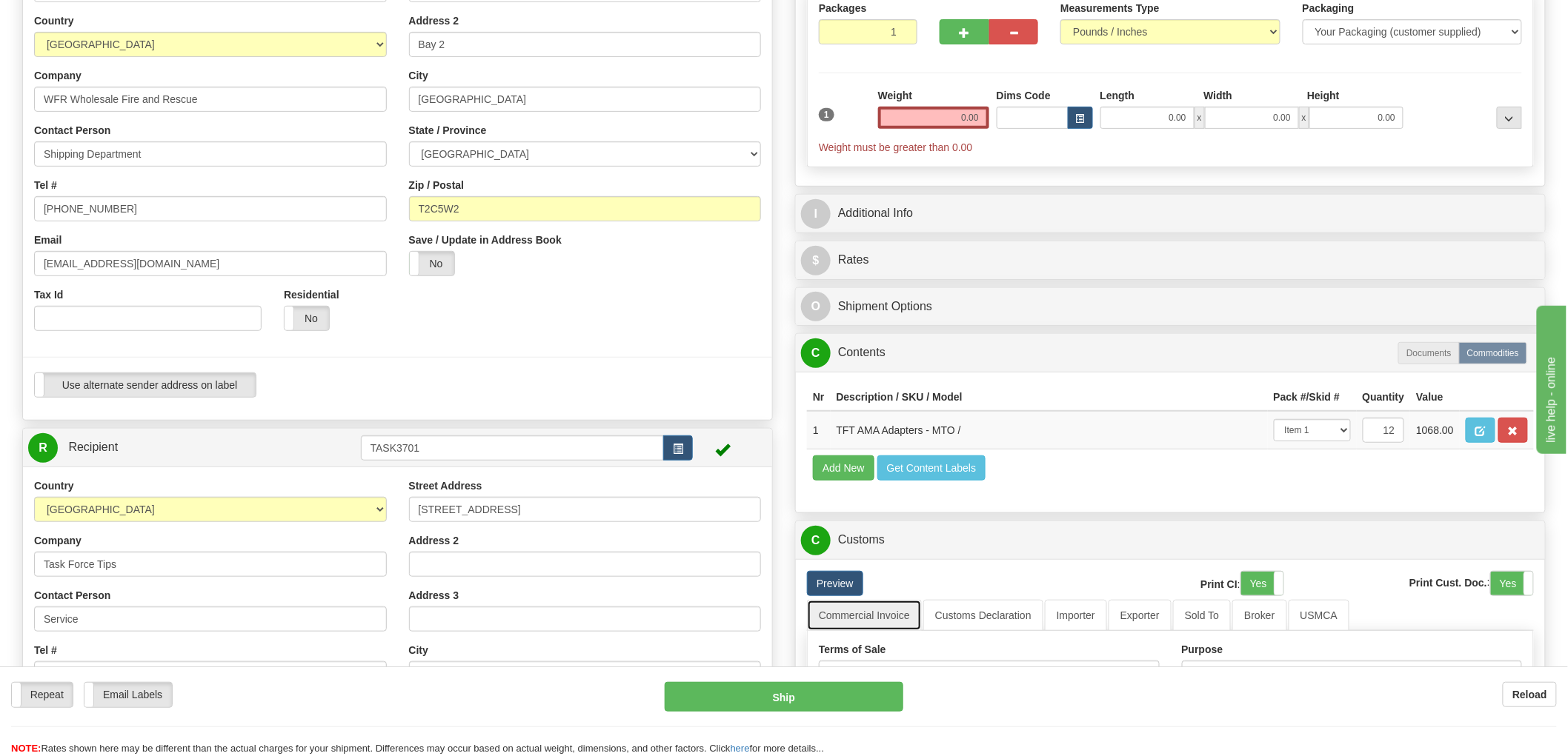
scroll to position [164, 0]
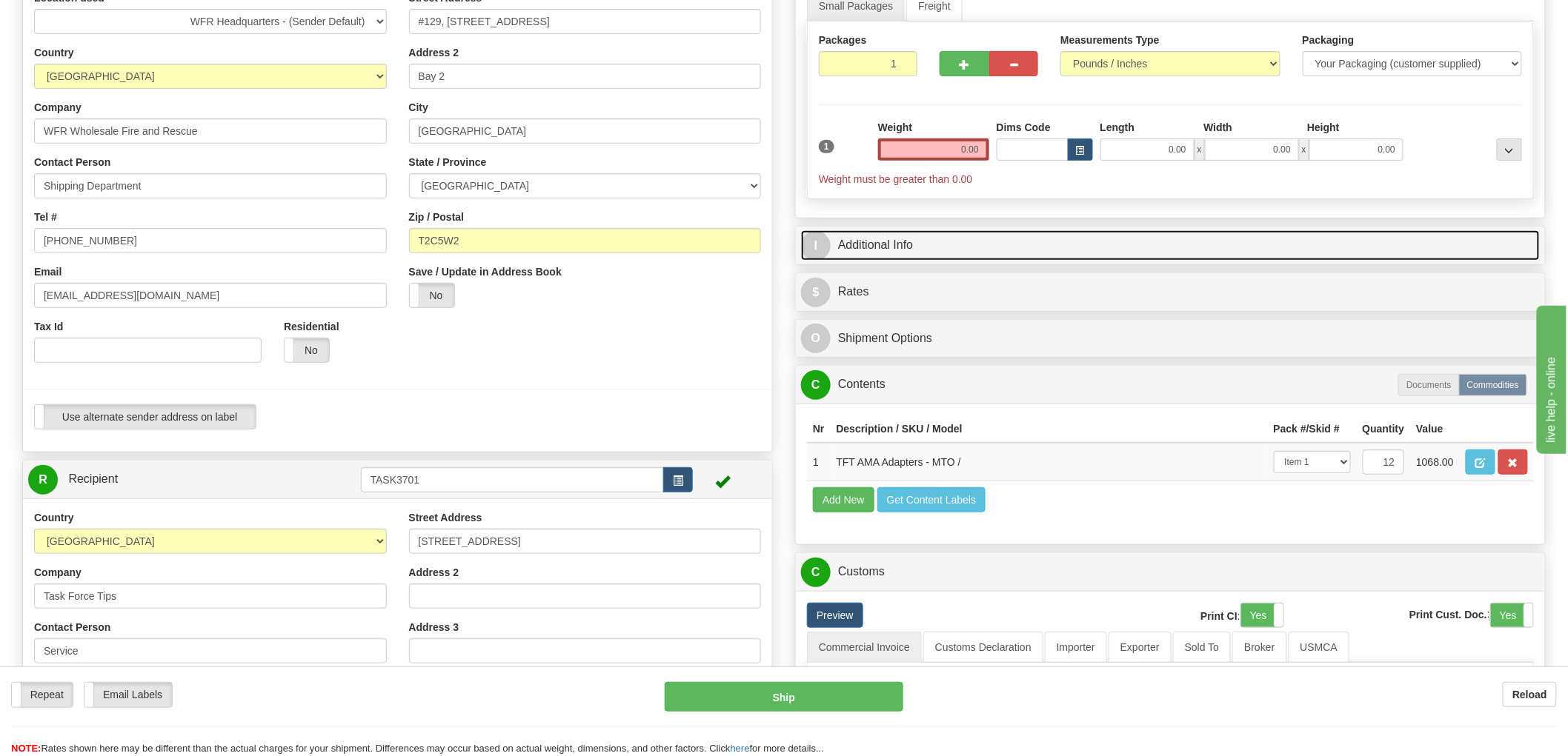
click at [946, 250] on link "I Additional Info" at bounding box center [1170, 246] width 739 height 30
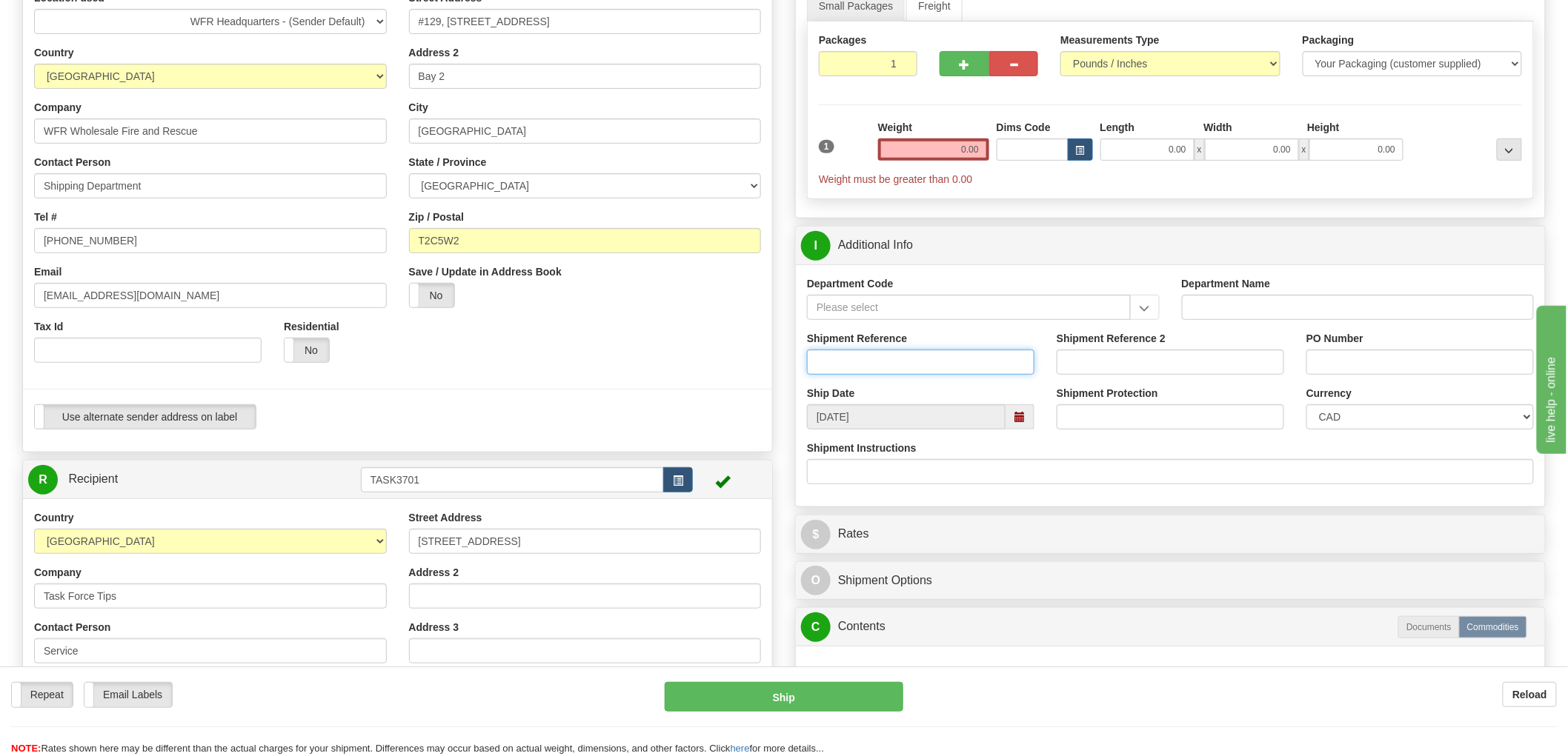
click at [902, 357] on input "Shipment Reference" at bounding box center [921, 362] width 227 height 25
type input "RGA-CN5115-195"
click at [1317, 361] on input "PO Number" at bounding box center [1421, 362] width 227 height 25
type input "P08653"
click at [1168, 366] on input "Shipment Reference 2" at bounding box center [1170, 362] width 227 height 25
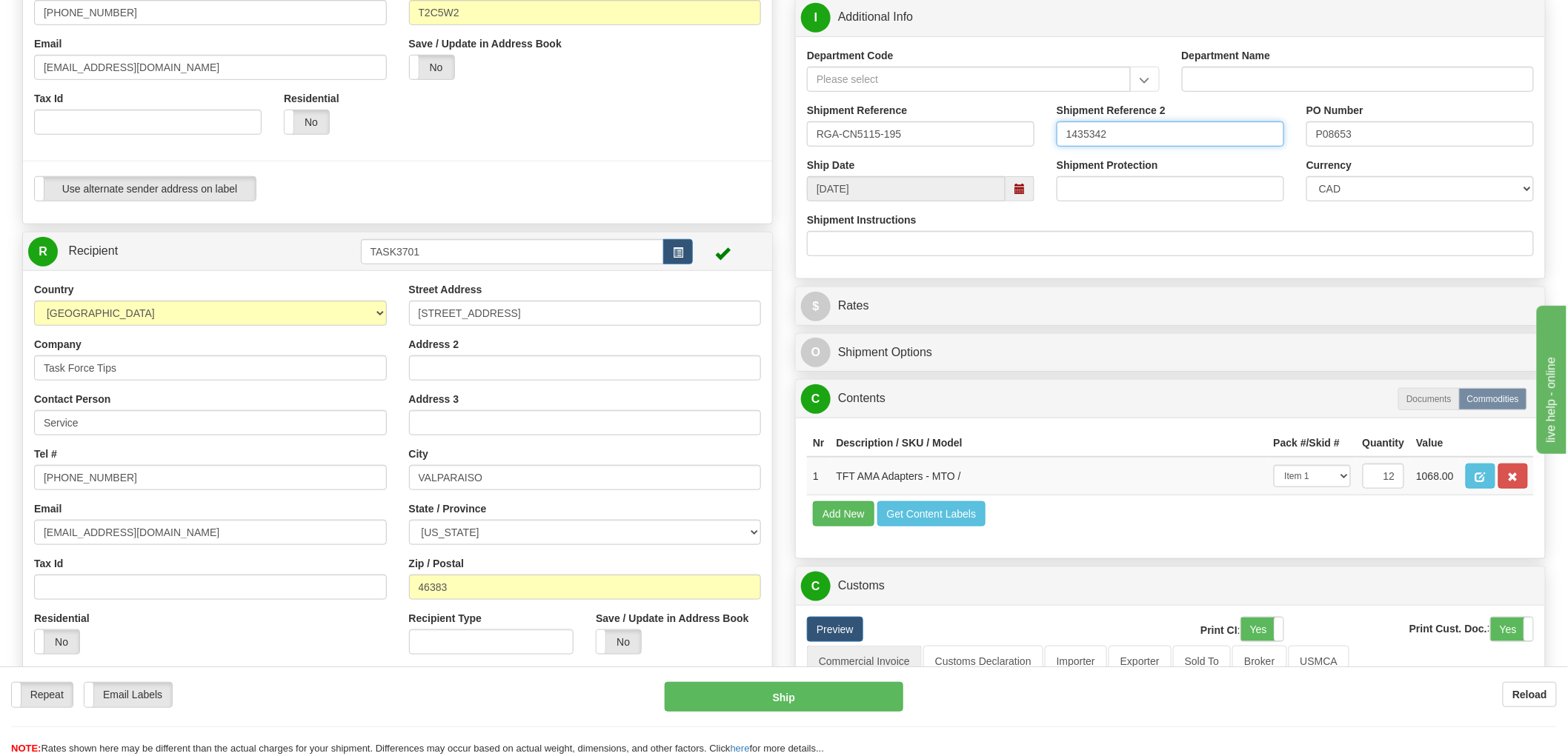
scroll to position [329, 0]
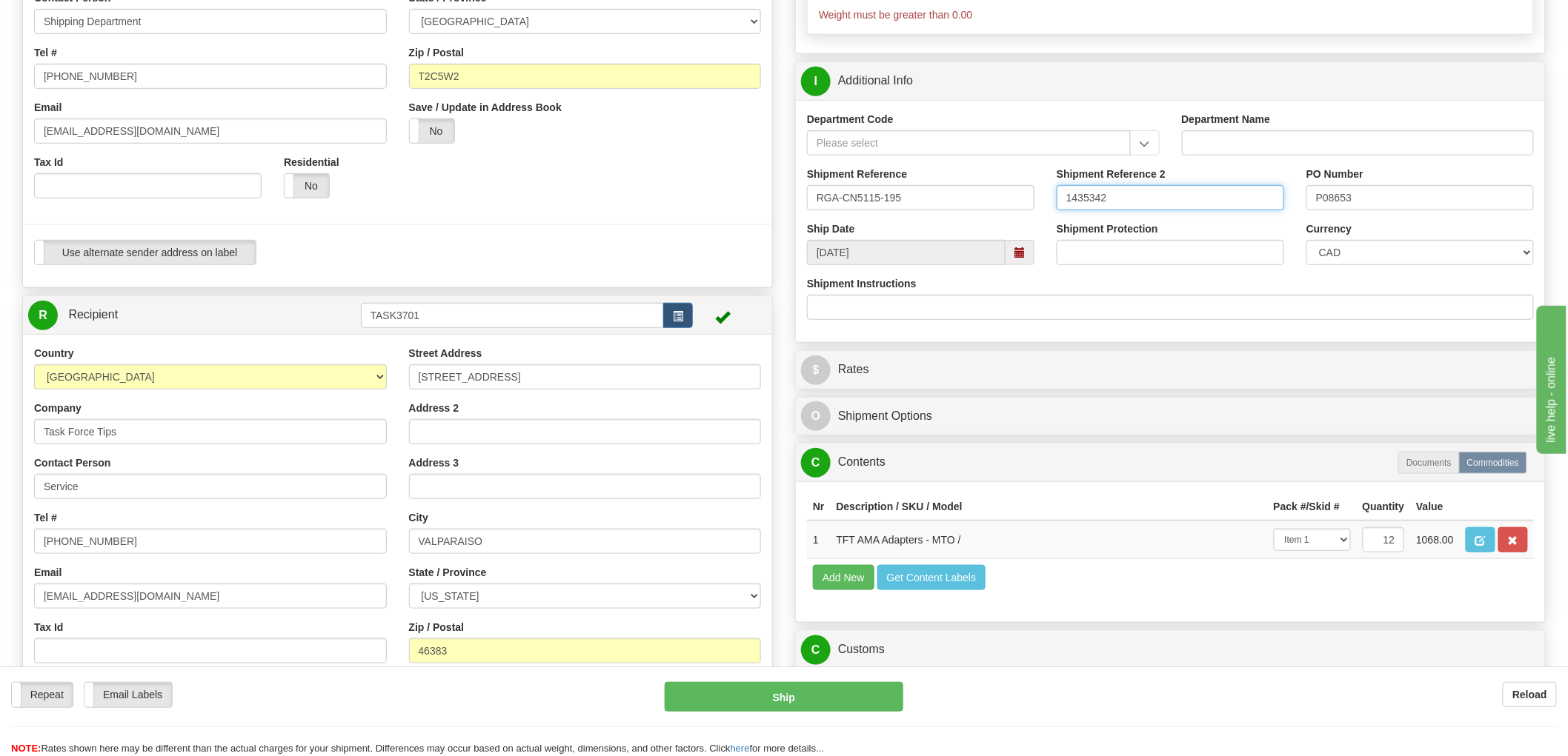
type input "1435342"
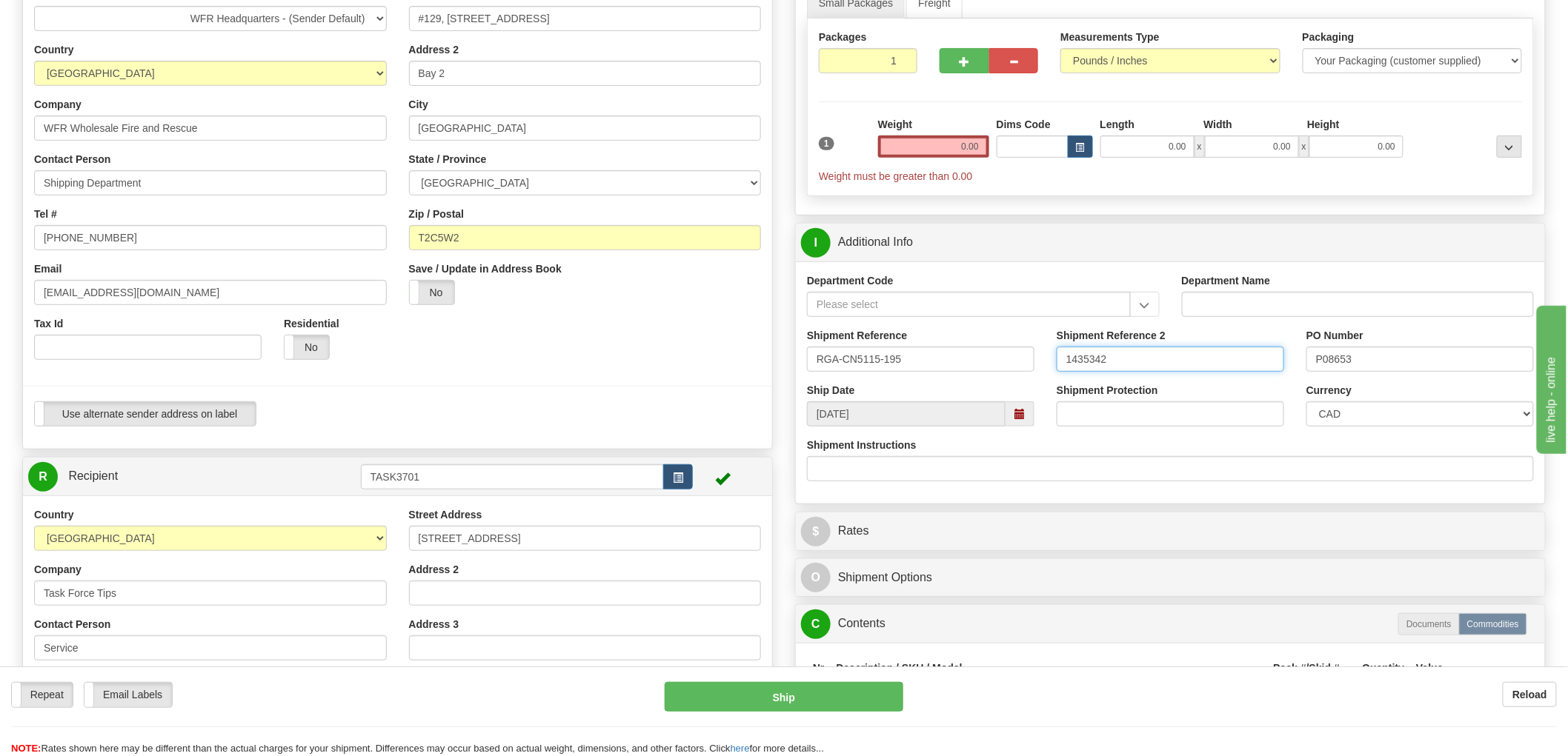
scroll to position [0, 0]
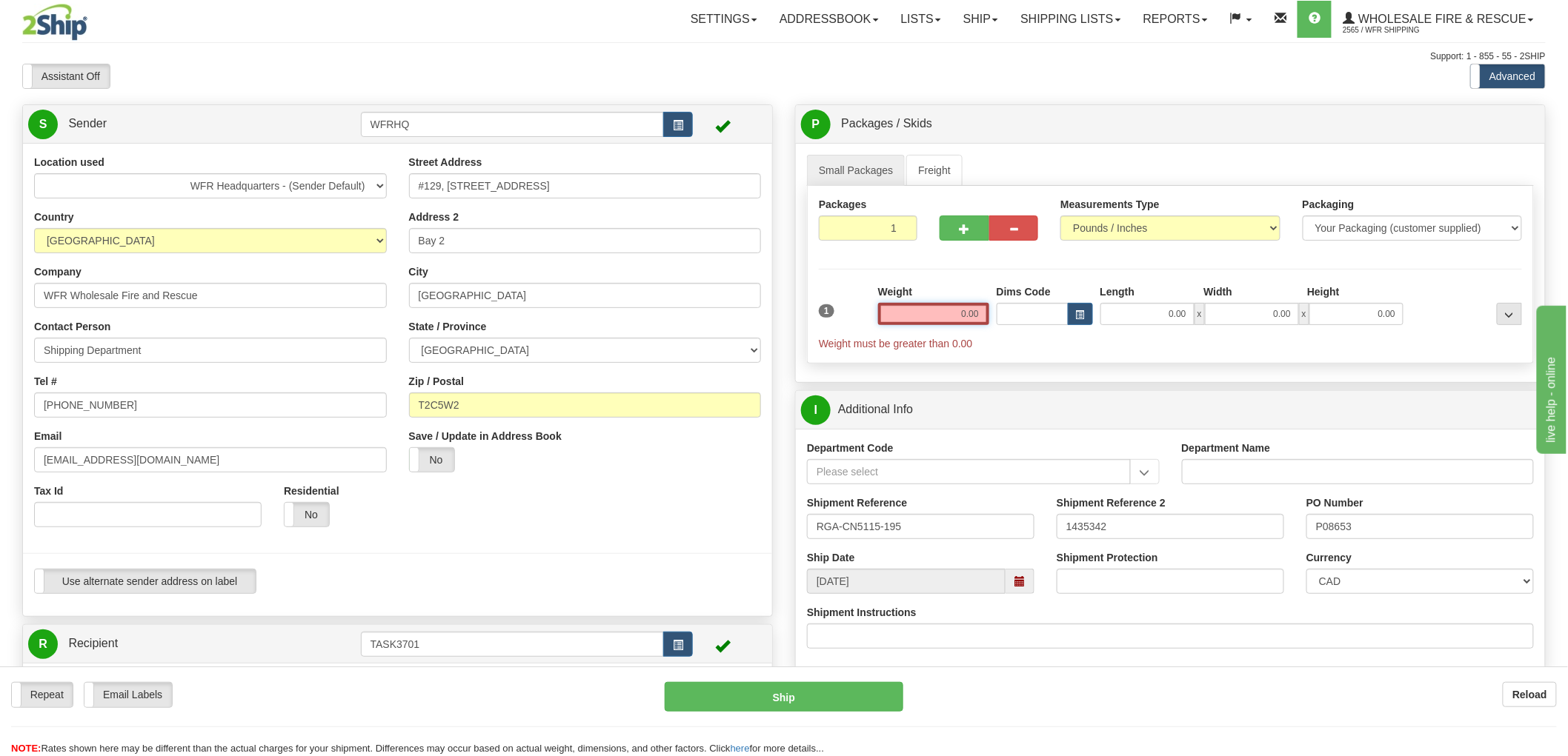
click at [966, 316] on input "0.00" at bounding box center [933, 313] width 111 height 22
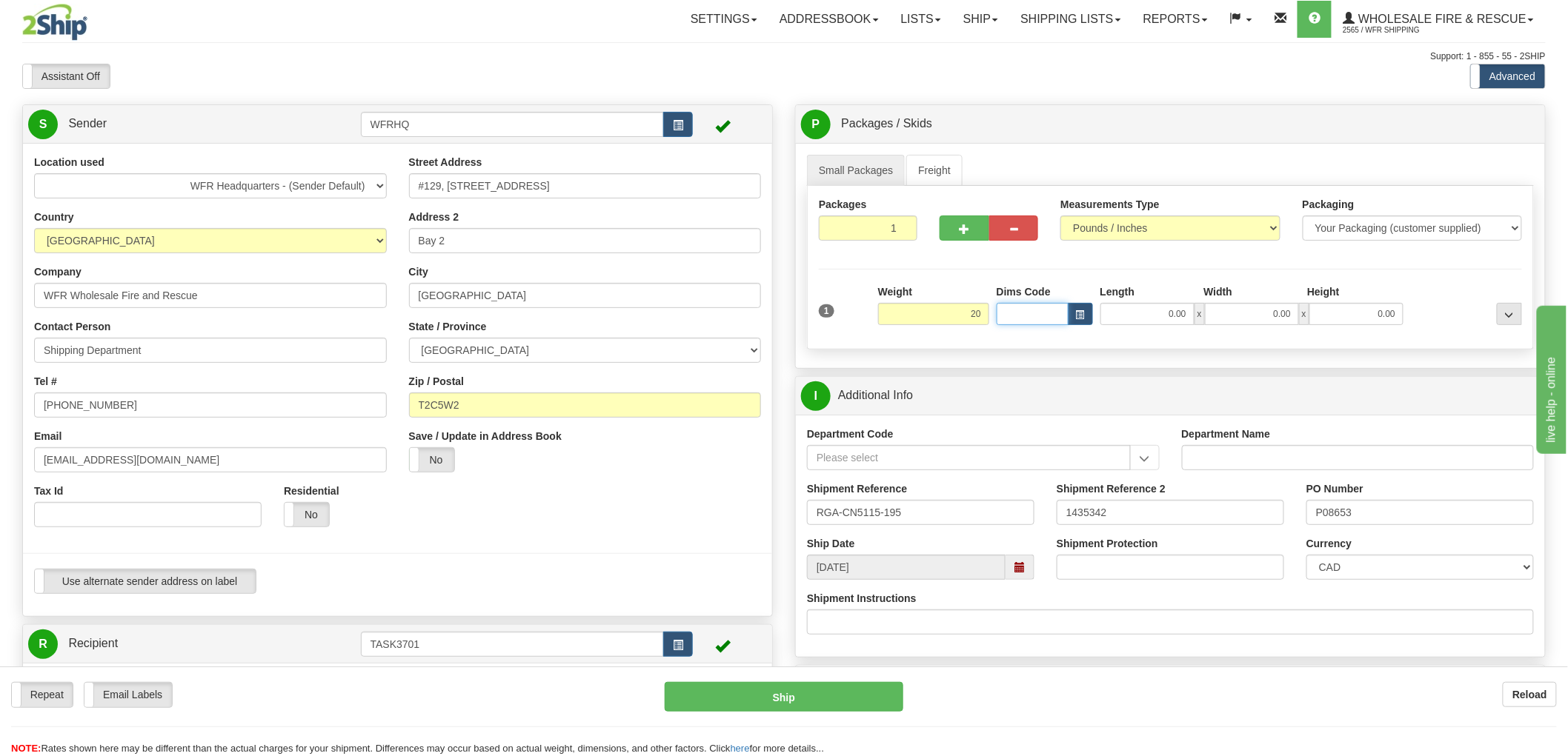
type input "20.00"
type input "13.00"
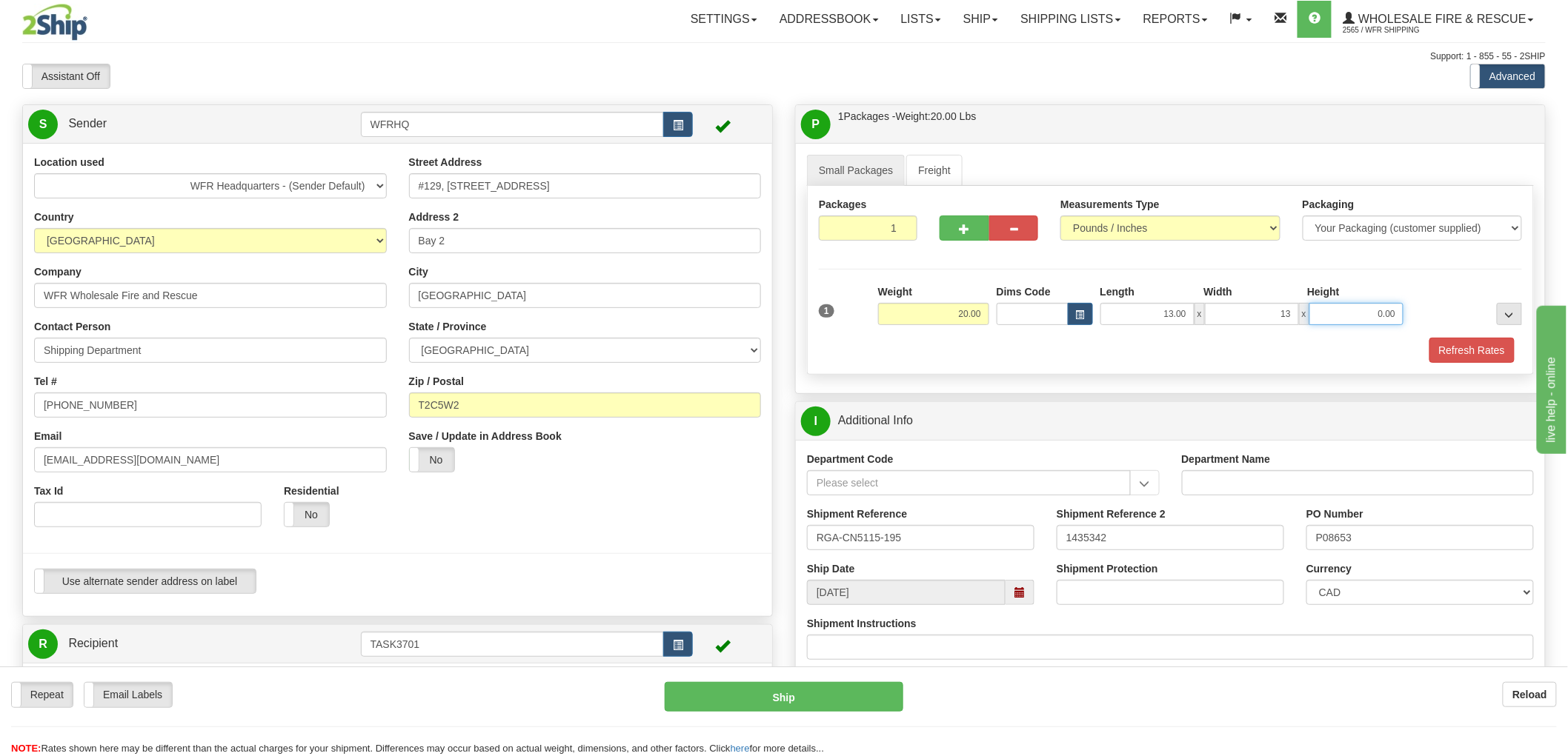
type input "13.00"
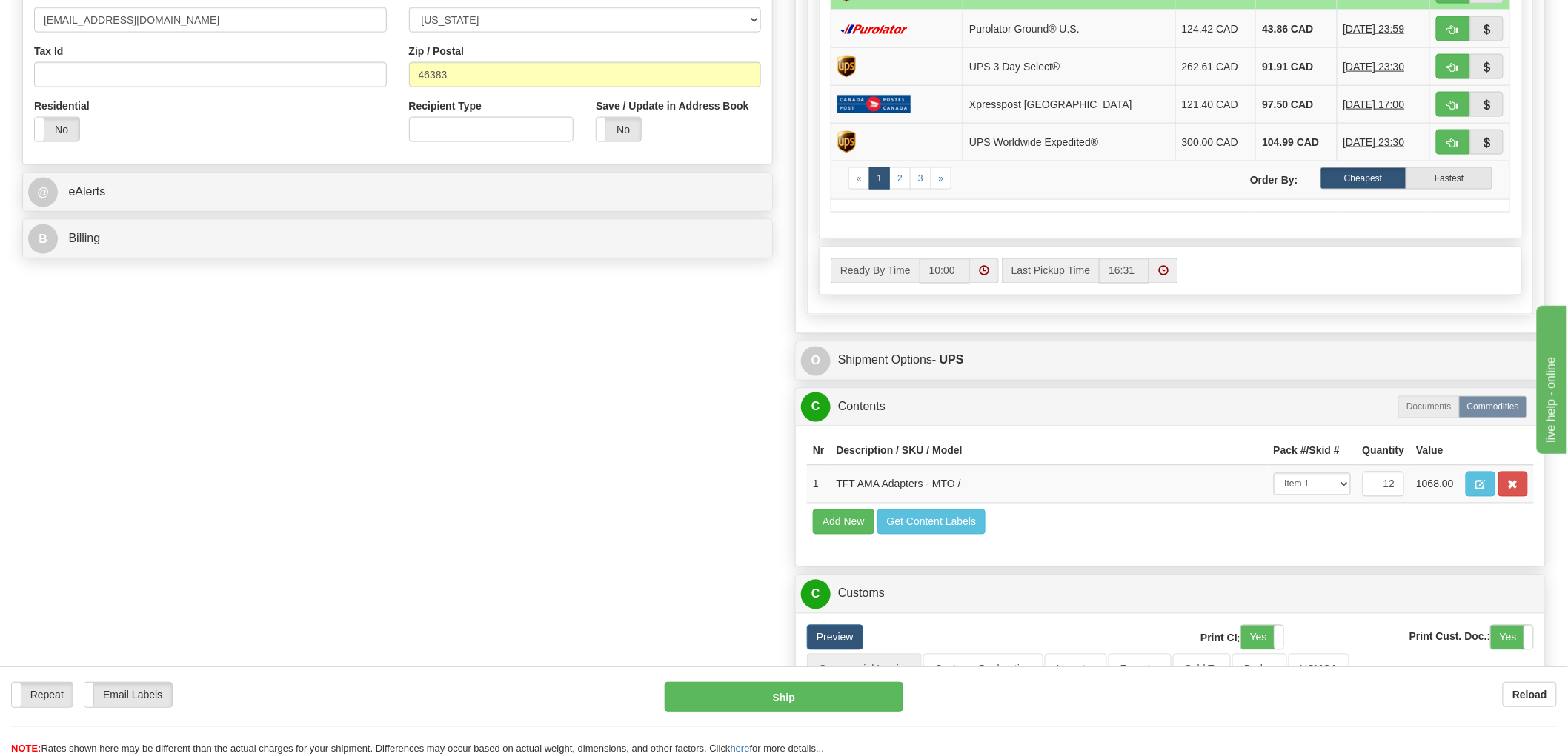
scroll to position [1234, 0]
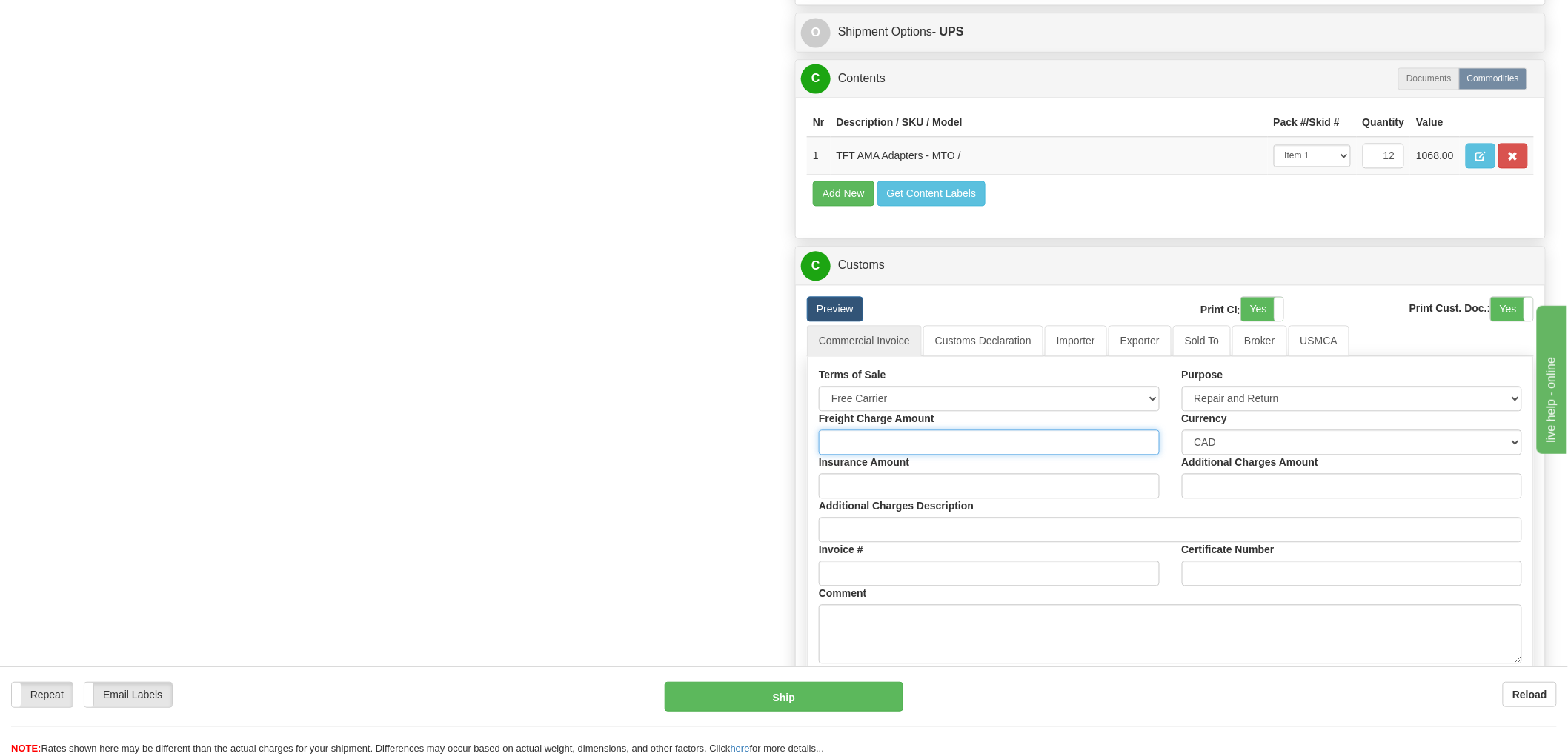
type input "13.00"
click at [937, 455] on input "Freight Charge Amount" at bounding box center [989, 442] width 341 height 25
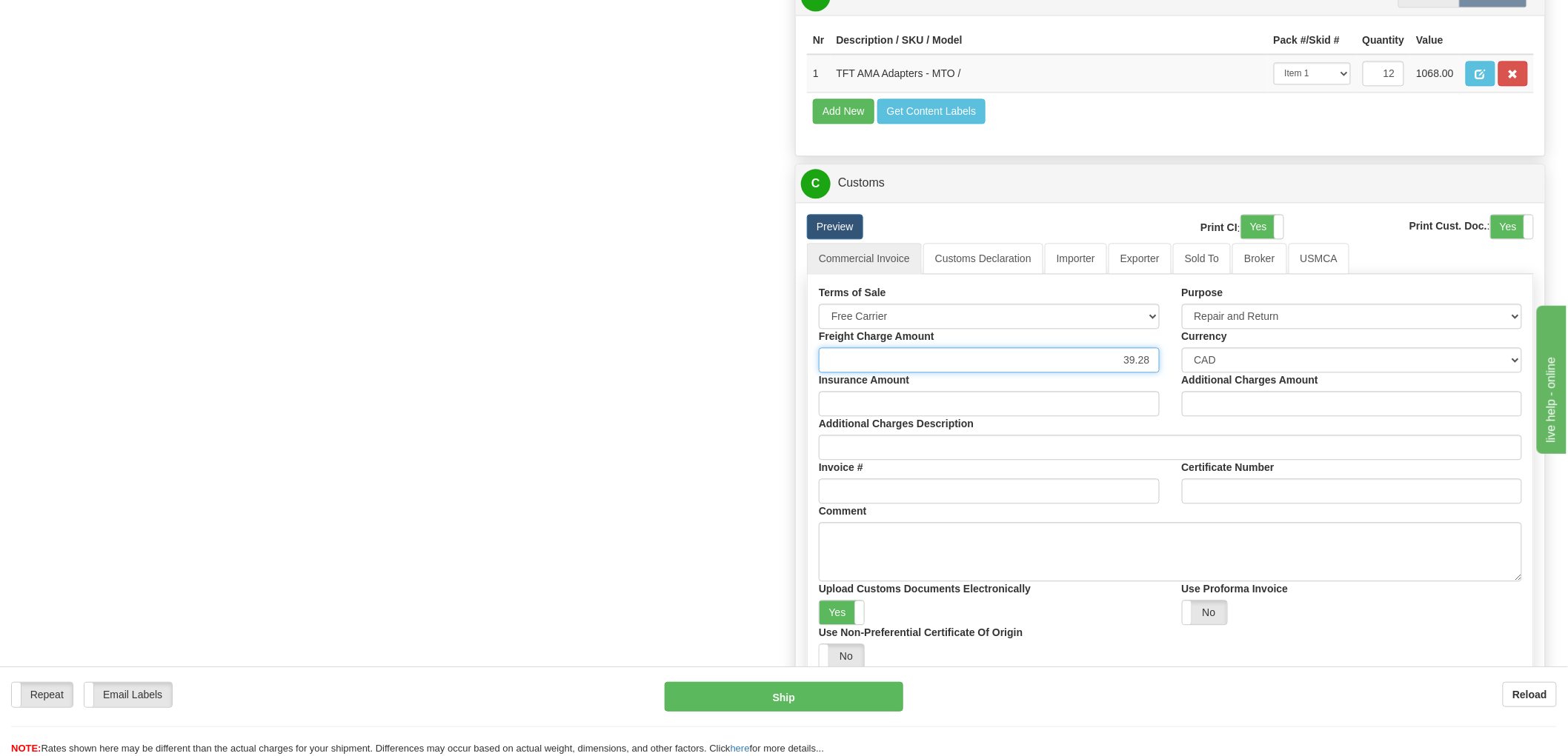
scroll to position [1398, 0]
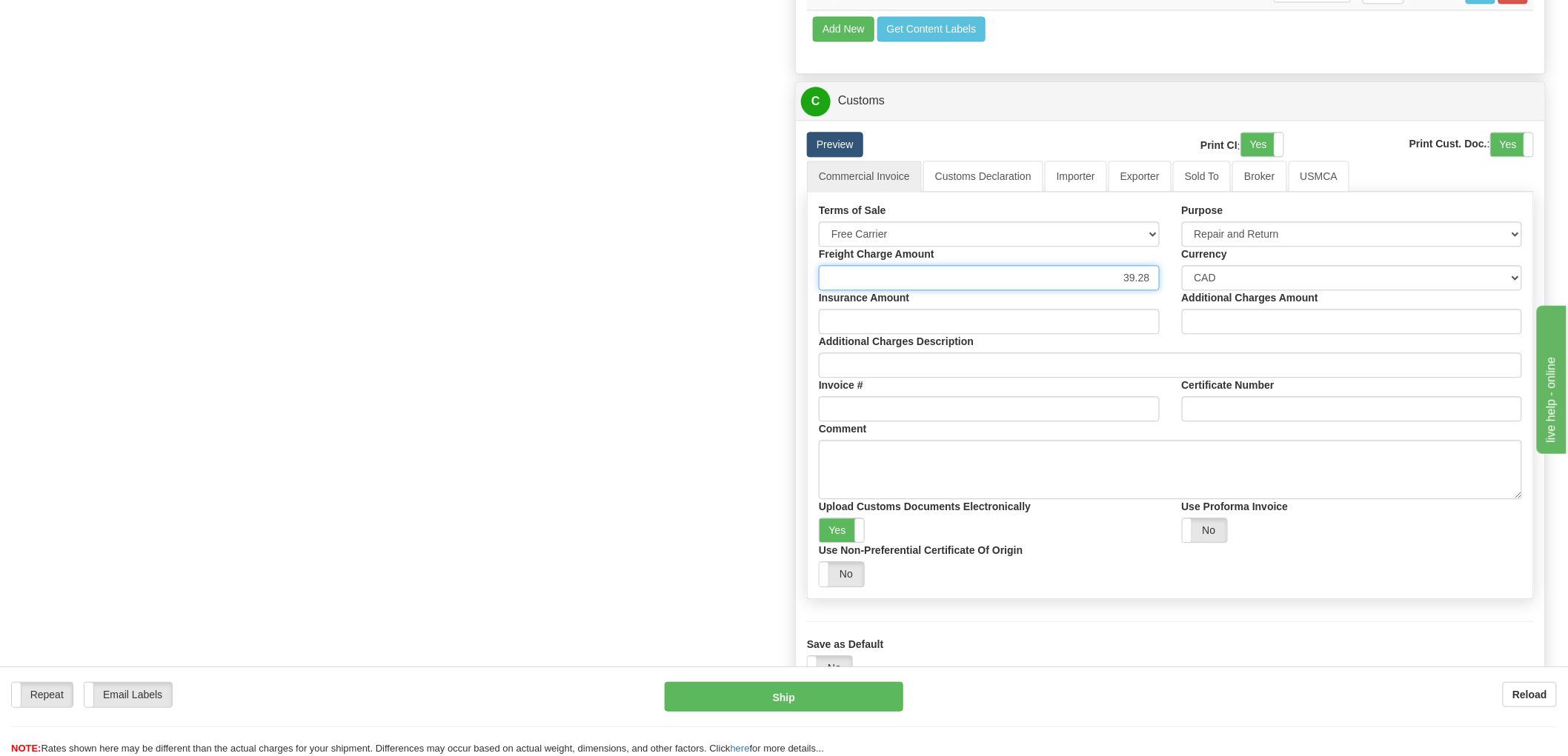
type input "39.28"
click at [854, 157] on link "Preview" at bounding box center [835, 145] width 56 height 25
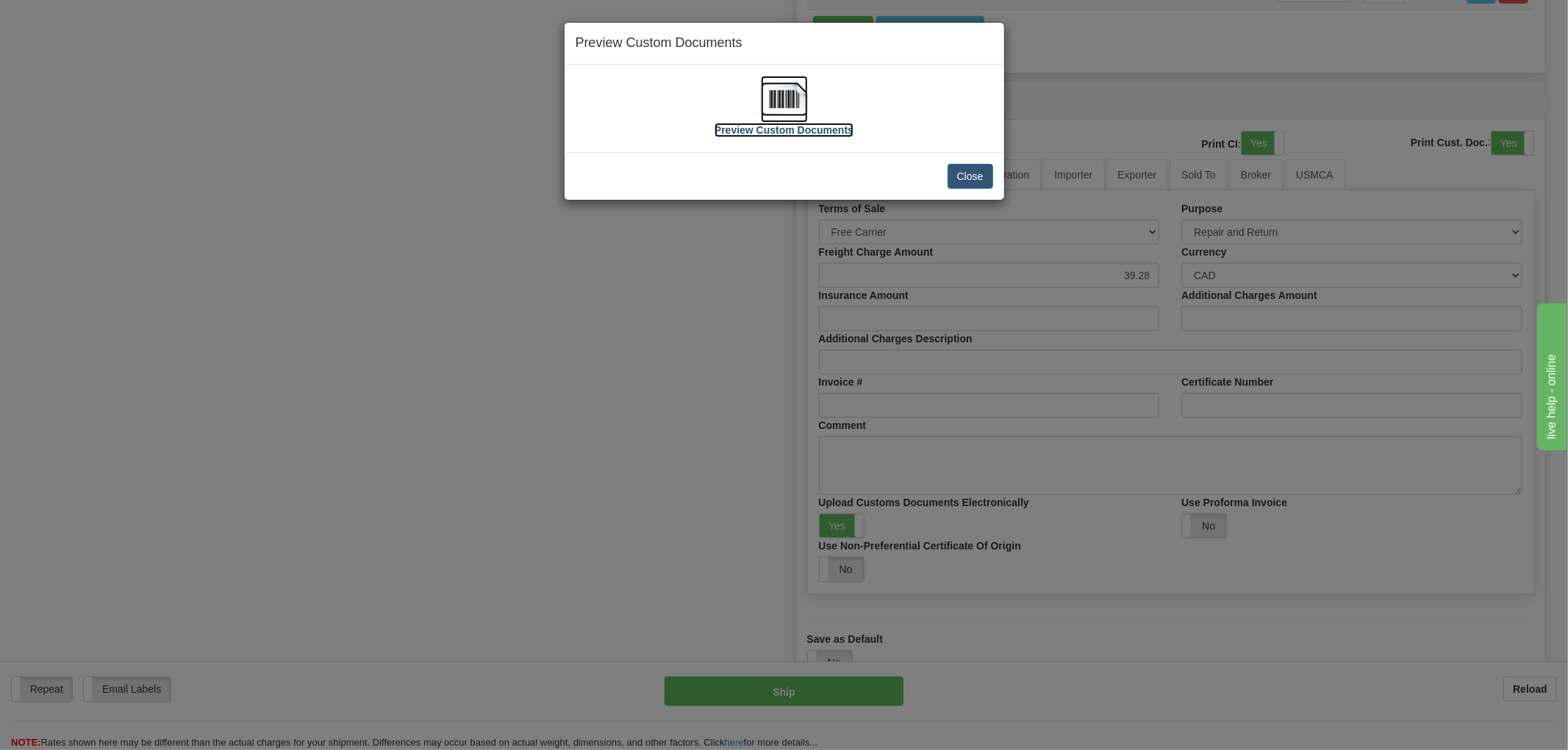
click at [779, 96] on img at bounding box center [784, 99] width 47 height 47
click at [970, 174] on button "Close" at bounding box center [970, 176] width 46 height 25
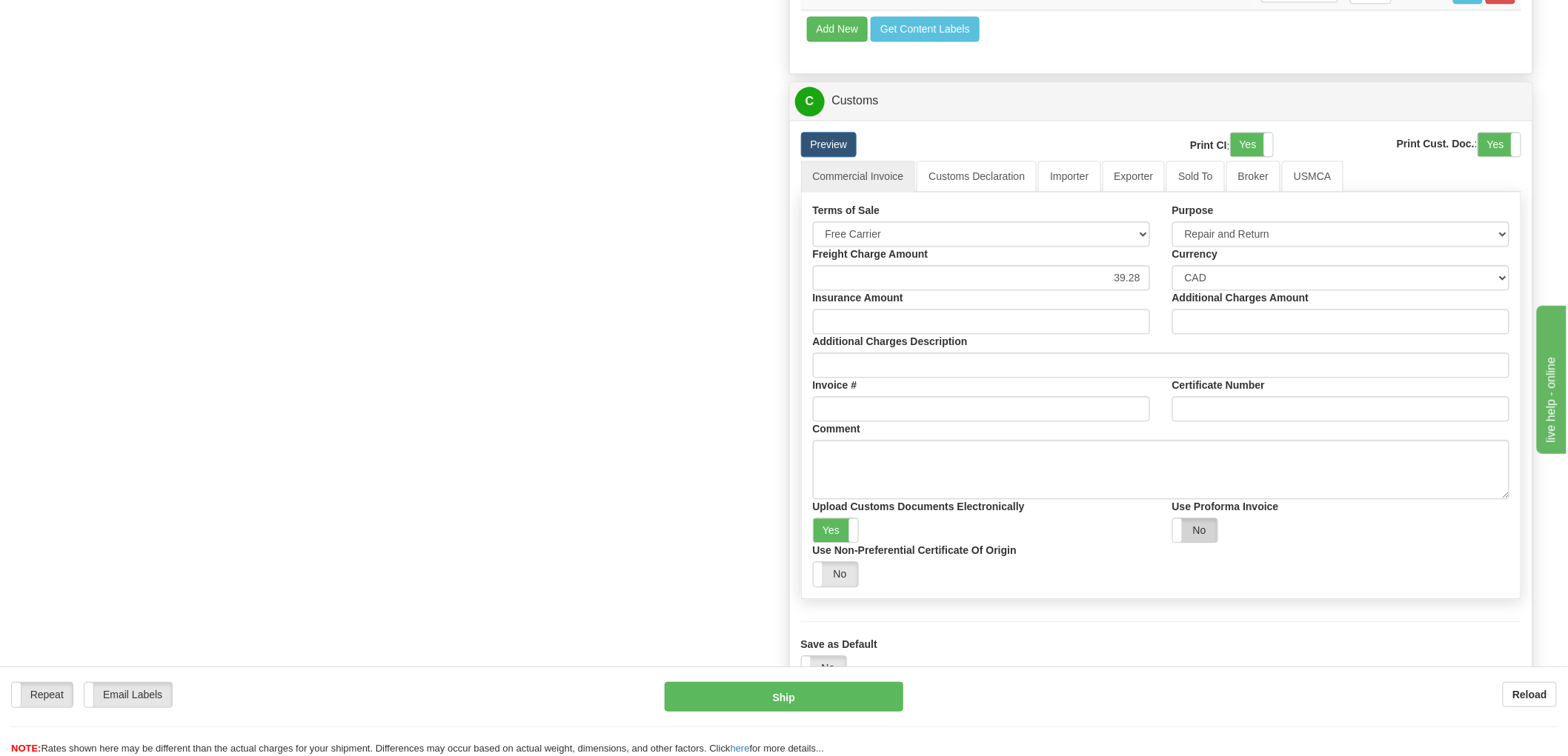
click at [1208, 542] on label "No" at bounding box center [1195, 530] width 44 height 24
click at [837, 586] on label "No" at bounding box center [836, 574] width 44 height 24
click at [812, 157] on link "Preview" at bounding box center [828, 145] width 56 height 25
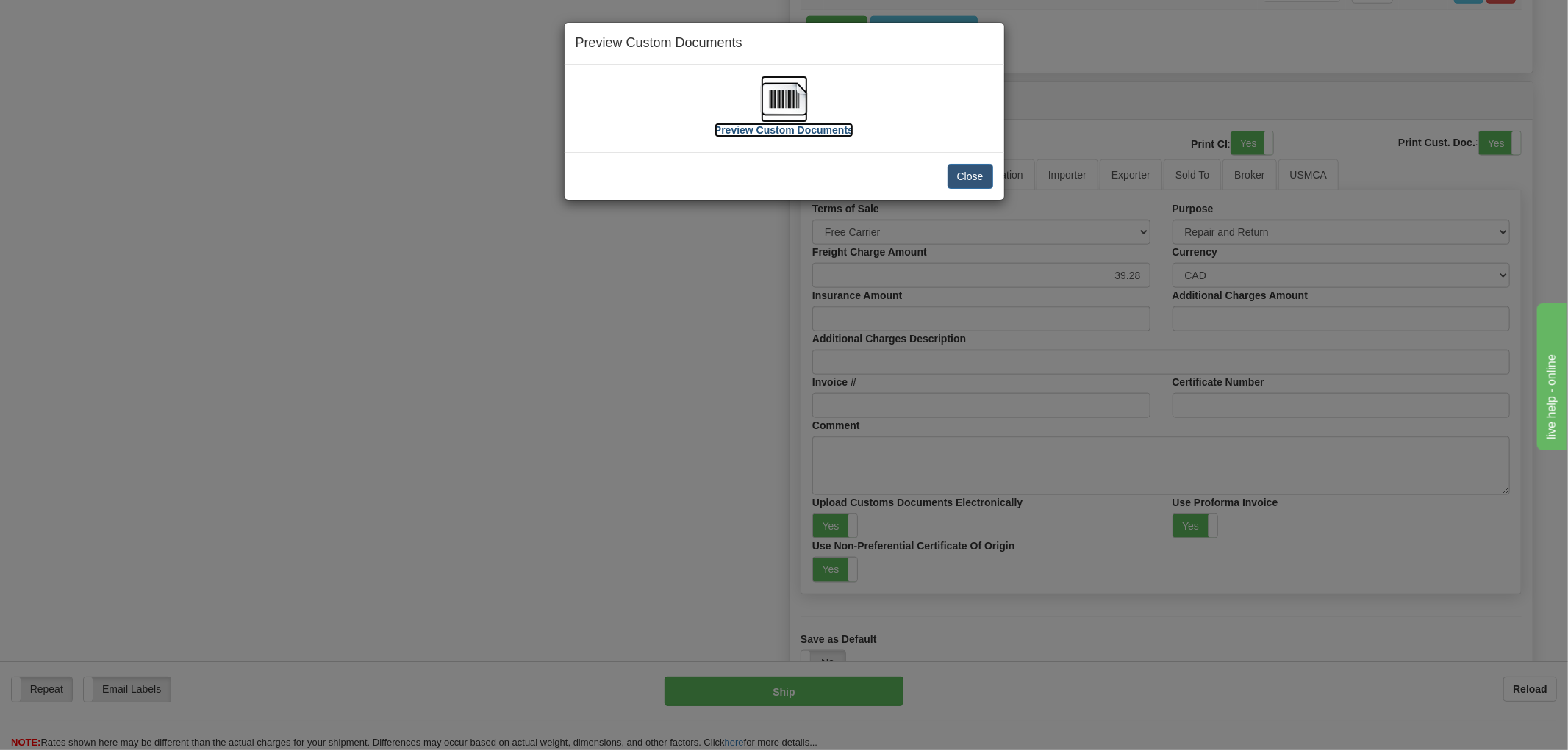
click at [776, 108] on img at bounding box center [784, 99] width 47 height 47
click at [972, 162] on div "Close" at bounding box center [784, 176] width 439 height 48
click at [974, 173] on button "Close" at bounding box center [970, 176] width 46 height 25
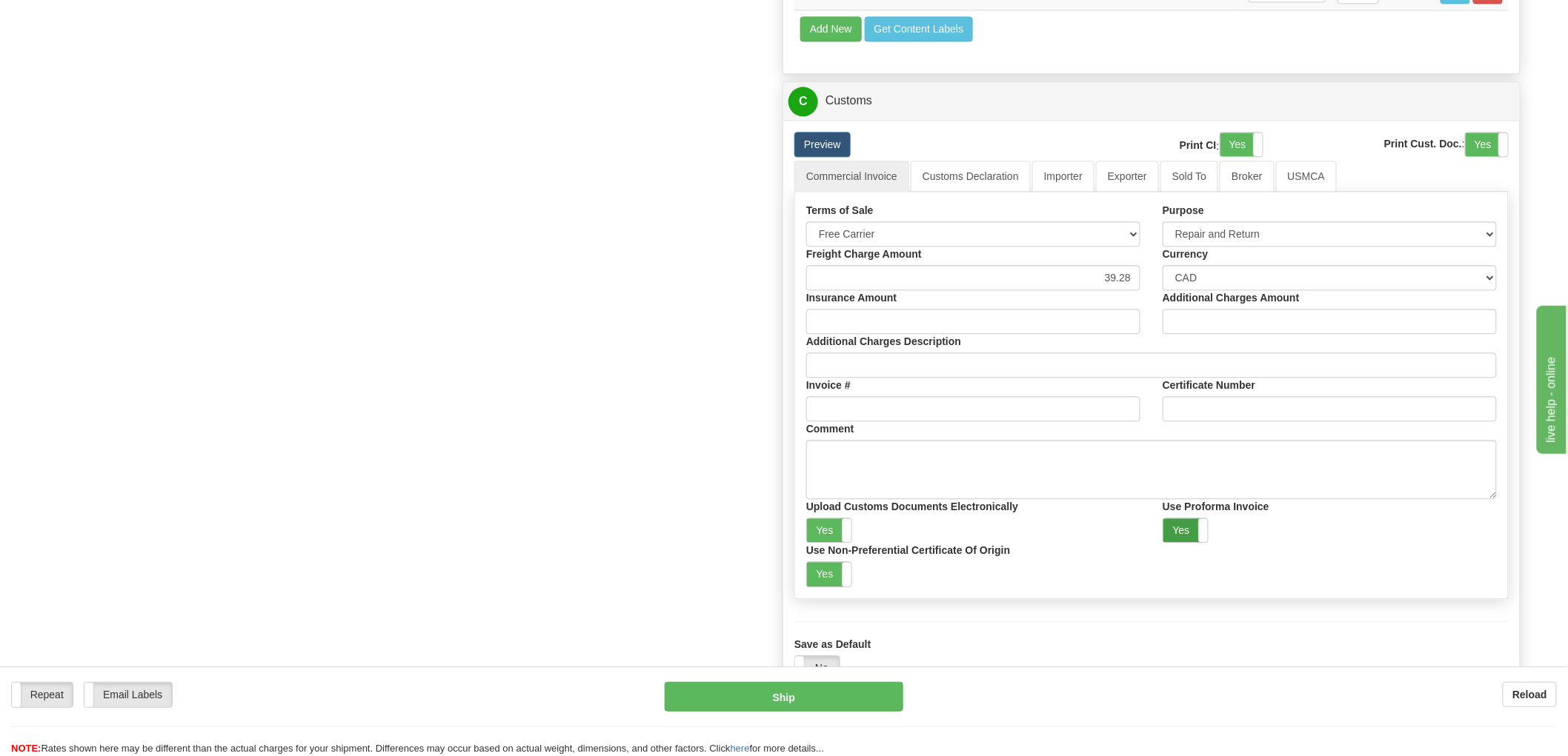
click at [1195, 542] on label "Yes" at bounding box center [1186, 530] width 44 height 24
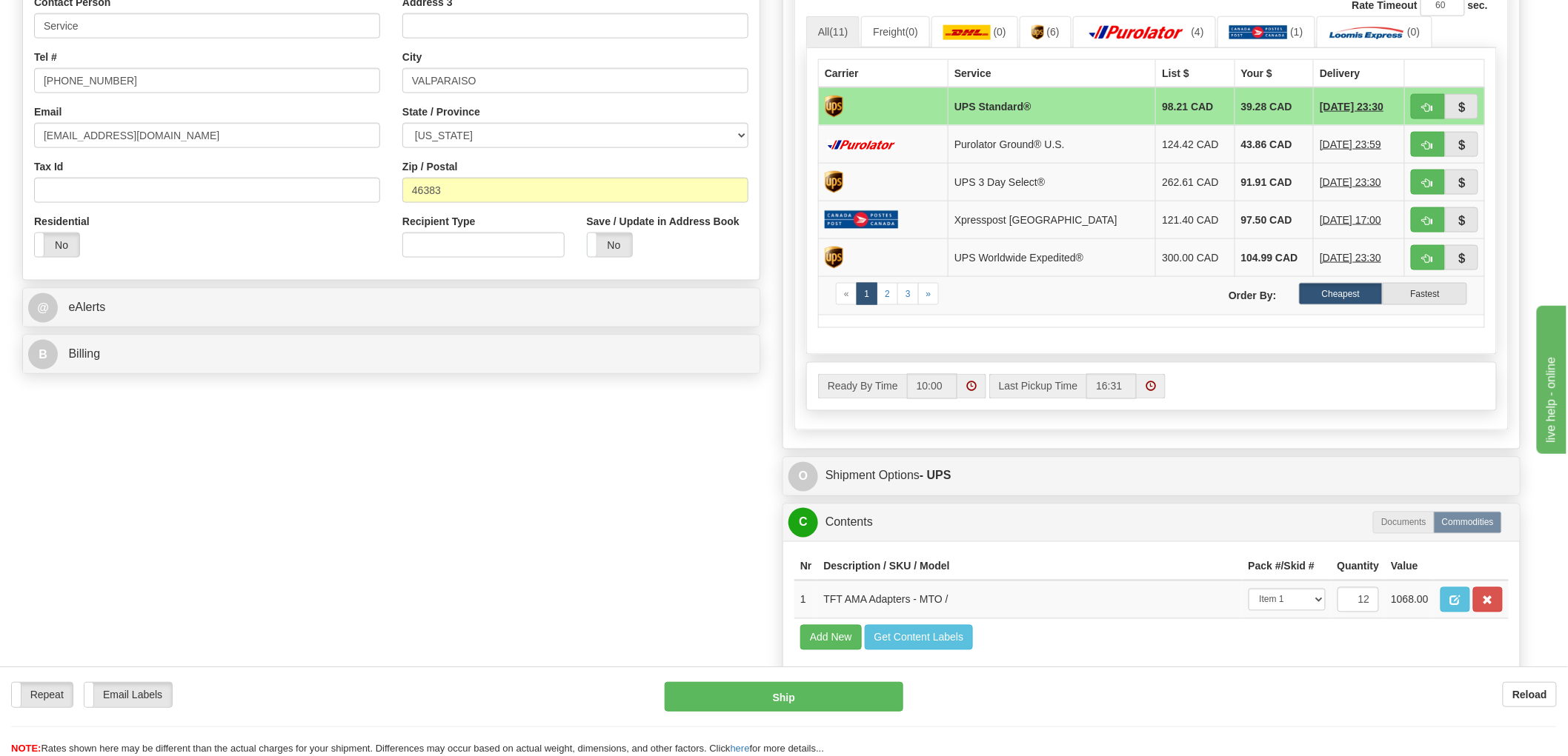
scroll to position [741, 0]
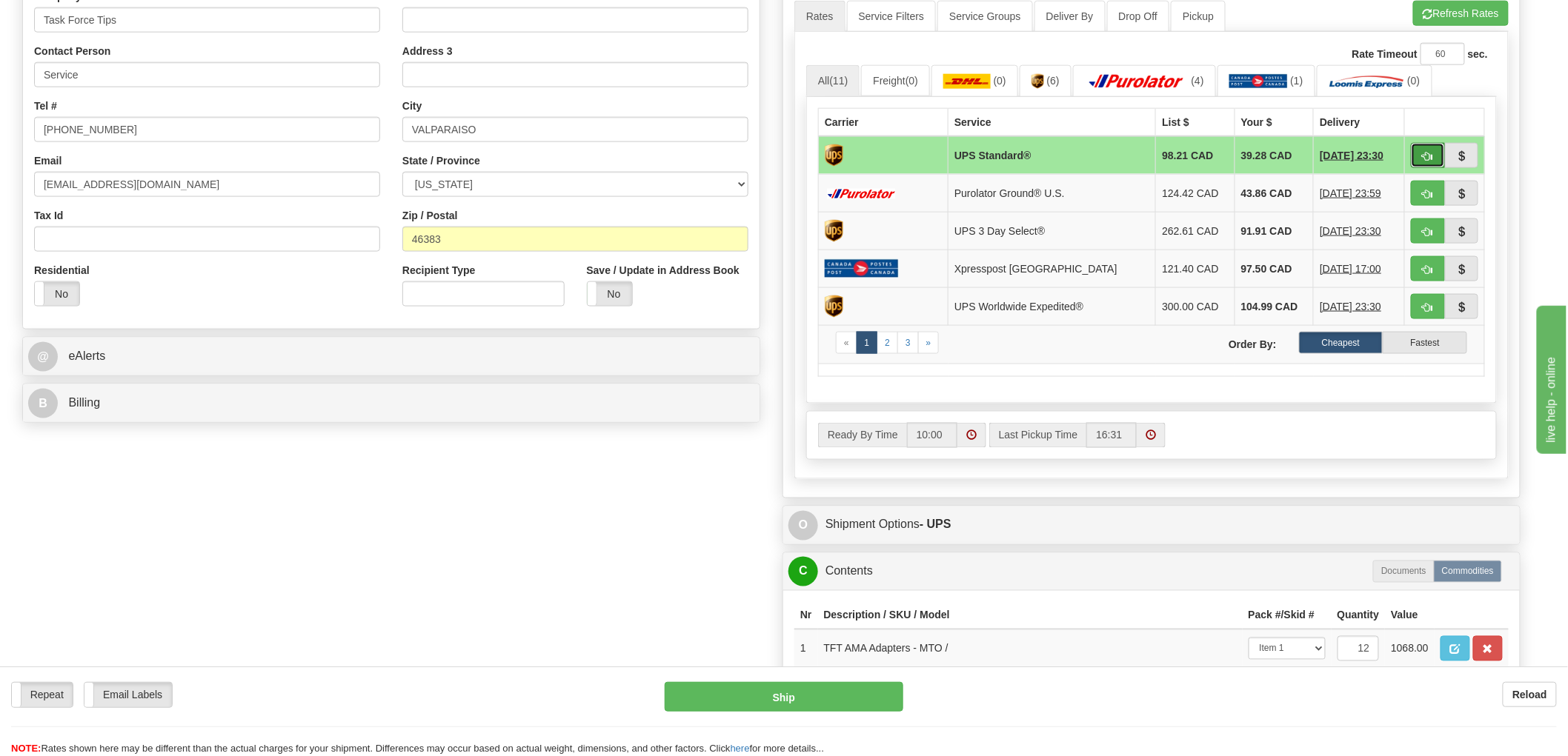
click at [1420, 159] on button "button" at bounding box center [1428, 155] width 34 height 25
type input "11"
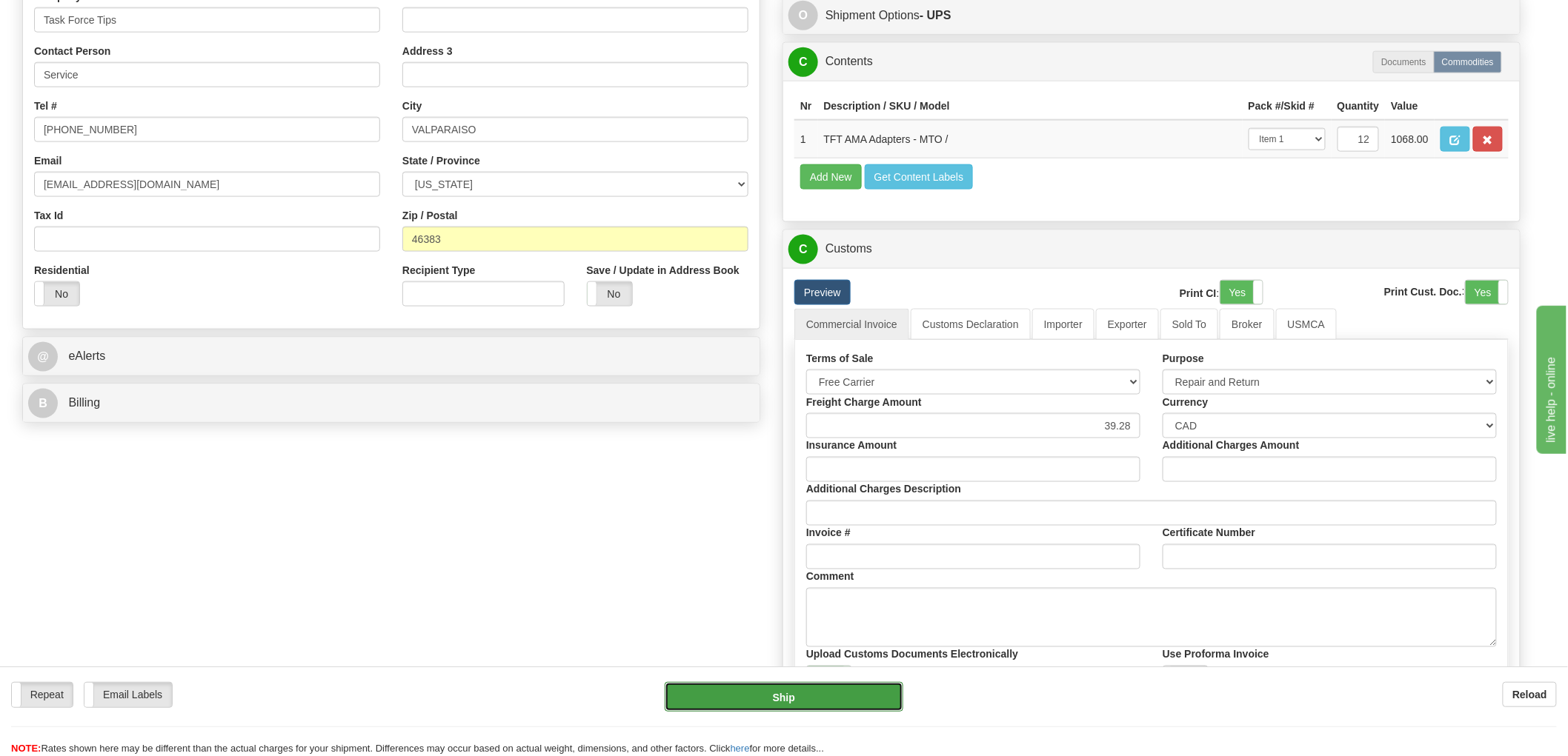
click at [810, 692] on button "Ship" at bounding box center [785, 697] width 240 height 29
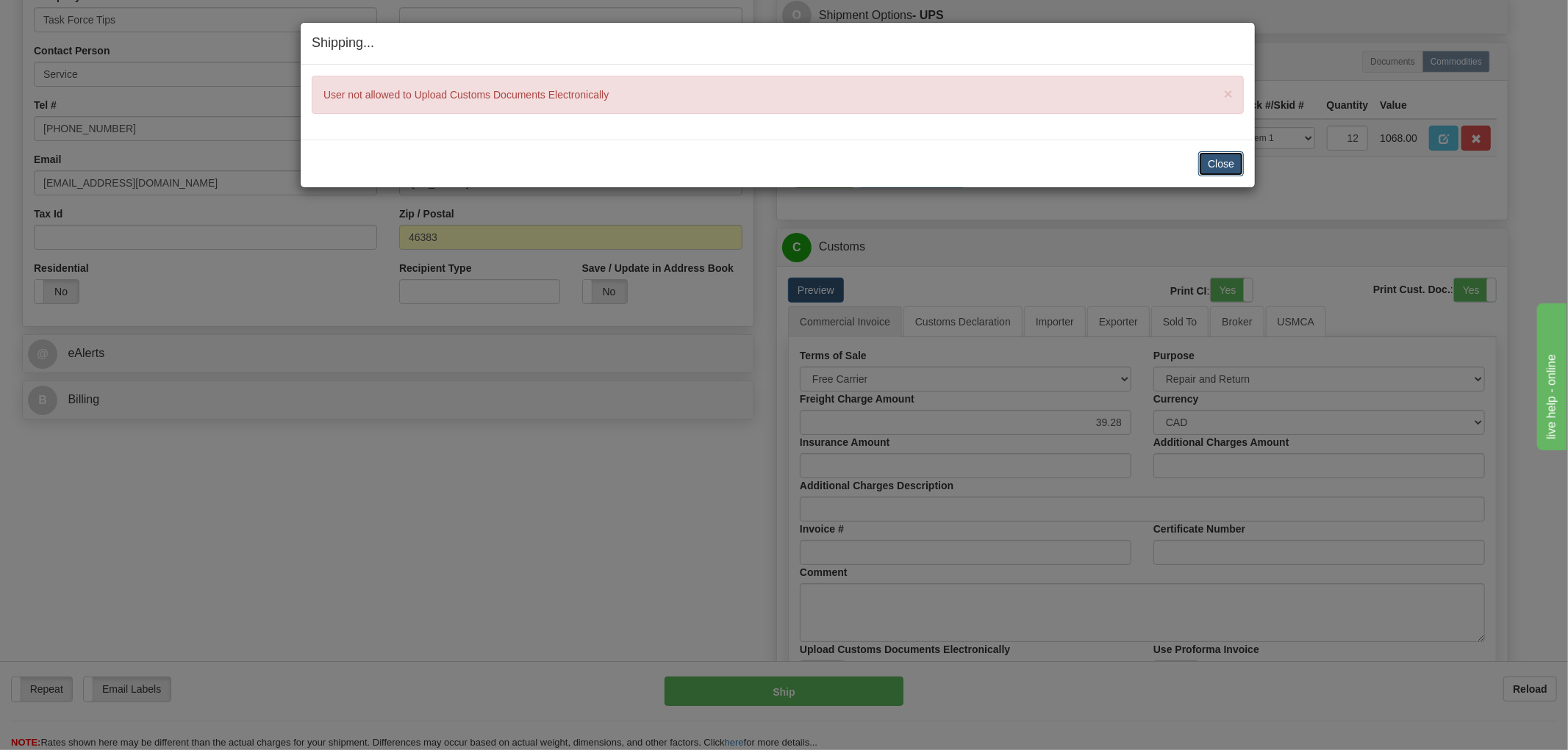
click at [1225, 165] on button "Close" at bounding box center [1221, 164] width 46 height 25
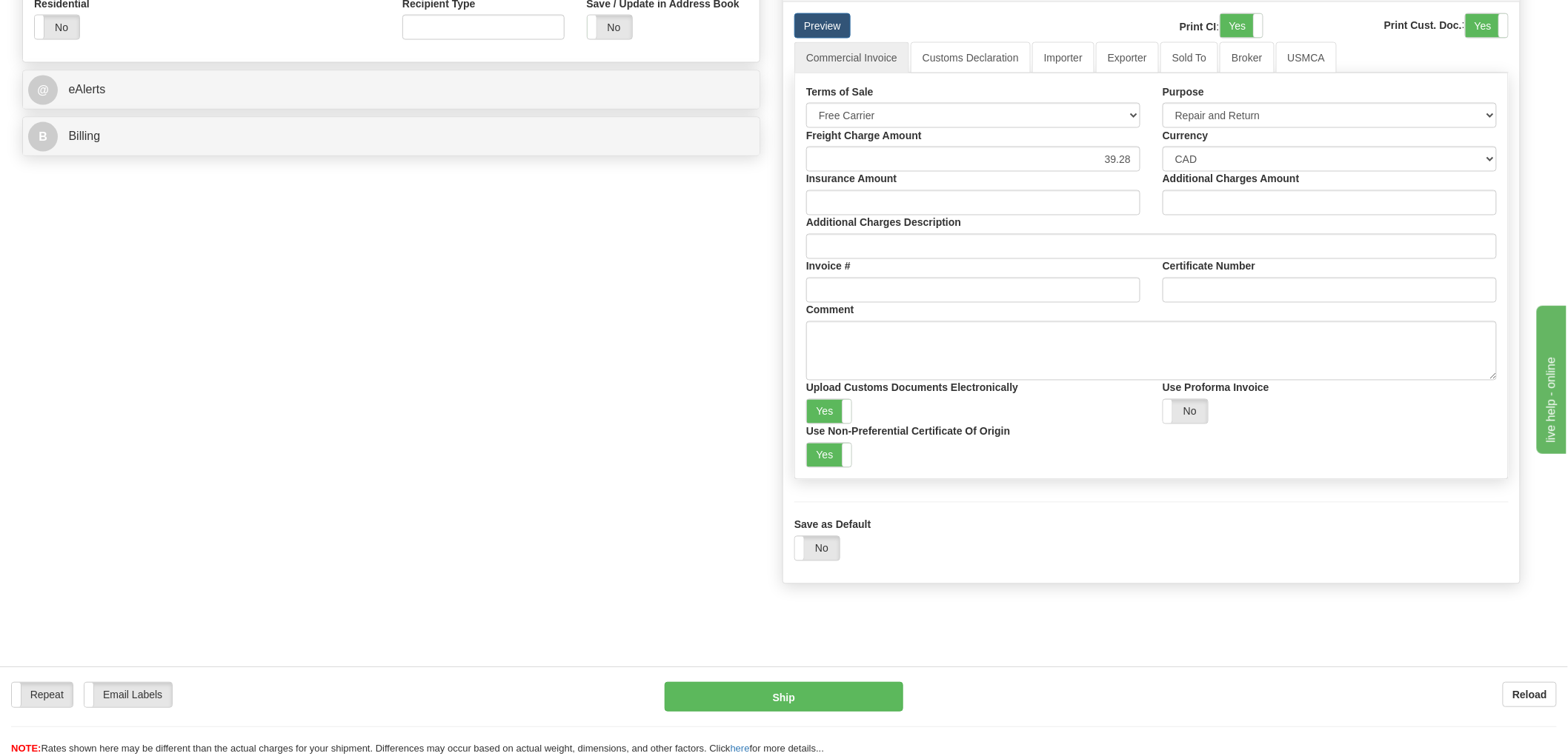
scroll to position [1069, 0]
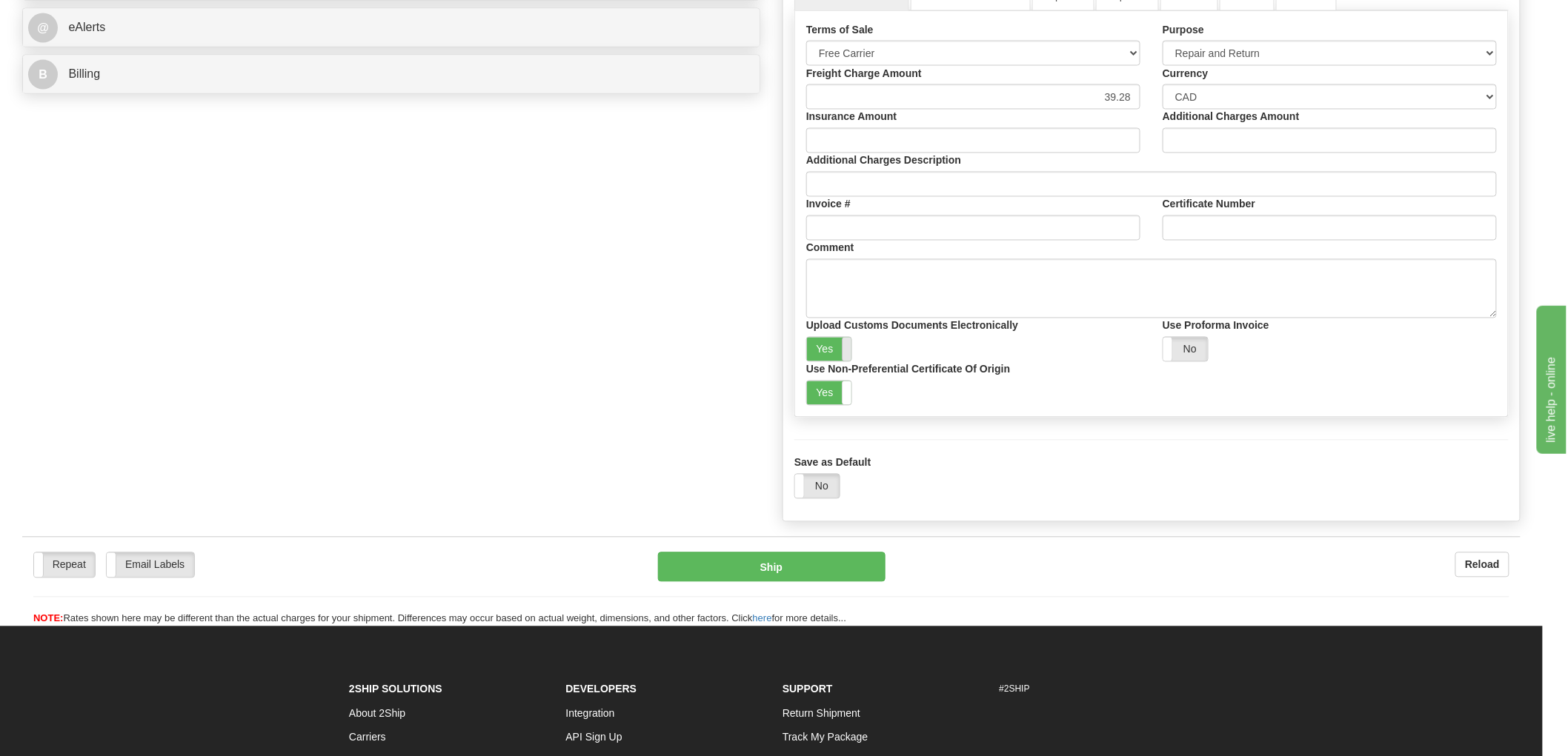
click at [845, 361] on span at bounding box center [851, 350] width 20 height 24
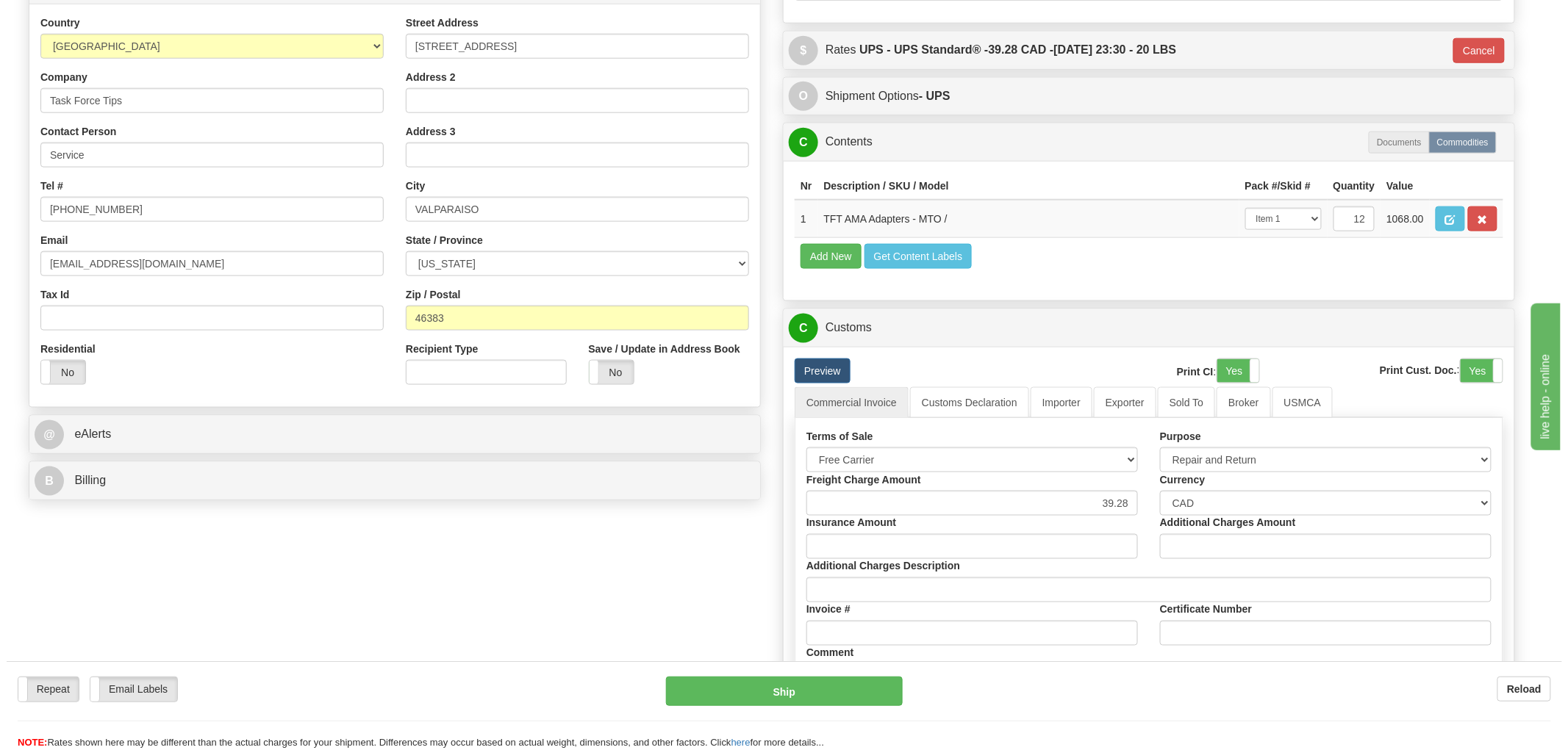
scroll to position [652, 0]
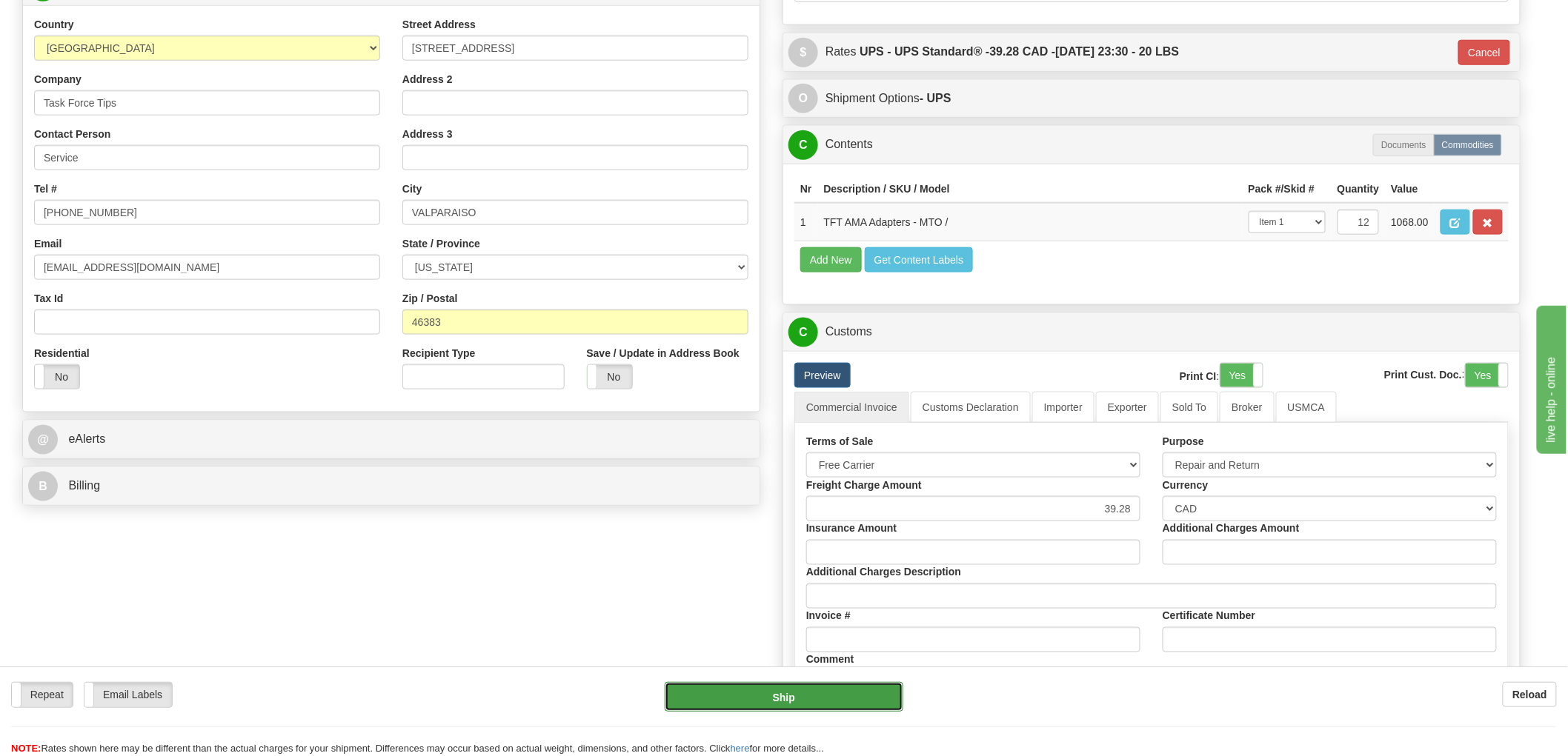
click at [839, 697] on button "Ship" at bounding box center [785, 697] width 240 height 29
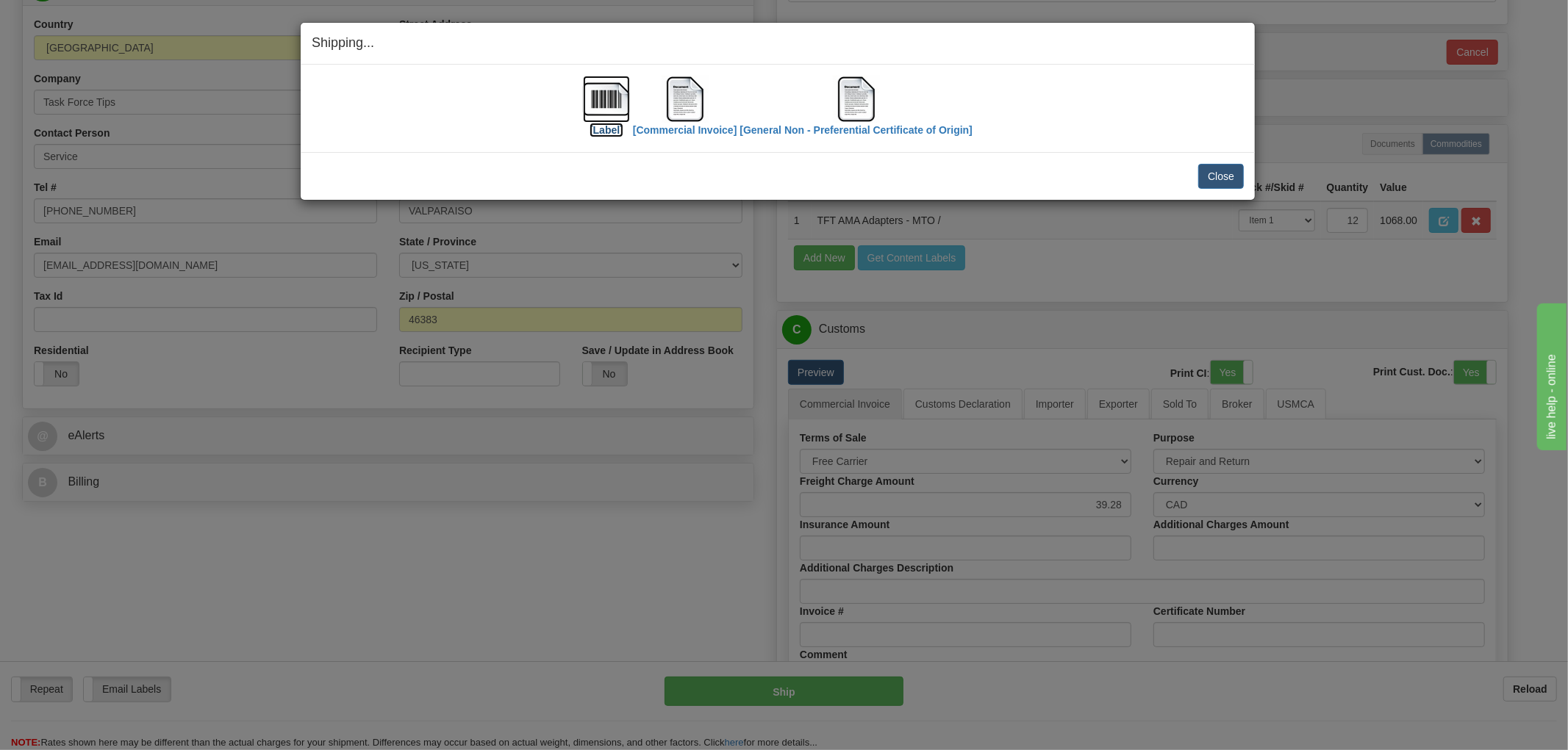
click at [606, 101] on img at bounding box center [606, 99] width 47 height 47
click at [674, 100] on img at bounding box center [684, 99] width 47 height 47
click at [860, 96] on img at bounding box center [856, 99] width 47 height 47
click at [1092, 74] on div "[Label] [Commercial Invoice] [General Non - Preferential Certificate of Origin]…" at bounding box center [777, 107] width 954 height 87
click at [1218, 170] on button "Close" at bounding box center [1221, 176] width 46 height 25
